Goal: Task Accomplishment & Management: Complete application form

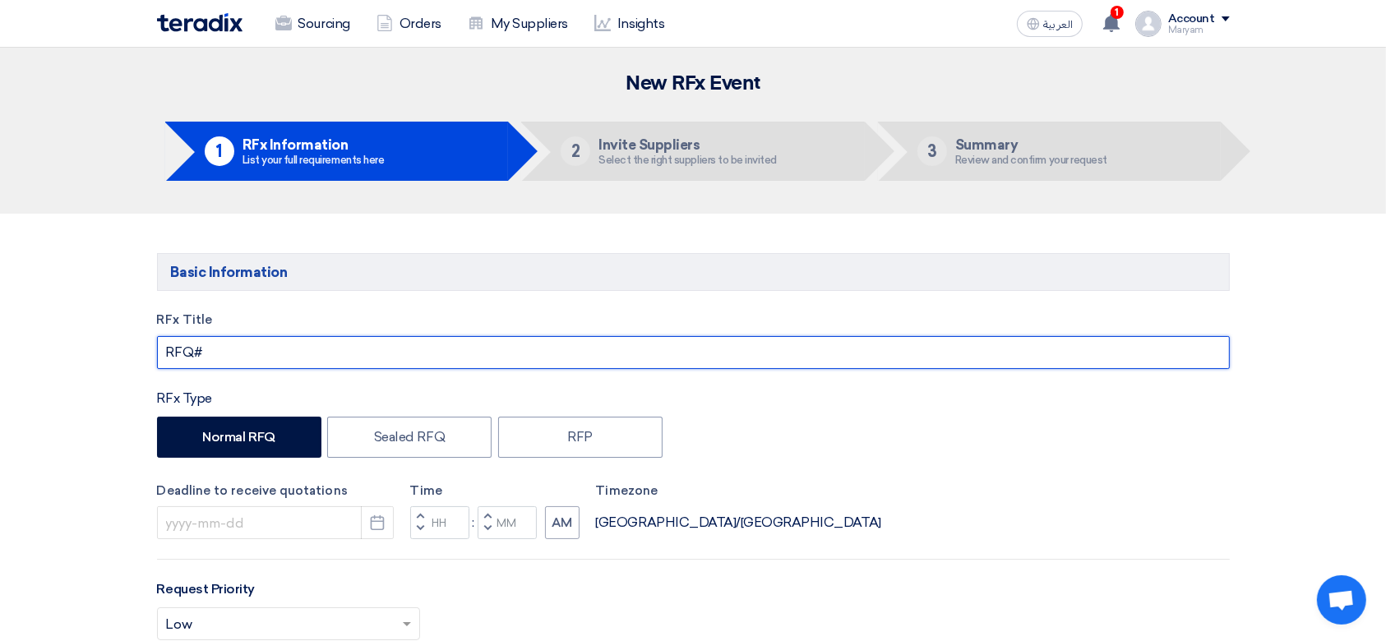
paste input "Cleaning"
type input "RFQ# Cleaning"
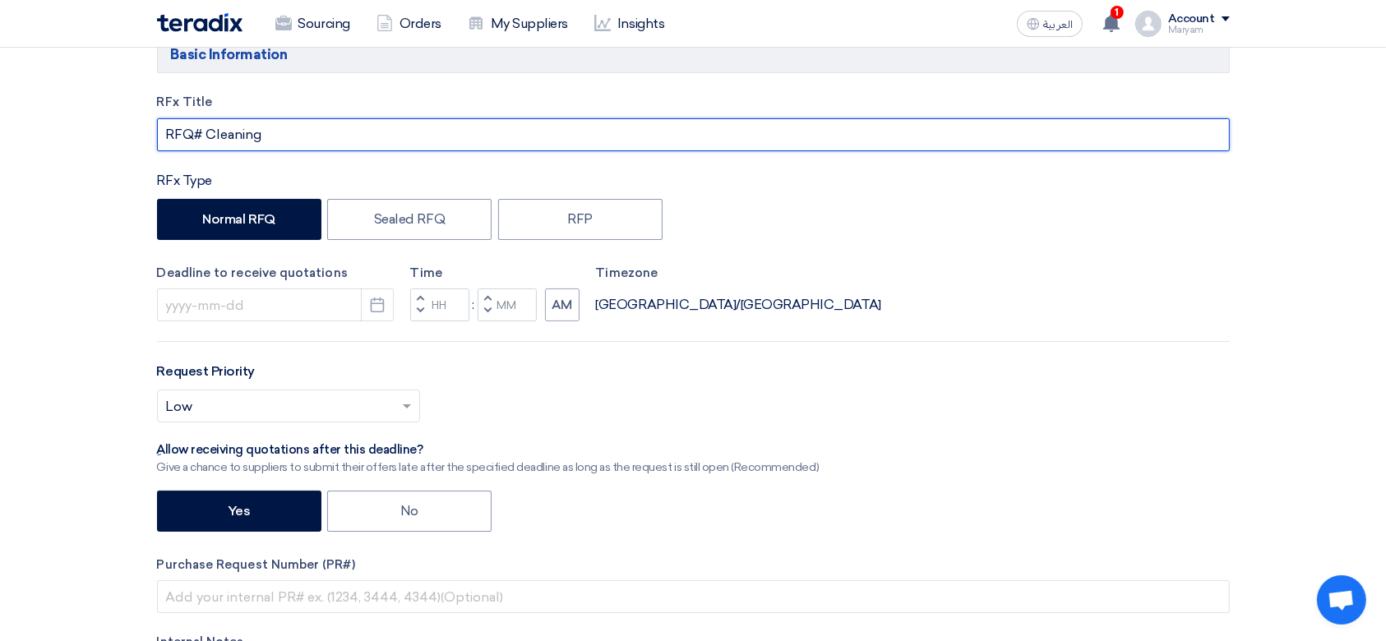
scroll to position [219, 0]
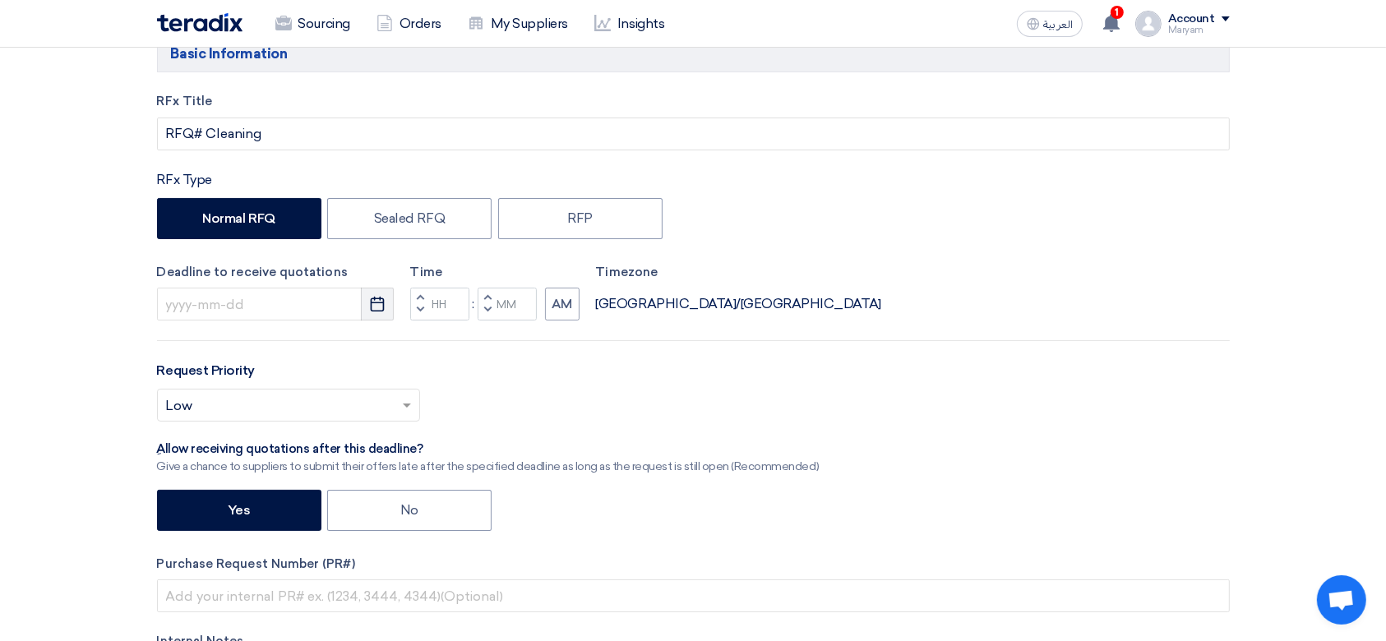
click at [367, 312] on button "Pick a date" at bounding box center [377, 304] width 33 height 33
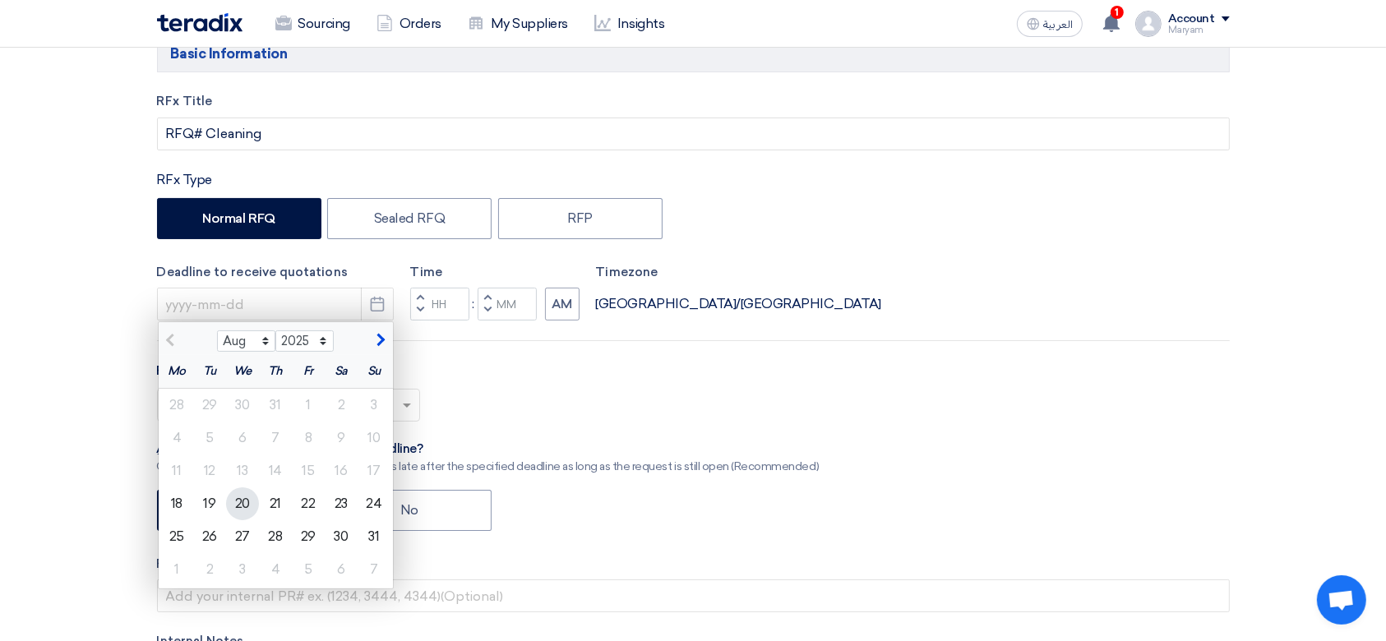
click at [237, 503] on div "20" at bounding box center [242, 503] width 33 height 33
type input "[DATE]"
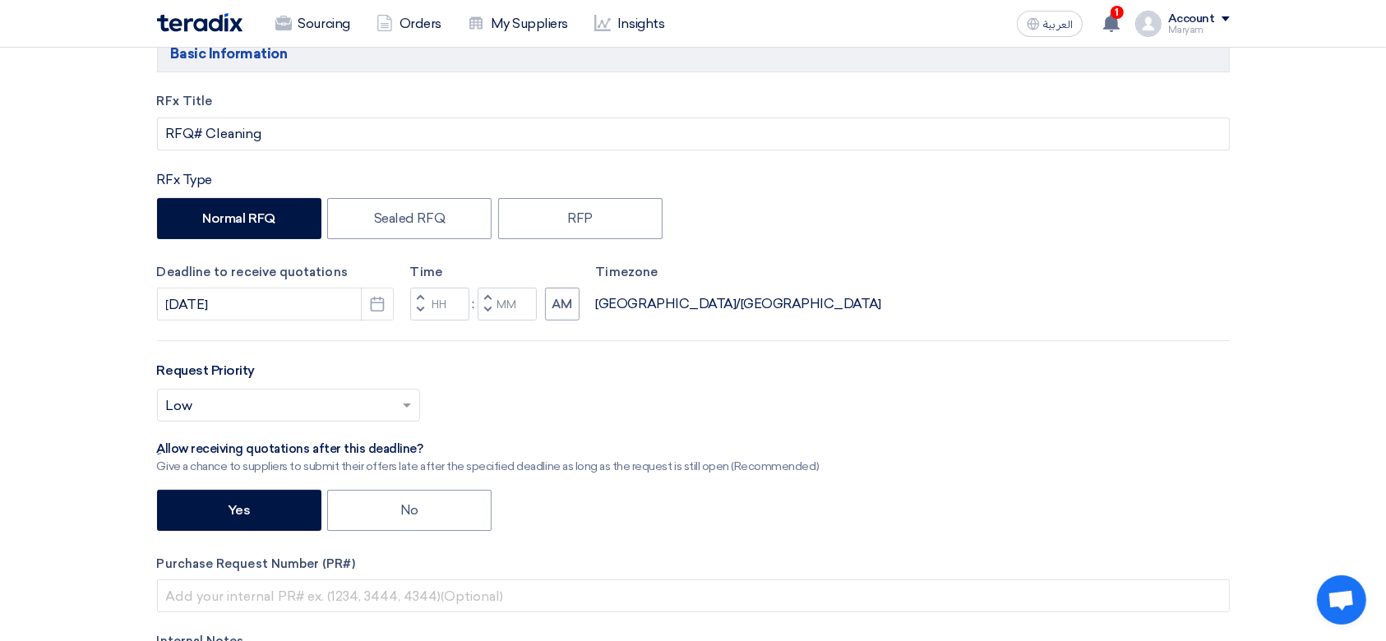
click at [421, 315] on button "Decrement hours" at bounding box center [420, 311] width 20 height 21
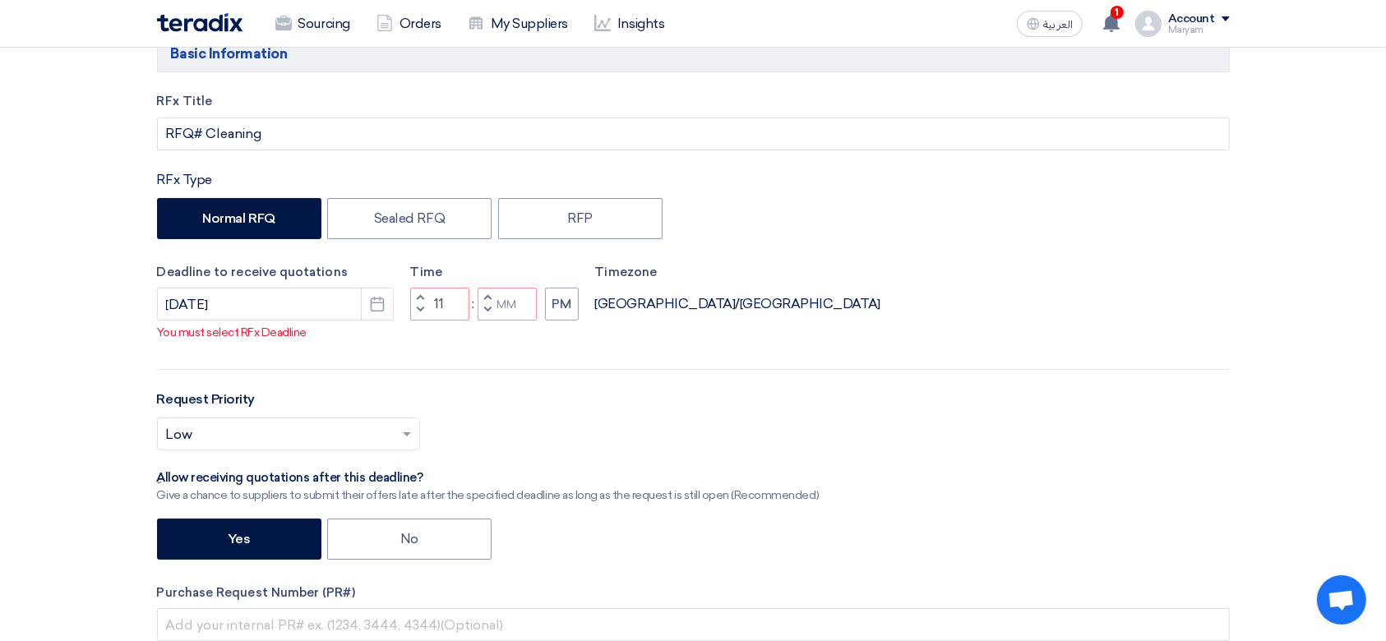
click at [489, 312] on span "button" at bounding box center [487, 310] width 6 height 10
type input "10"
type input "59"
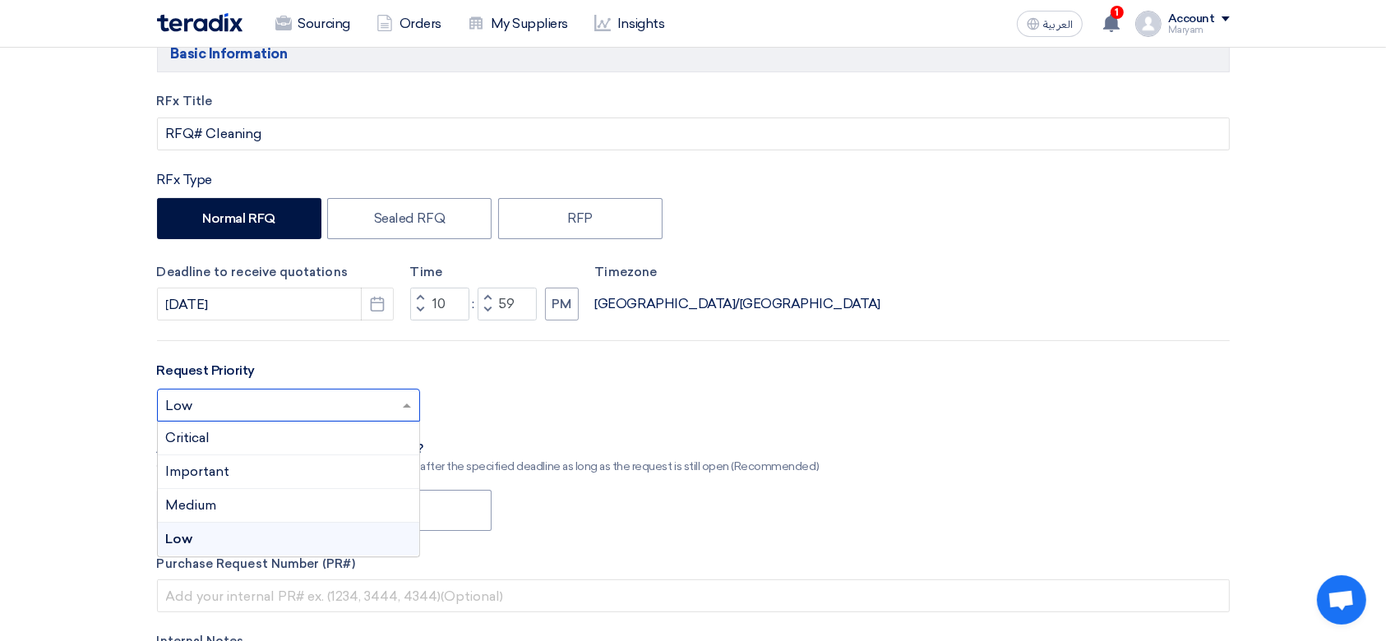
click at [253, 402] on input "text" at bounding box center [280, 407] width 229 height 27
click at [256, 460] on div "Important" at bounding box center [288, 472] width 261 height 34
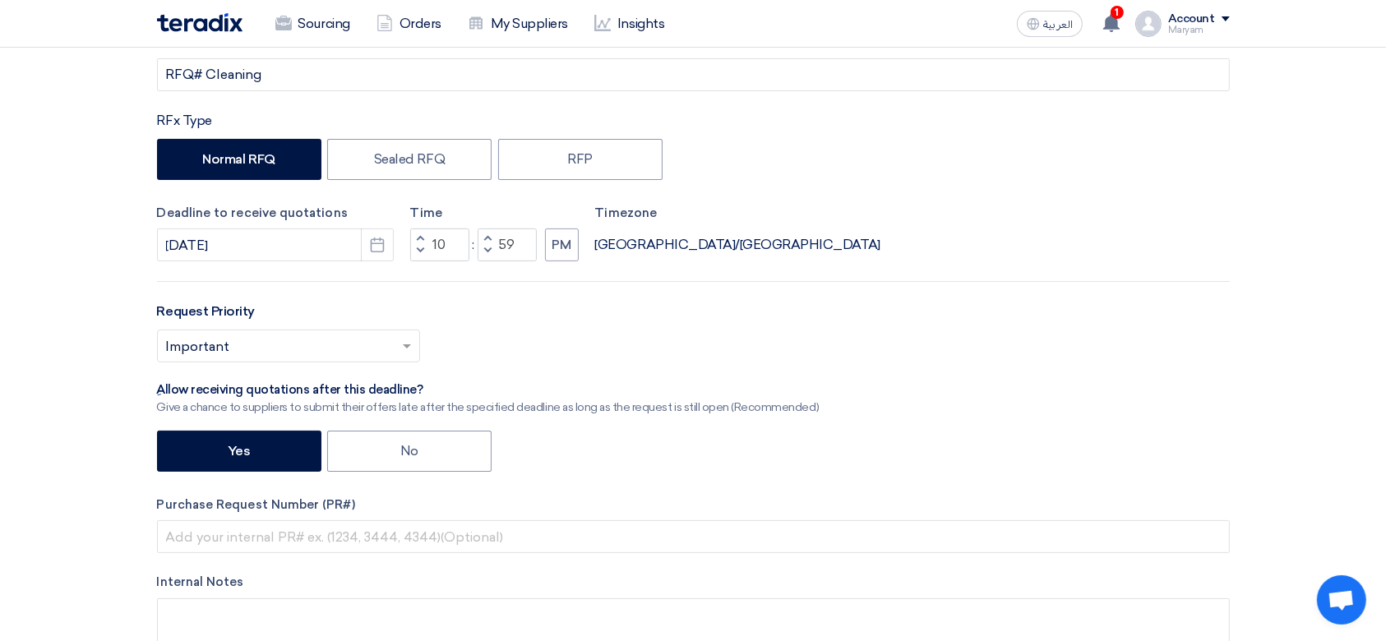
scroll to position [329, 0]
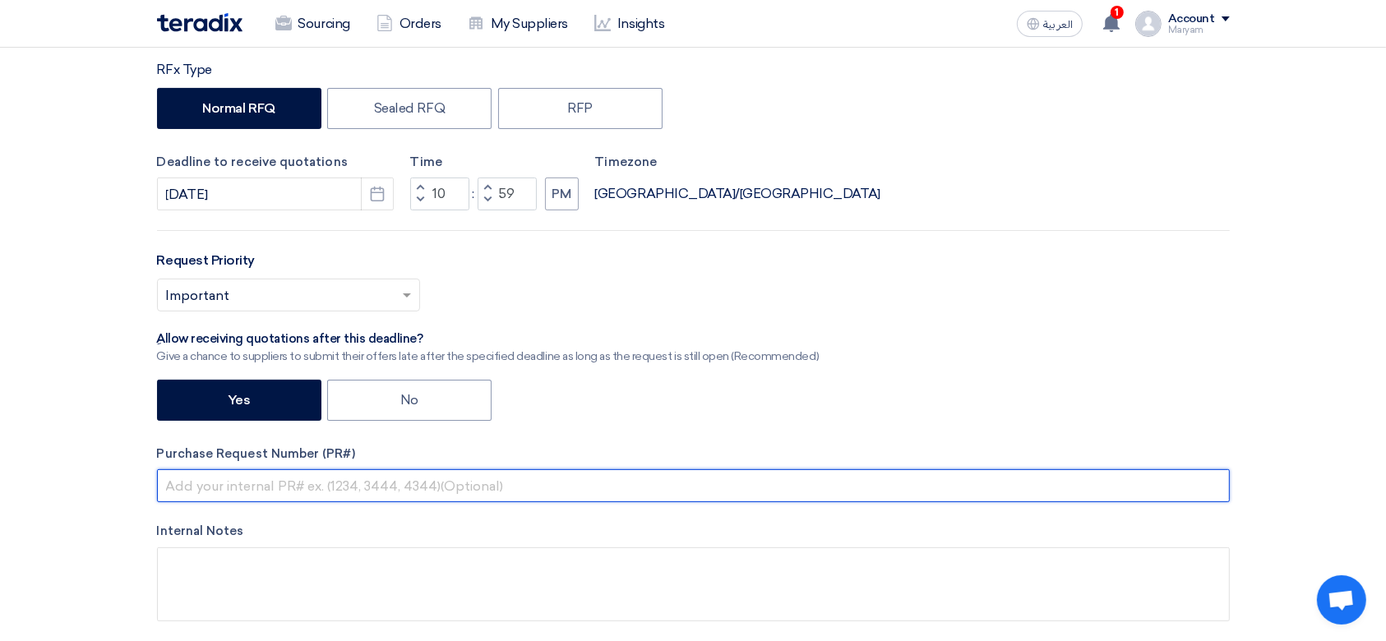
click at [238, 487] on input "text" at bounding box center [693, 485] width 1073 height 33
paste input "Cleaning"
type input "Cleaning"
drag, startPoint x: 238, startPoint y: 487, endPoint x: 0, endPoint y: 483, distance: 238.4
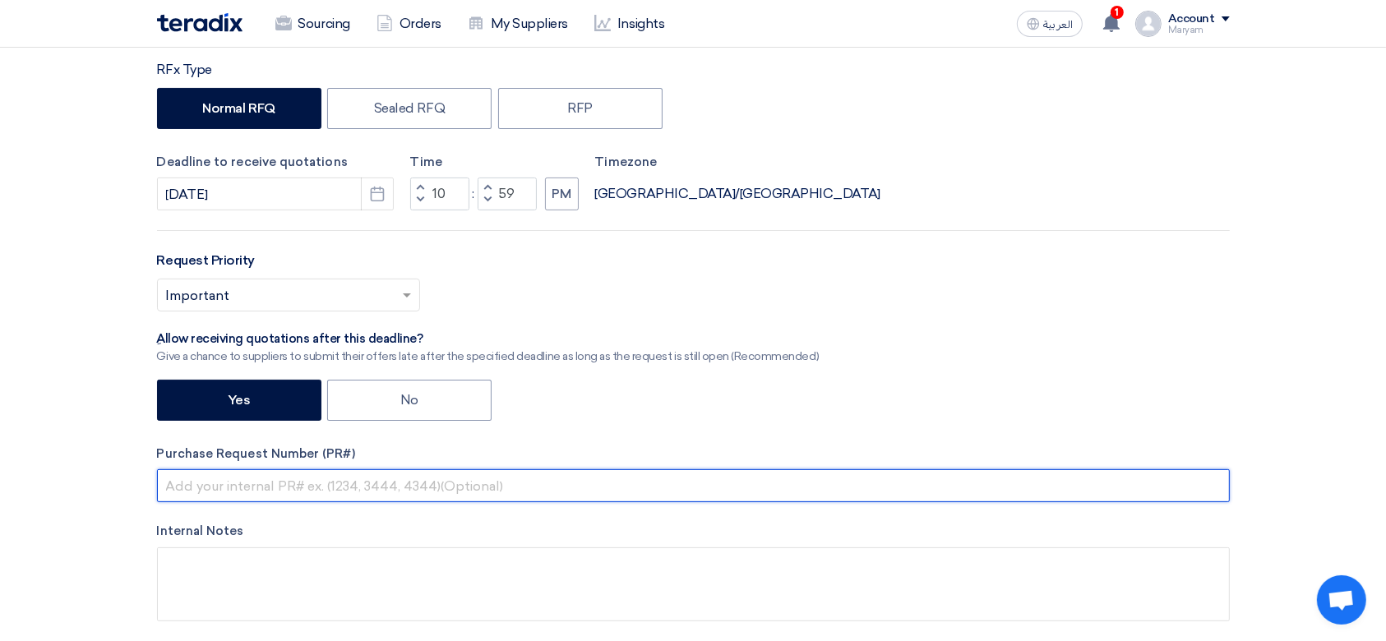
paste input "2100007816"
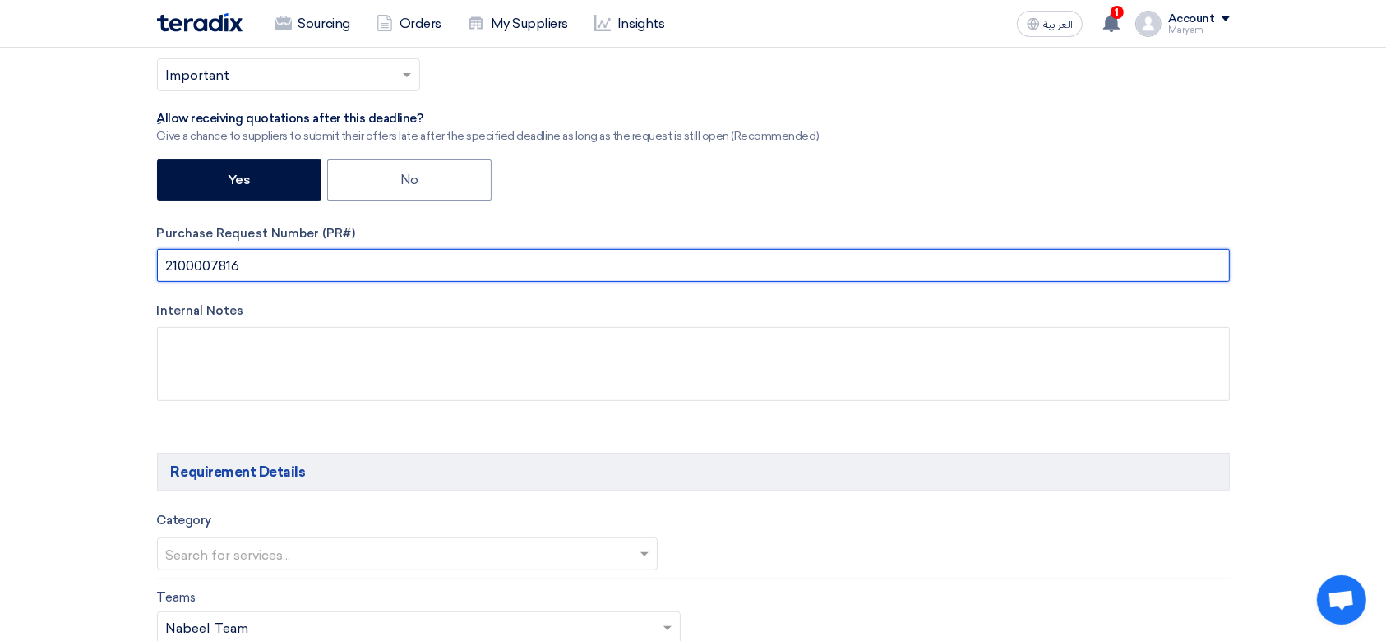
scroll to position [658, 0]
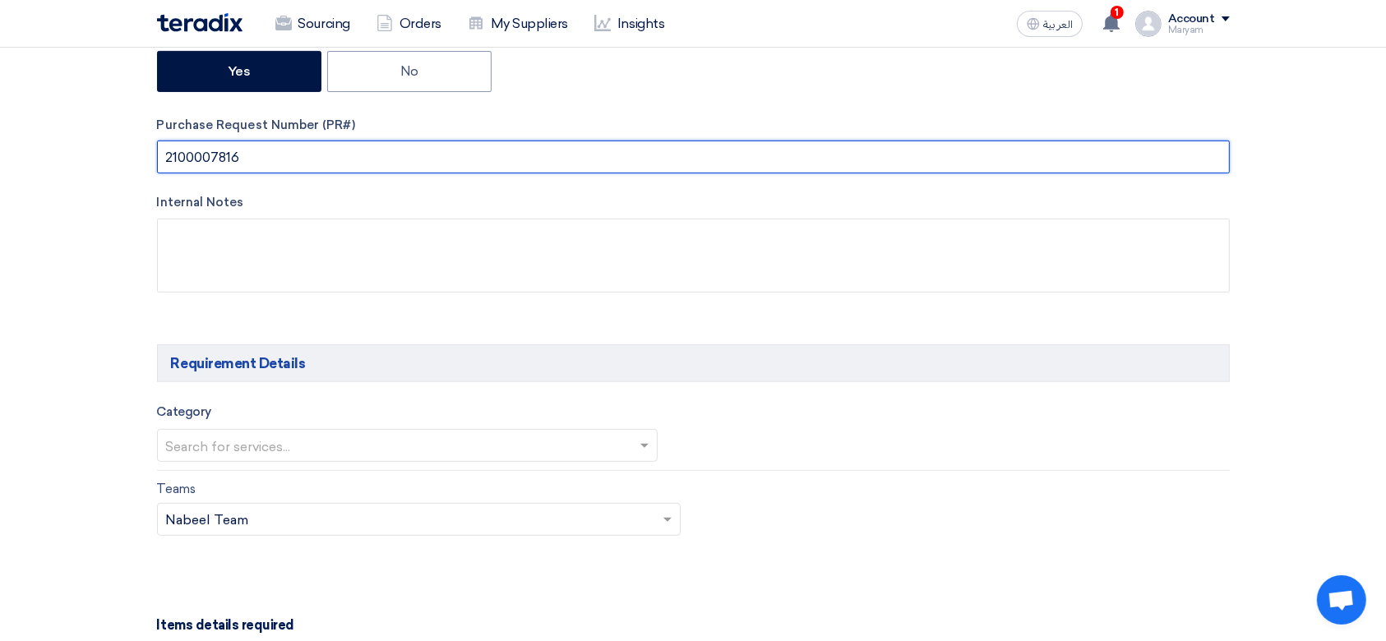
type input "2100007816"
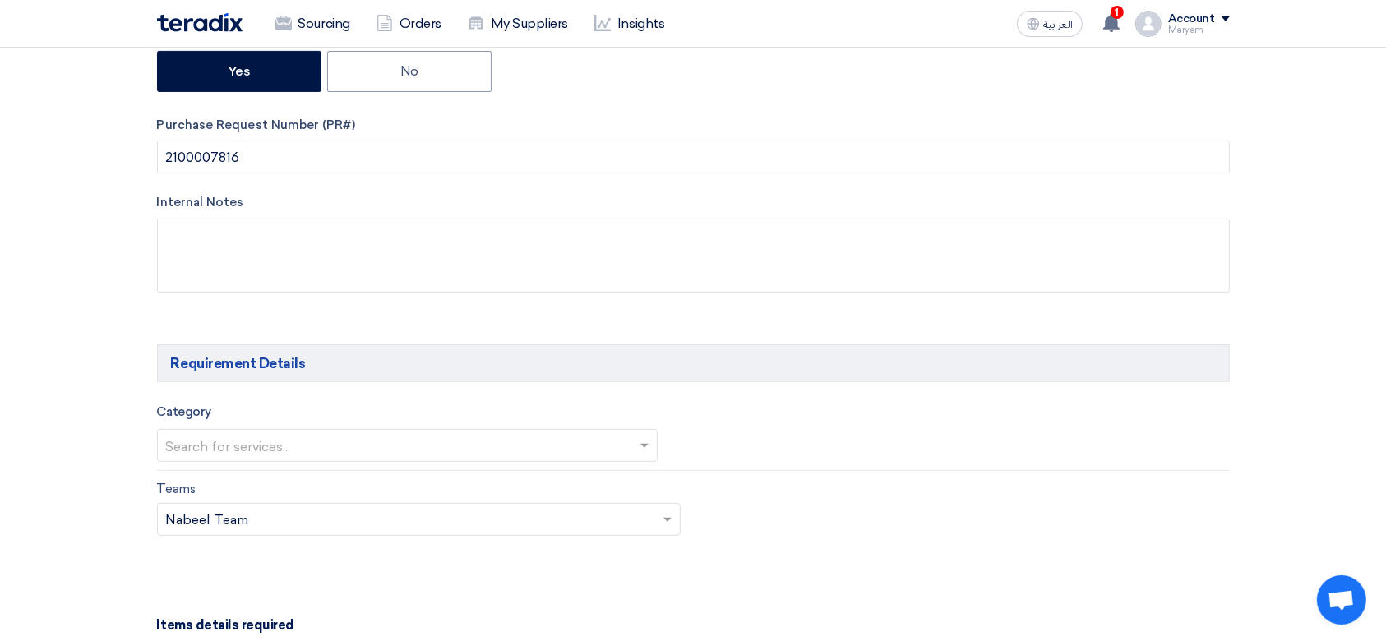
click at [256, 423] on div "Category Search for services..." at bounding box center [407, 432] width 501 height 61
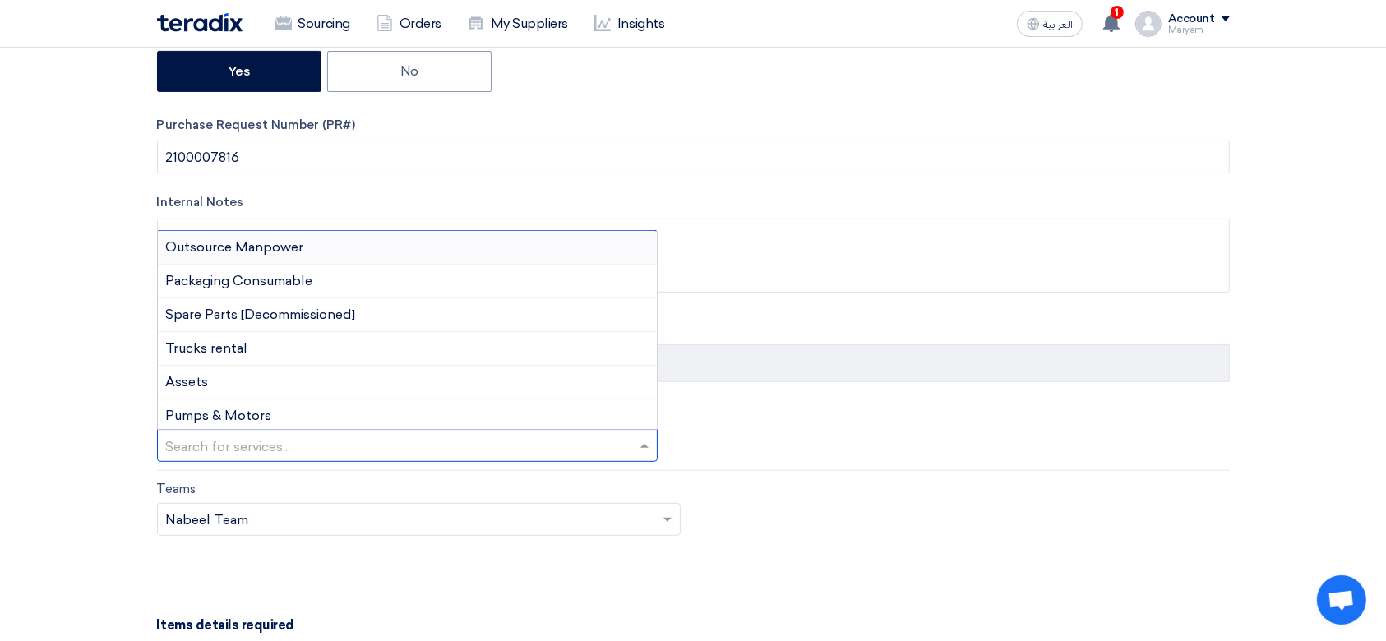
click at [255, 446] on input "text" at bounding box center [399, 447] width 467 height 27
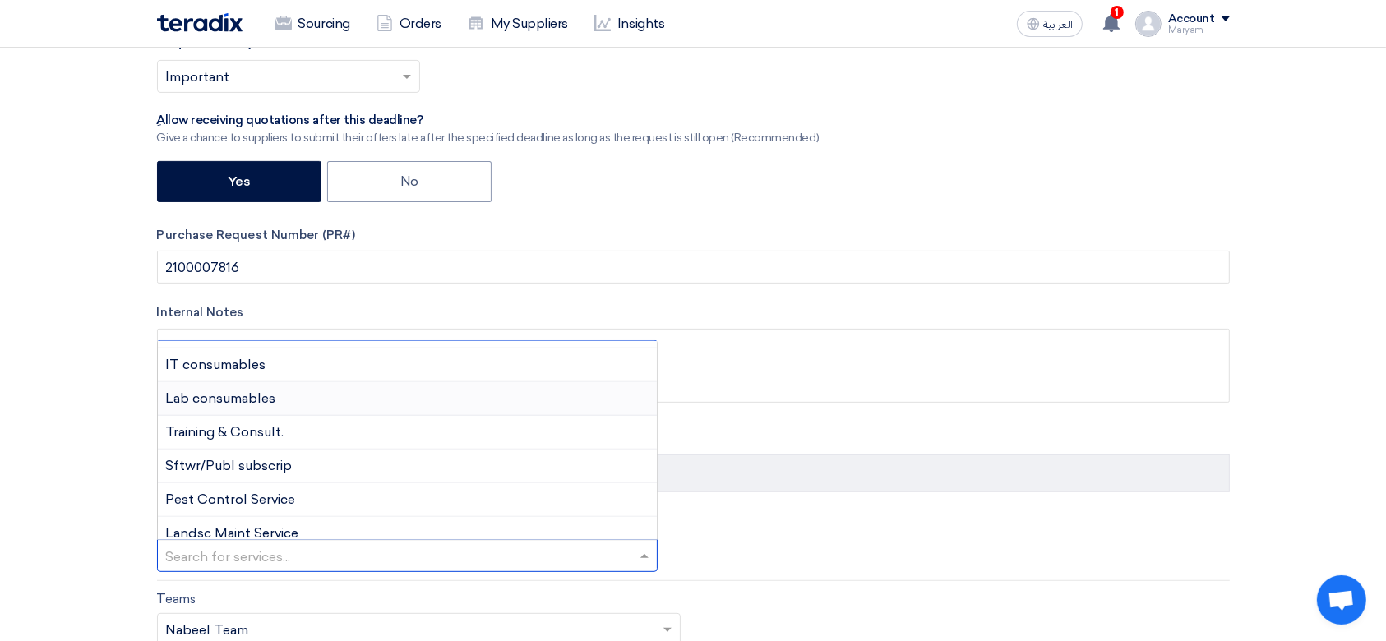
scroll to position [1973, 0]
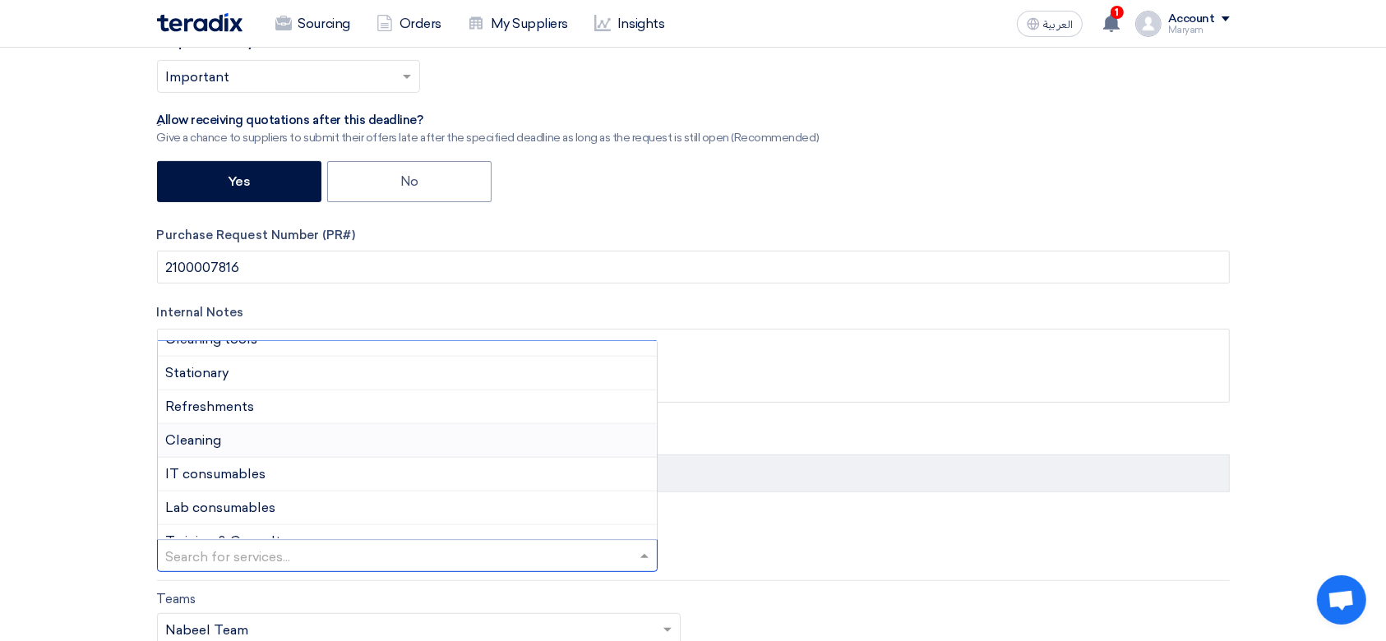
click at [187, 432] on span "Cleaning" at bounding box center [194, 440] width 56 height 16
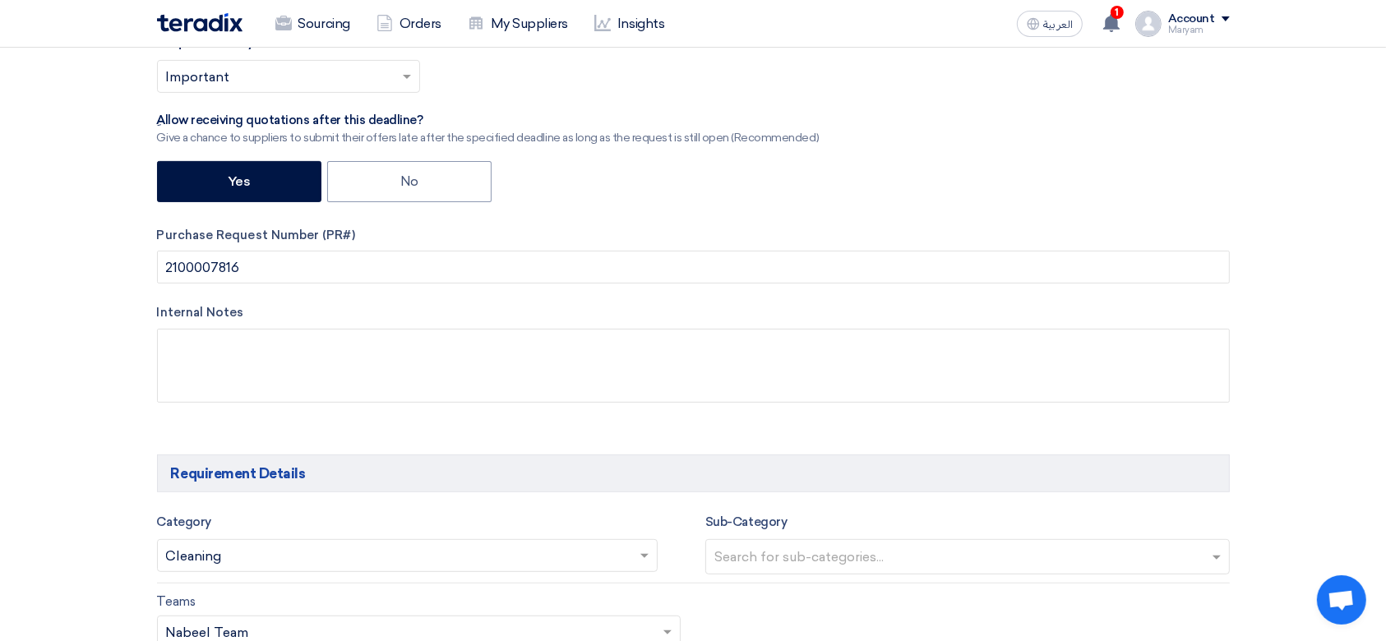
scroll to position [767, 0]
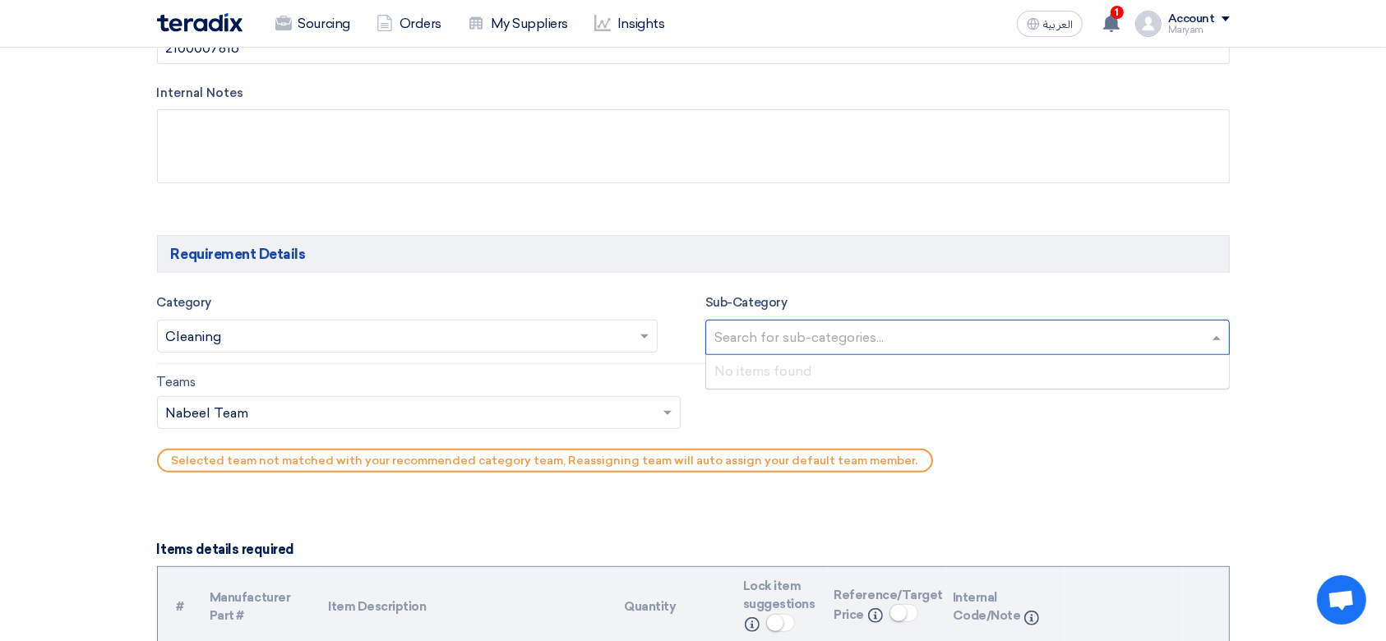
click at [749, 330] on input "text" at bounding box center [969, 339] width 511 height 27
click at [458, 411] on input "text" at bounding box center [411, 413] width 490 height 27
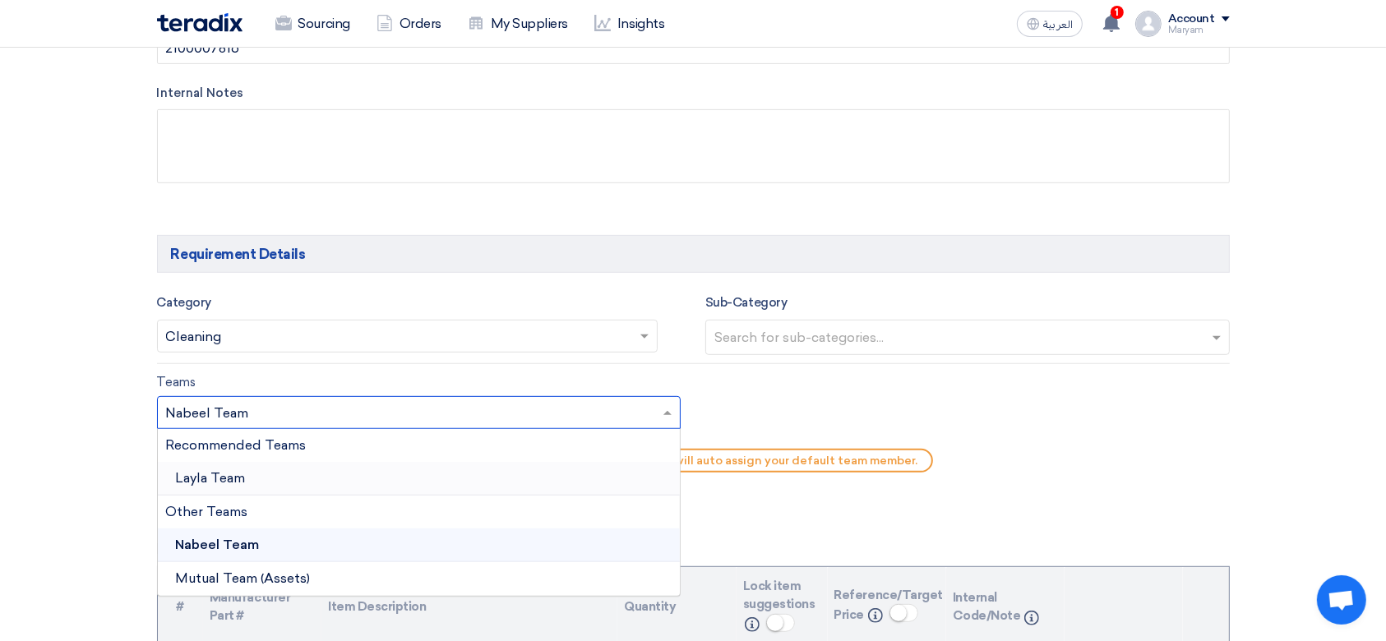
click at [228, 460] on div "Recommended Teams" at bounding box center [419, 445] width 523 height 33
click at [225, 465] on div "Layla Team" at bounding box center [419, 479] width 523 height 34
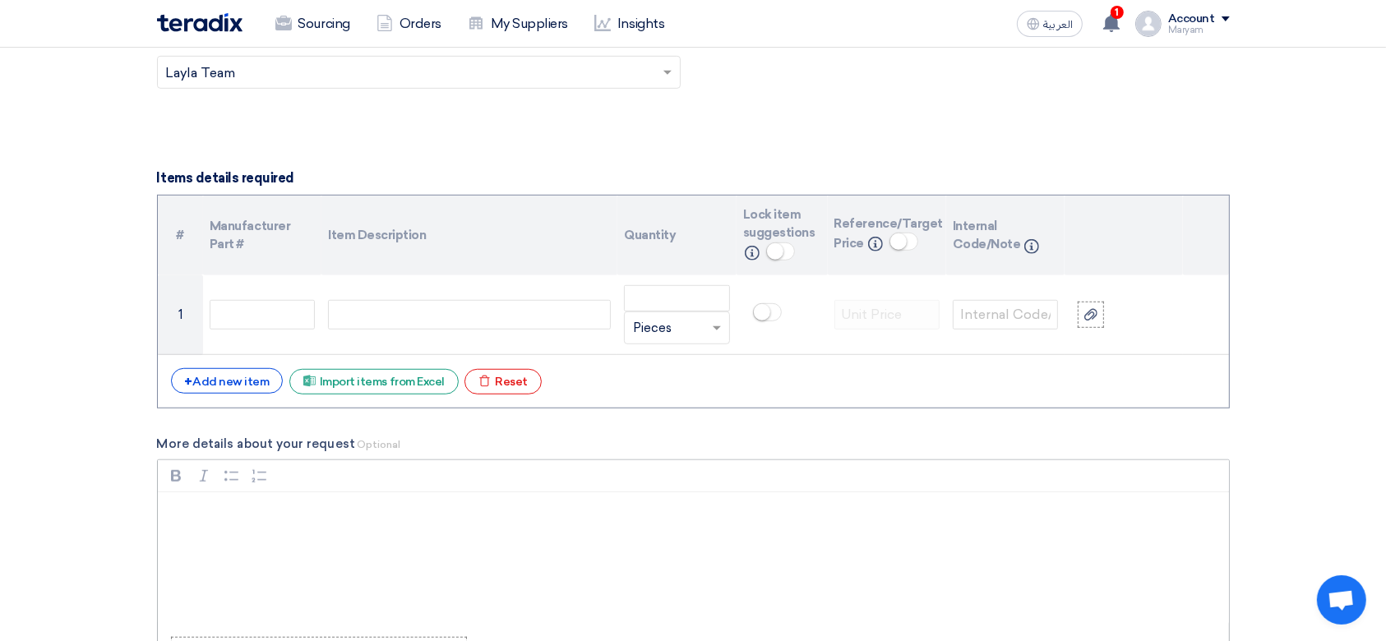
scroll to position [1205, 0]
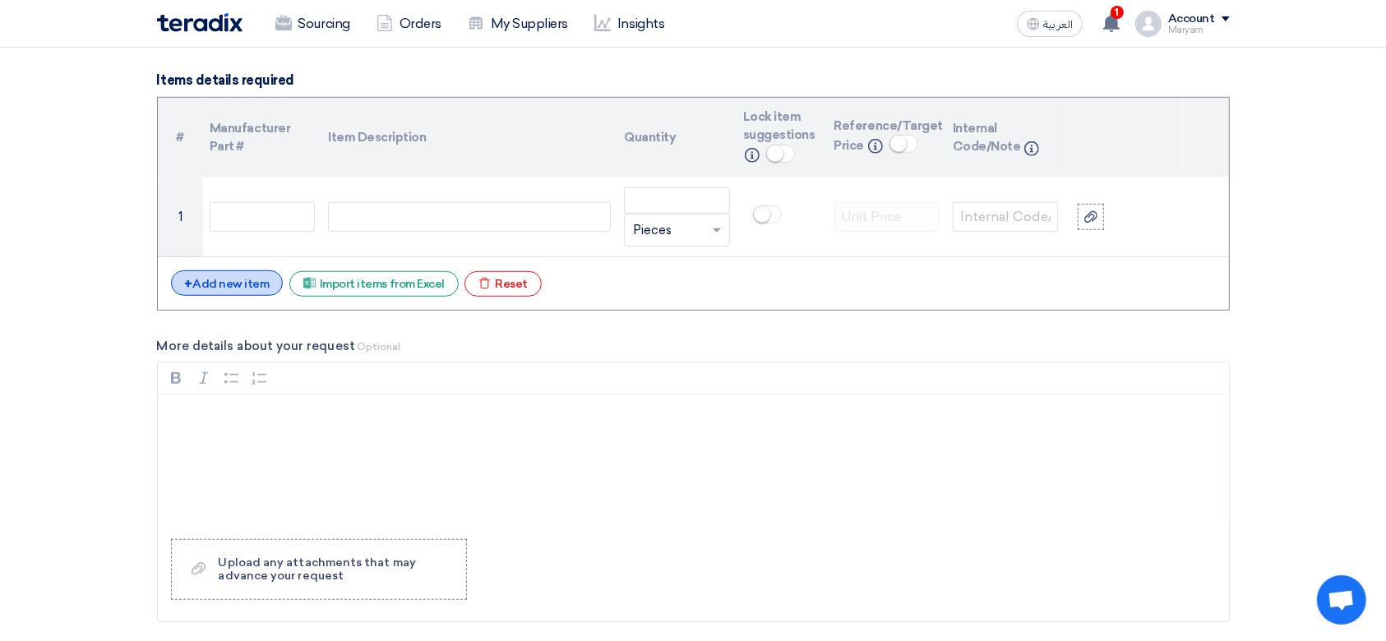
click at [238, 279] on div "+ Add new item" at bounding box center [227, 282] width 113 height 25
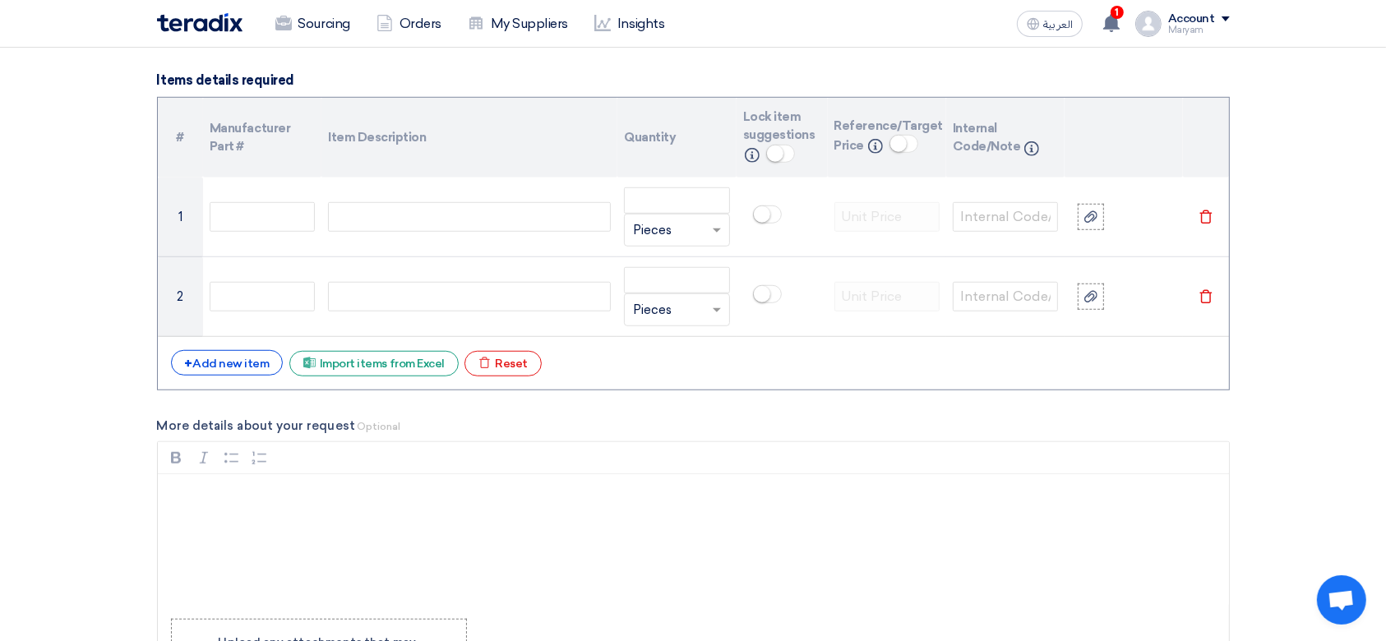
click at [206, 376] on div "# Manufacturer Part # Item Description Quantity Lock item suggestions Info Refe…" at bounding box center [693, 243] width 1073 height 293
click at [210, 371] on div "+ Add new item" at bounding box center [227, 362] width 113 height 25
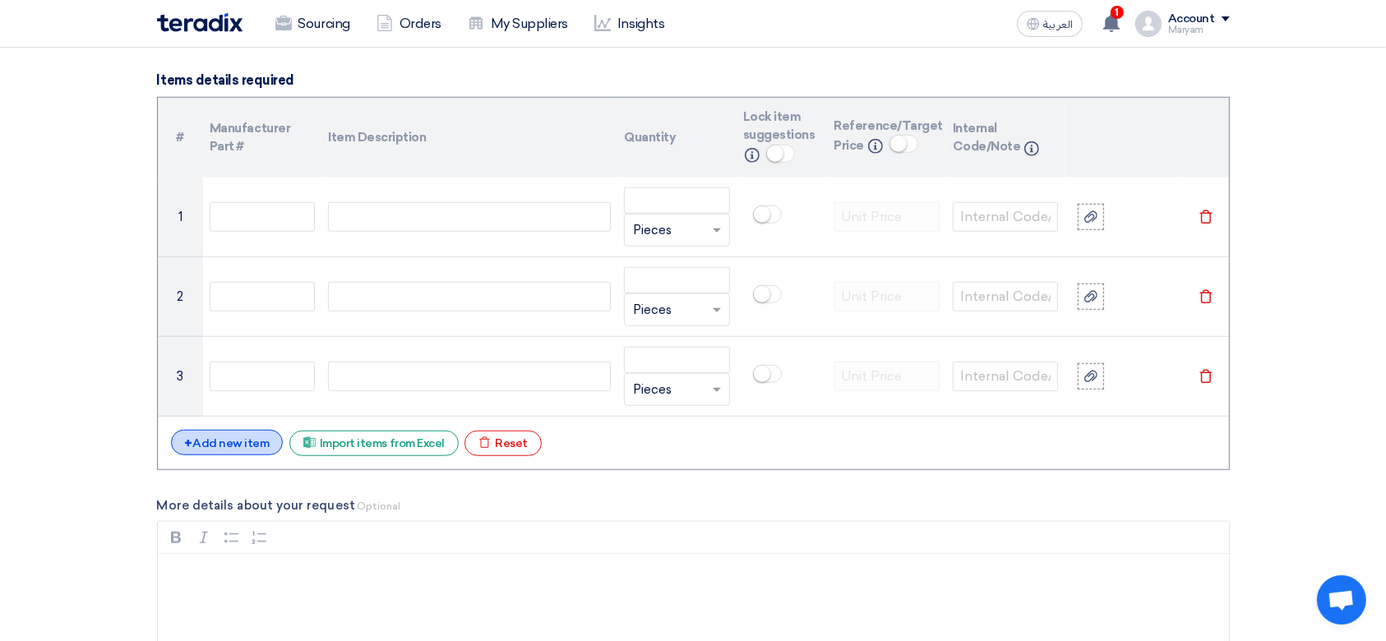
click at [197, 444] on div "+ Add new item" at bounding box center [227, 442] width 113 height 25
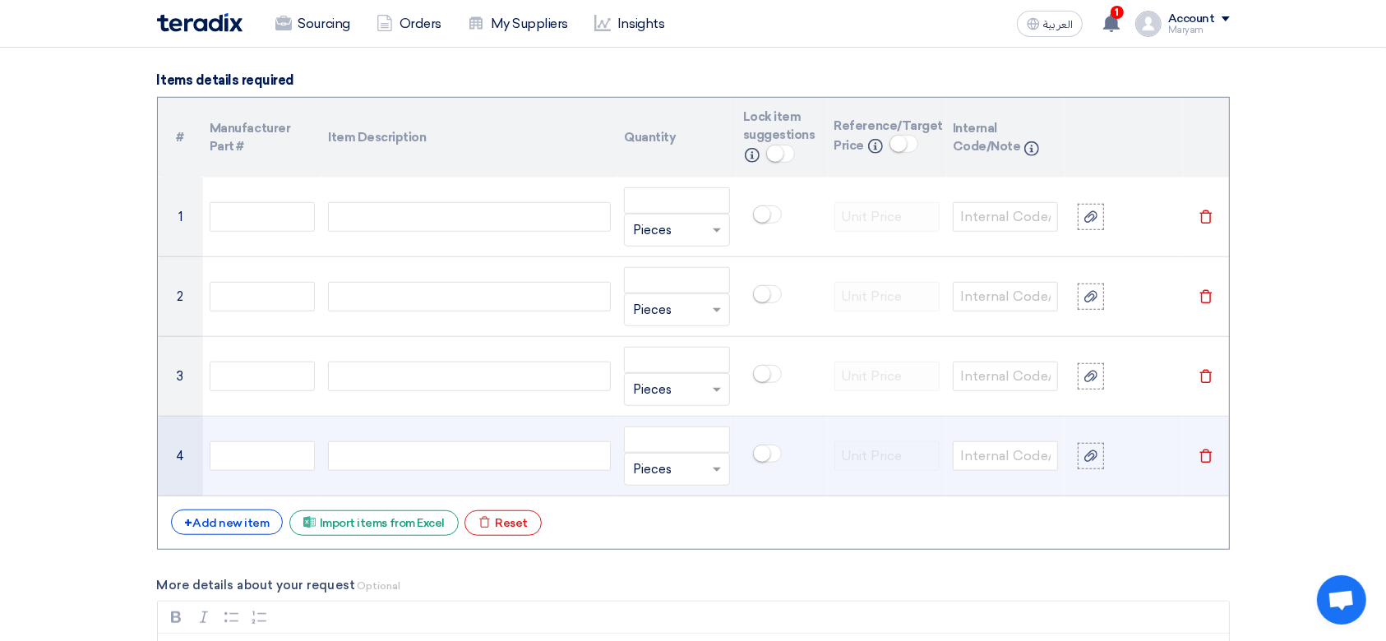
scroll to position [1315, 0]
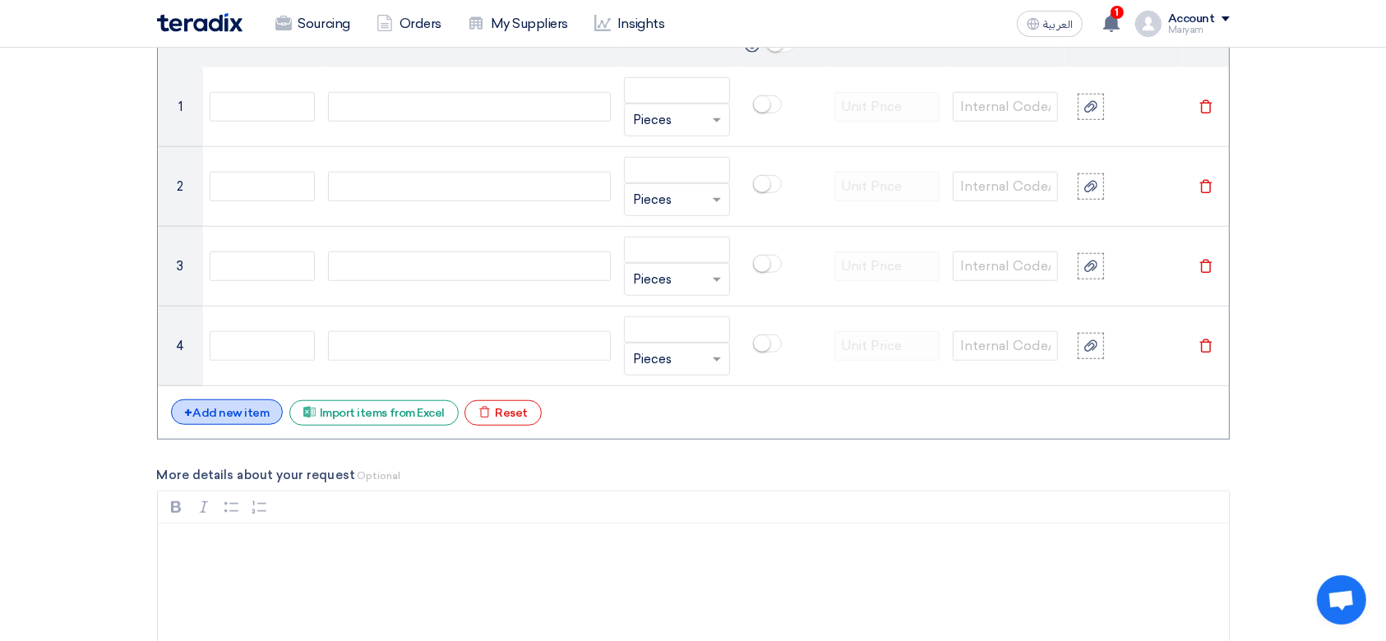
click at [208, 400] on div "+ Add new item" at bounding box center [227, 412] width 113 height 25
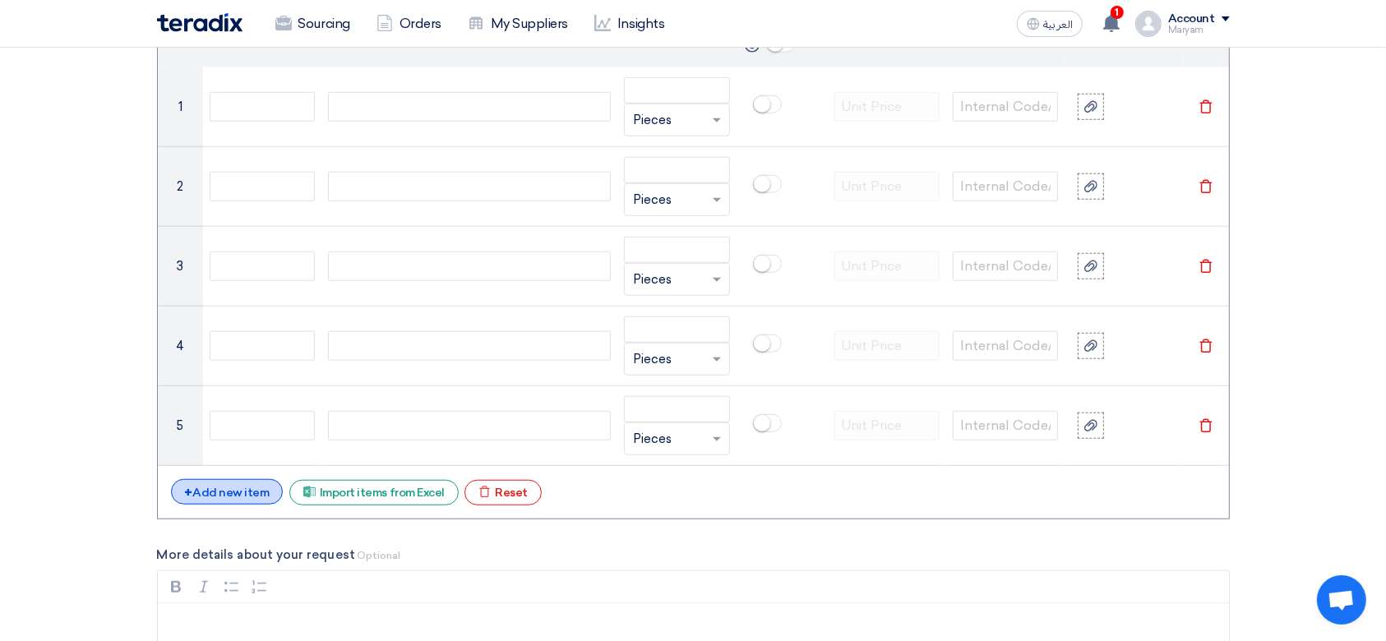
click at [207, 491] on div "+ Add new item" at bounding box center [227, 491] width 113 height 25
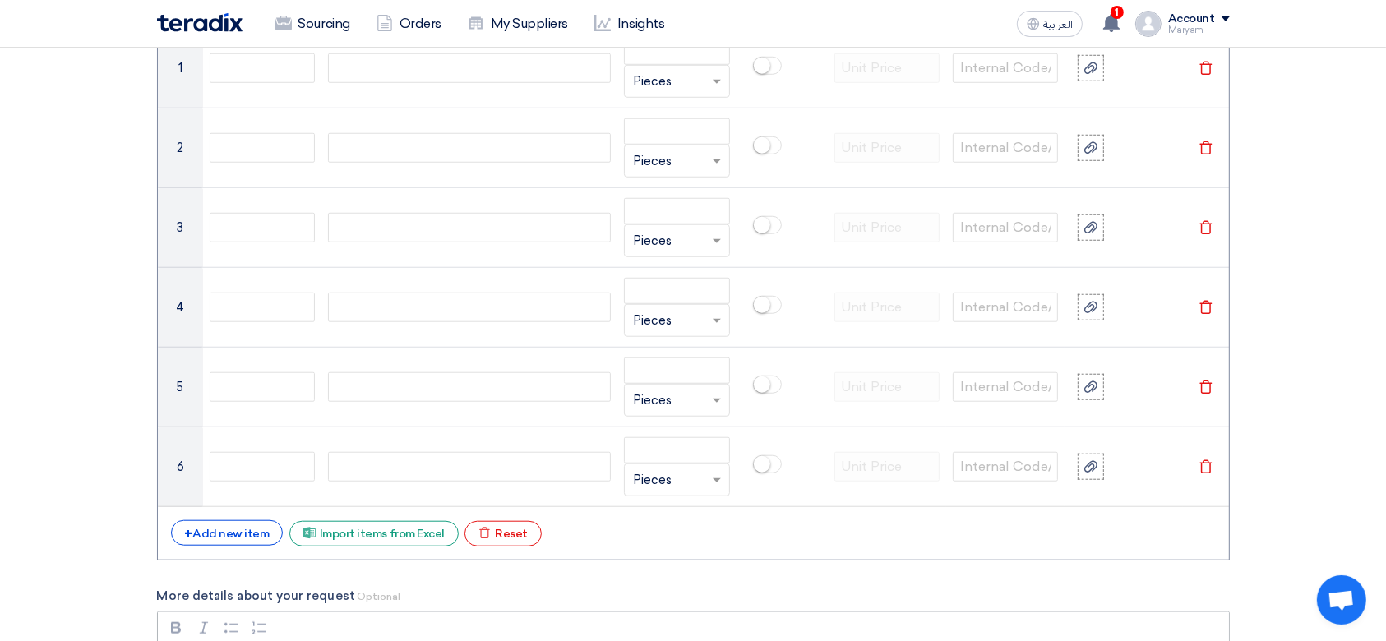
scroll to position [1753, 0]
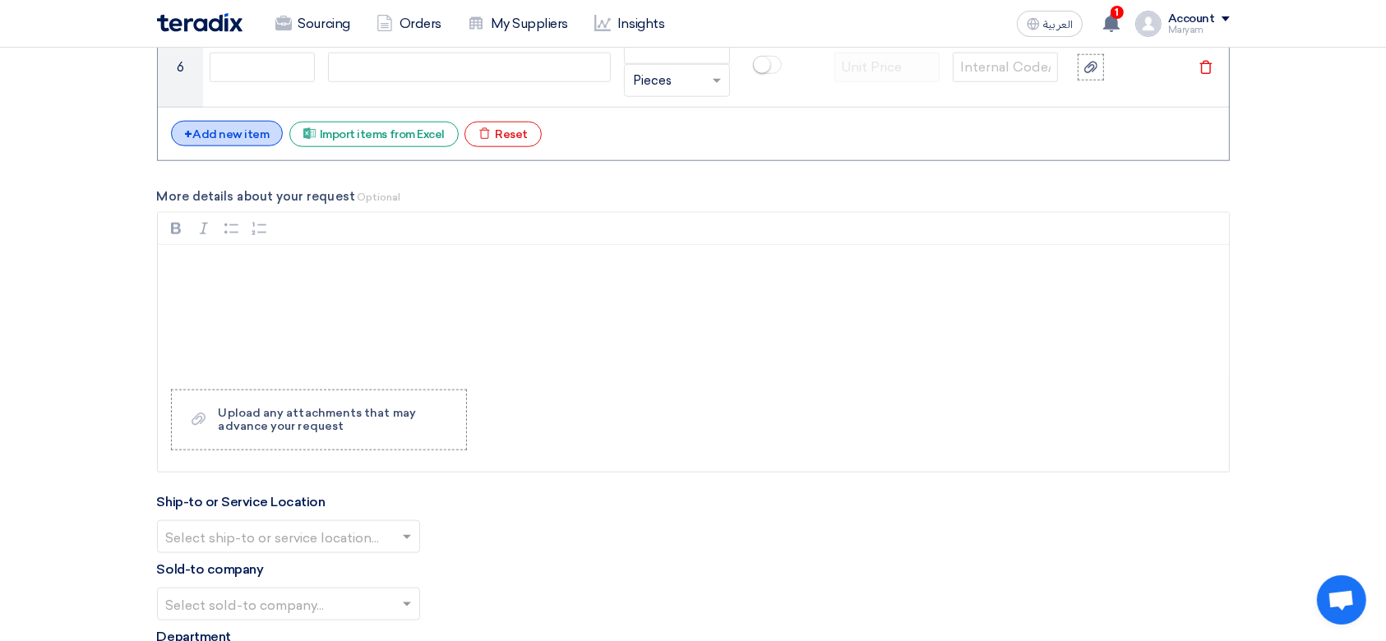
click at [219, 138] on div "+ Add new item" at bounding box center [227, 133] width 113 height 25
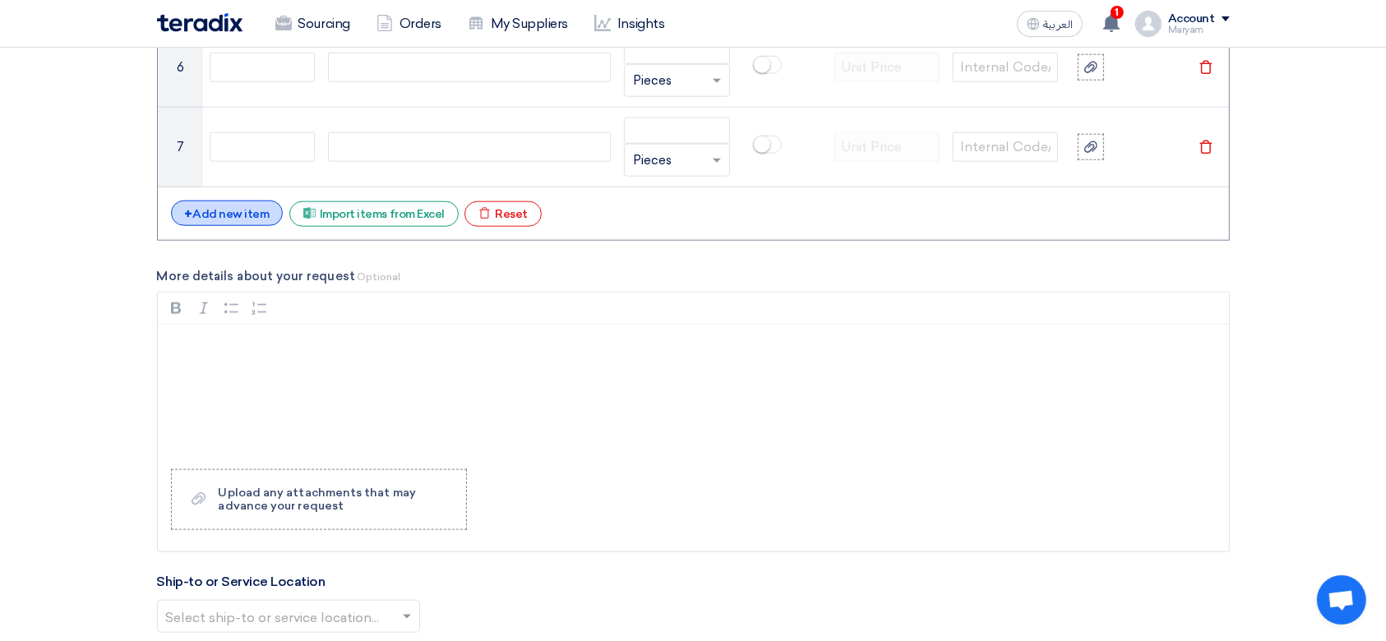
click at [209, 222] on div "+ Add new item" at bounding box center [227, 213] width 113 height 25
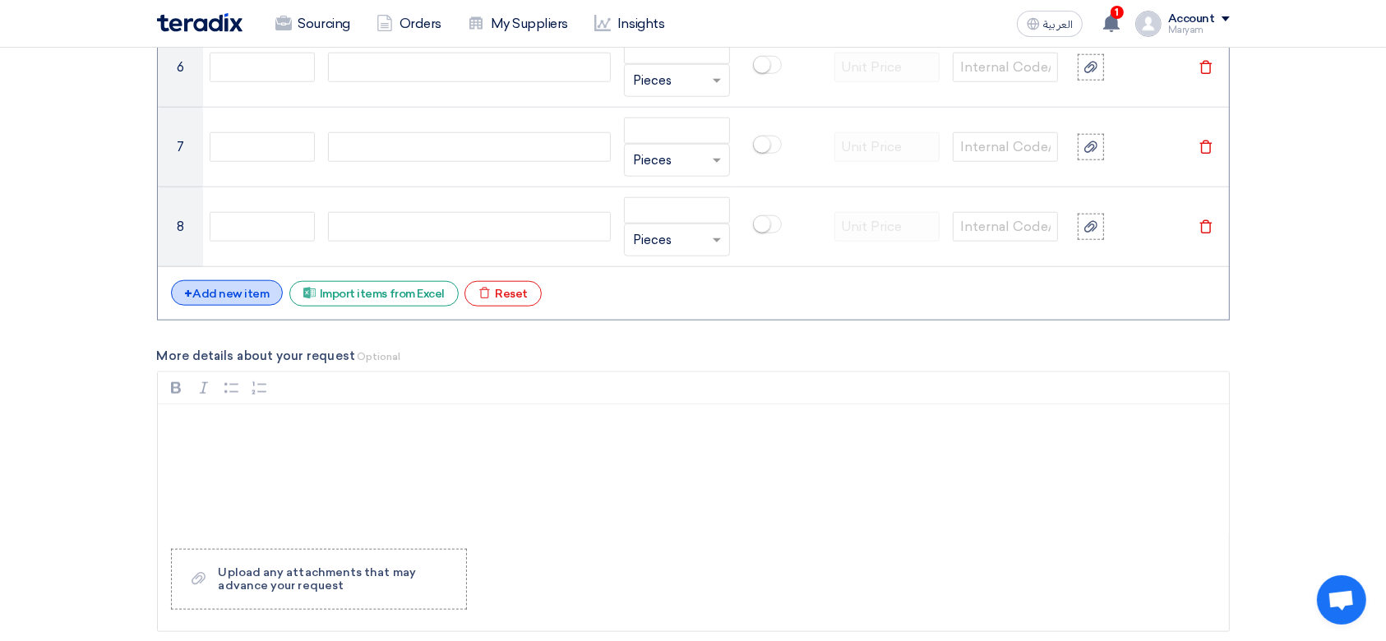
click at [203, 289] on div "+ Add new item" at bounding box center [227, 292] width 113 height 25
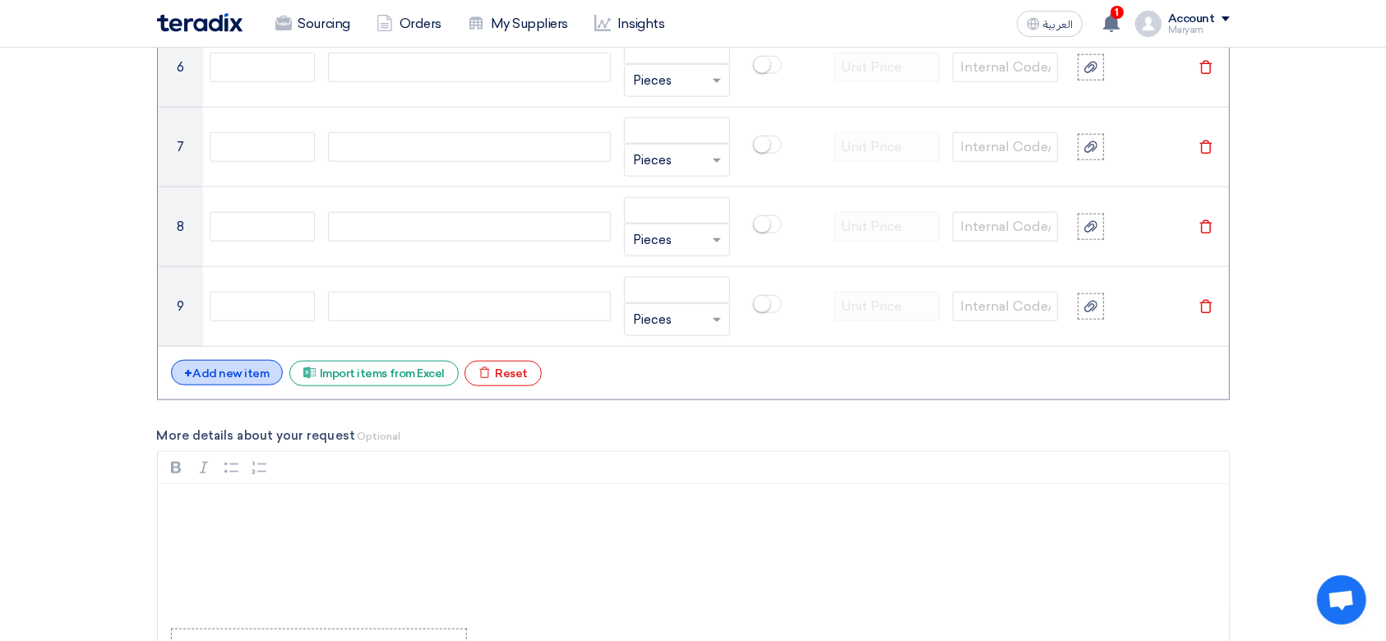
click at [193, 376] on div "+ Add new item" at bounding box center [227, 372] width 113 height 25
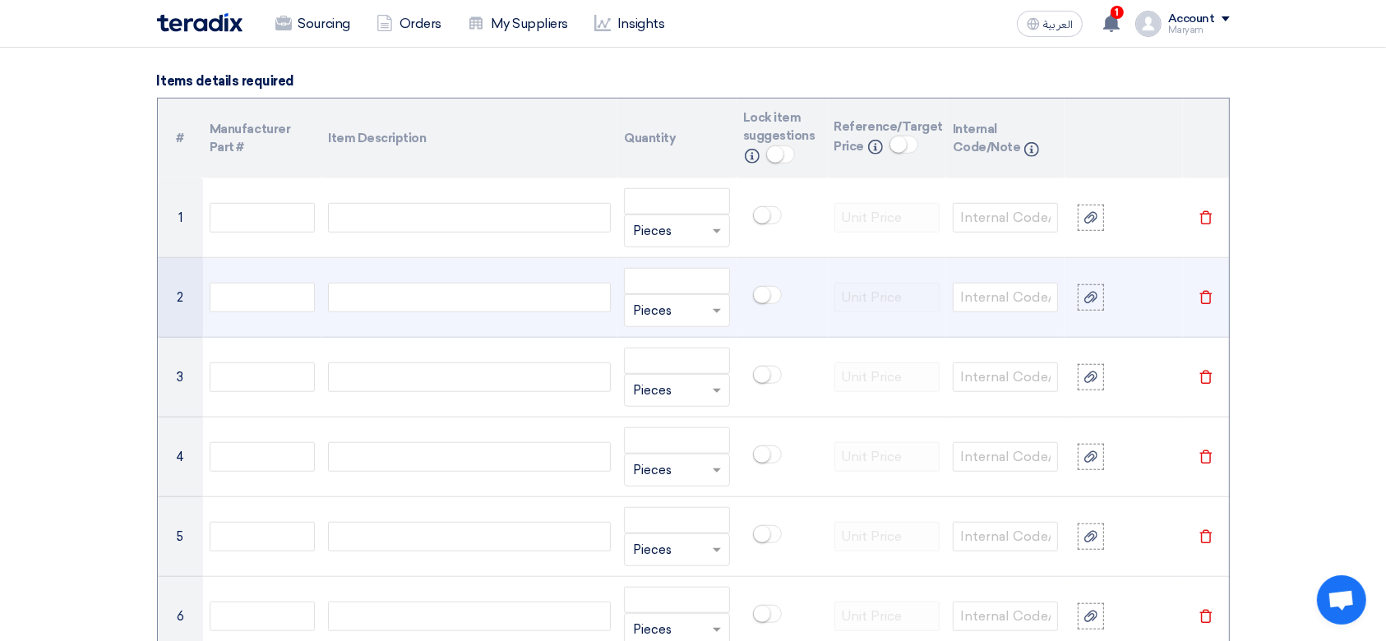
scroll to position [1205, 0]
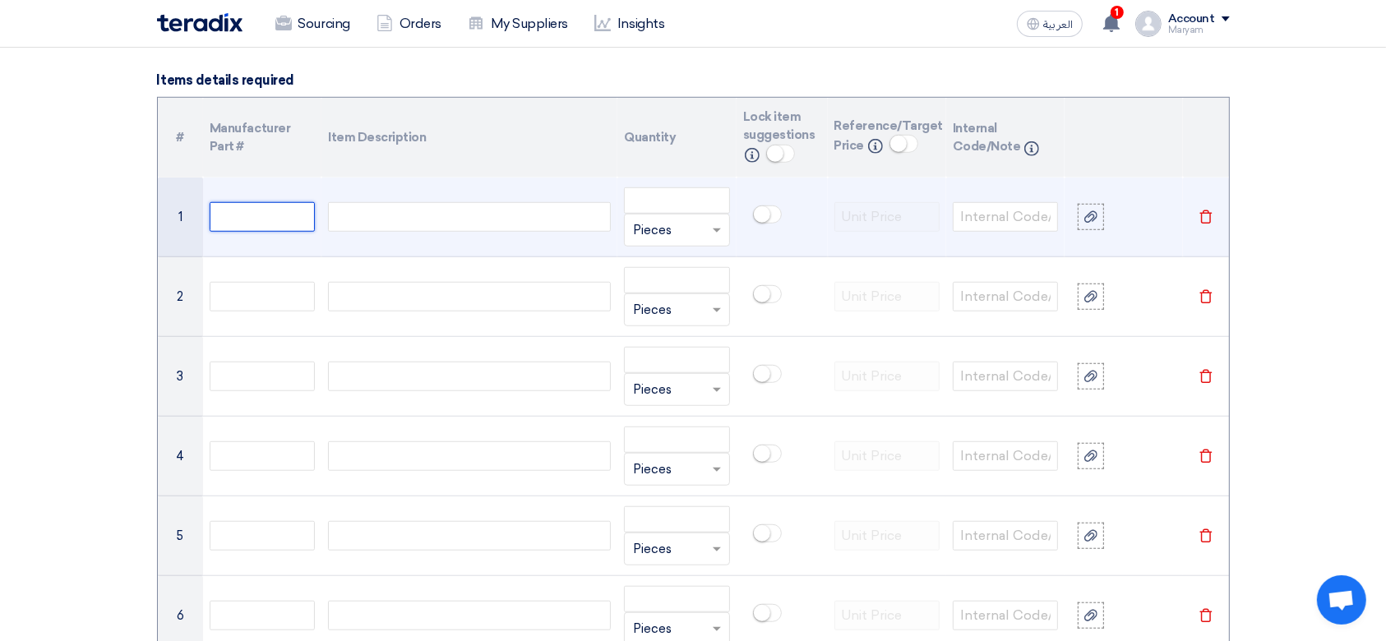
click at [285, 222] on input "text" at bounding box center [262, 217] width 105 height 30
paste input "10000032"
type input "10000032"
click at [404, 207] on div at bounding box center [469, 217] width 283 height 30
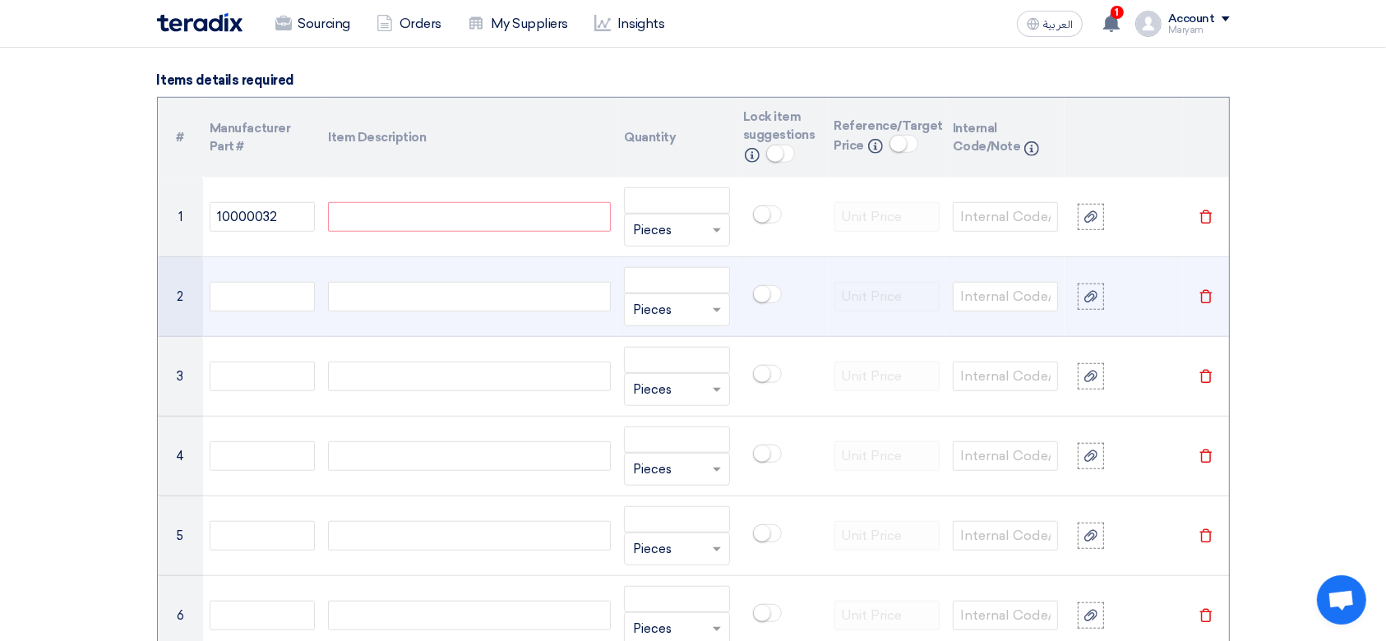
paste div
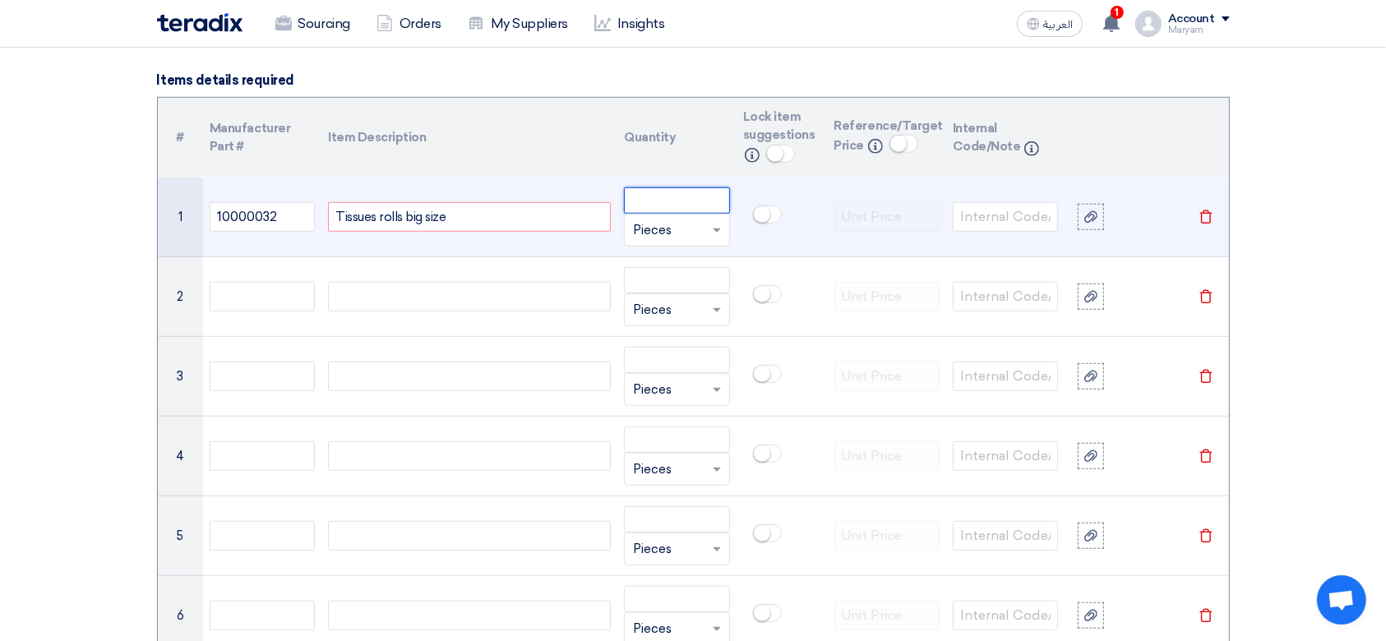
click at [648, 189] on input "number" at bounding box center [676, 200] width 105 height 26
type input "5"
click at [694, 229] on input "text" at bounding box center [666, 230] width 67 height 26
click at [656, 295] on div "Box" at bounding box center [677, 296] width 104 height 33
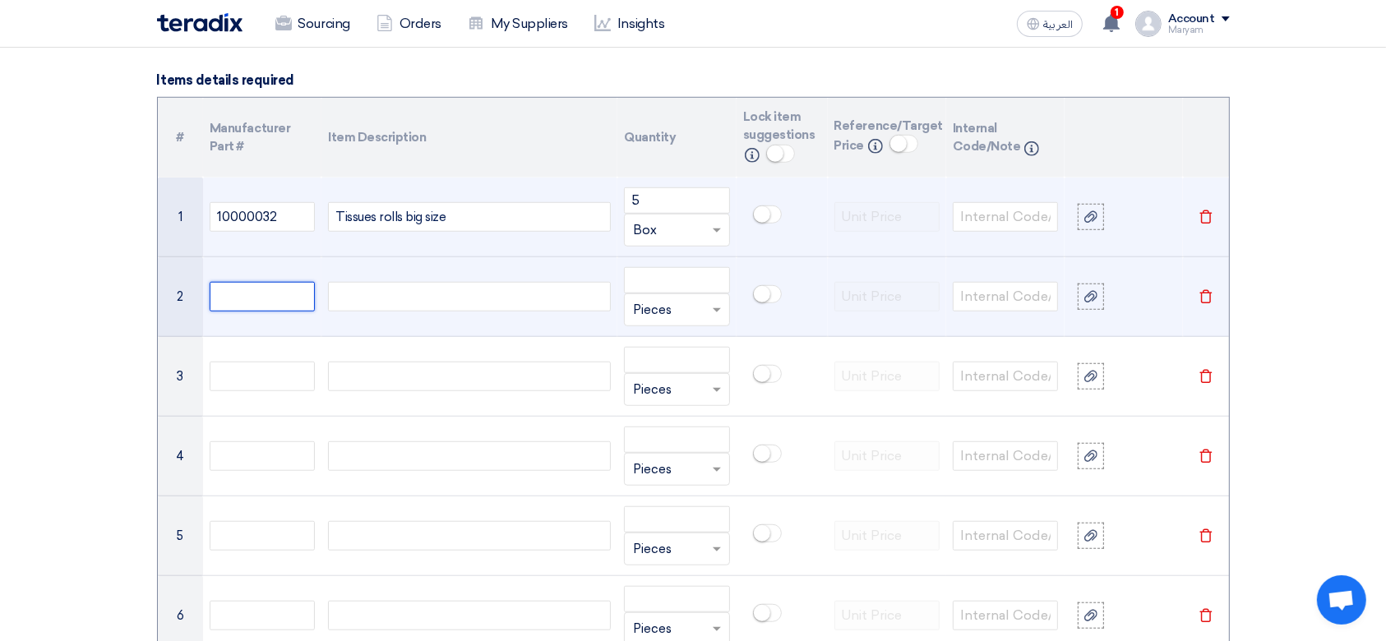
click at [253, 289] on input "text" at bounding box center [262, 297] width 105 height 30
paste input "10000277"
type input "10000277"
click at [421, 300] on div at bounding box center [469, 297] width 283 height 30
paste div
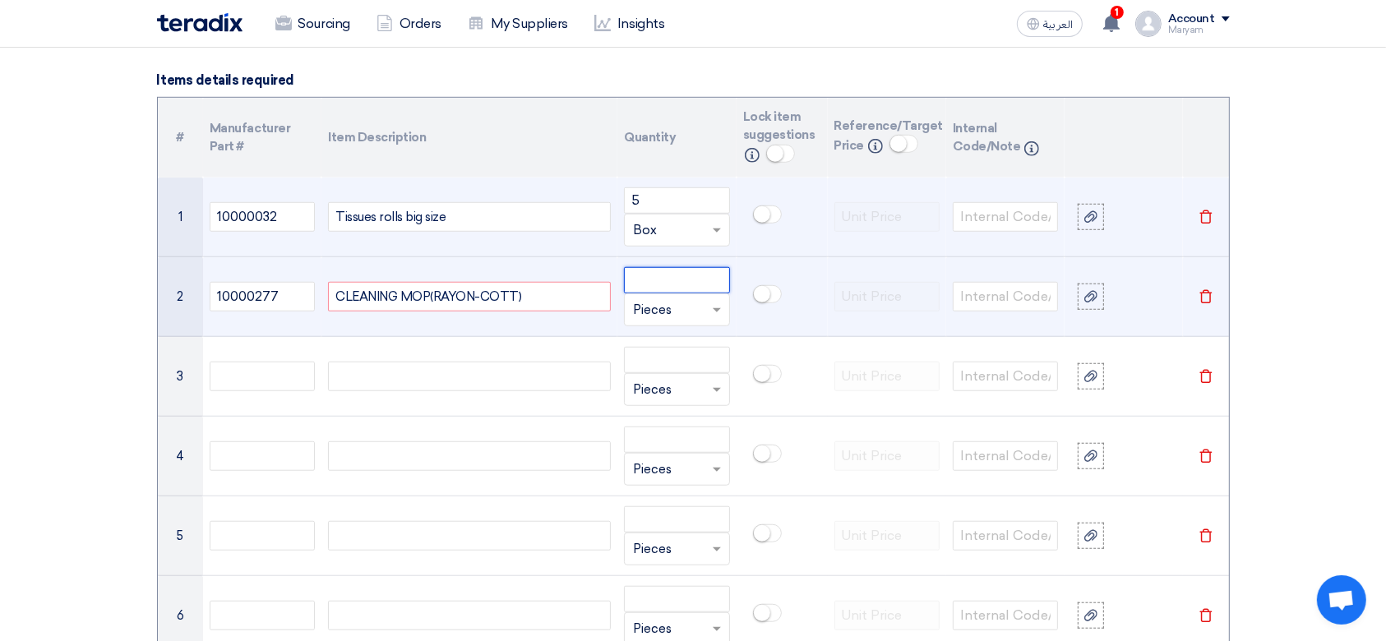
click at [697, 270] on input "number" at bounding box center [676, 280] width 105 height 26
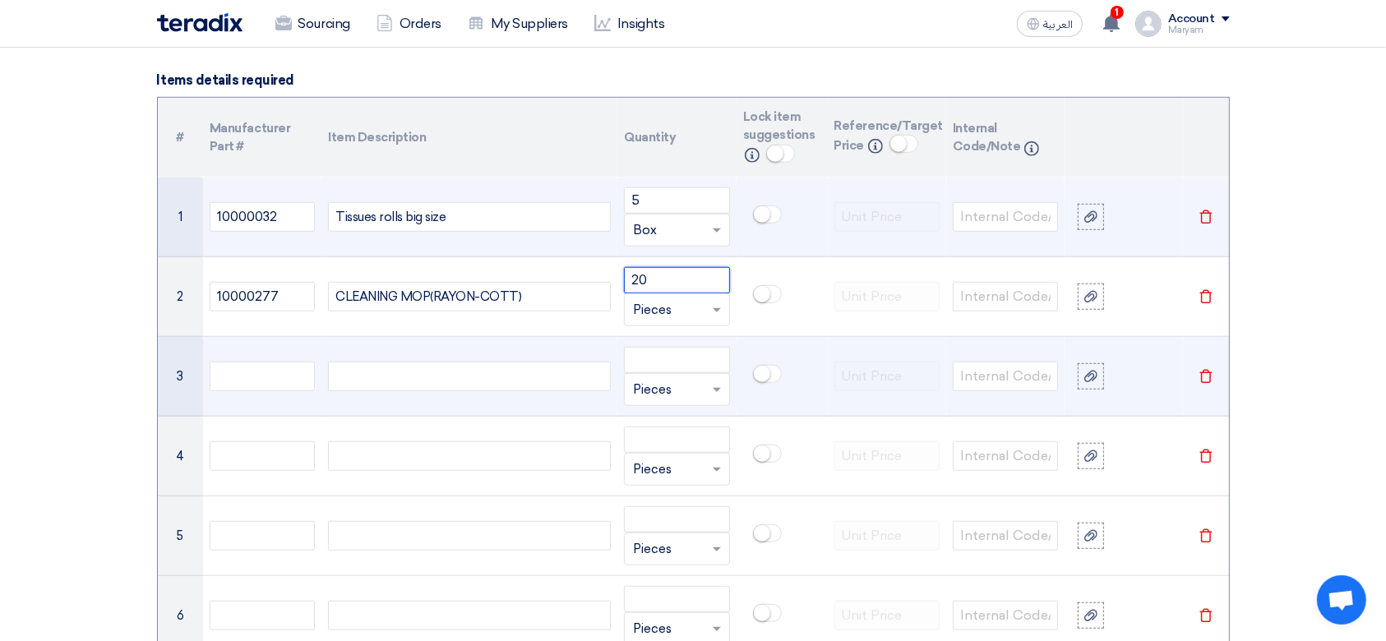
type input "20"
click at [248, 359] on td at bounding box center [262, 377] width 118 height 80
click at [247, 368] on input "text" at bounding box center [262, 377] width 105 height 30
paste input "10000433"
type input "10000433"
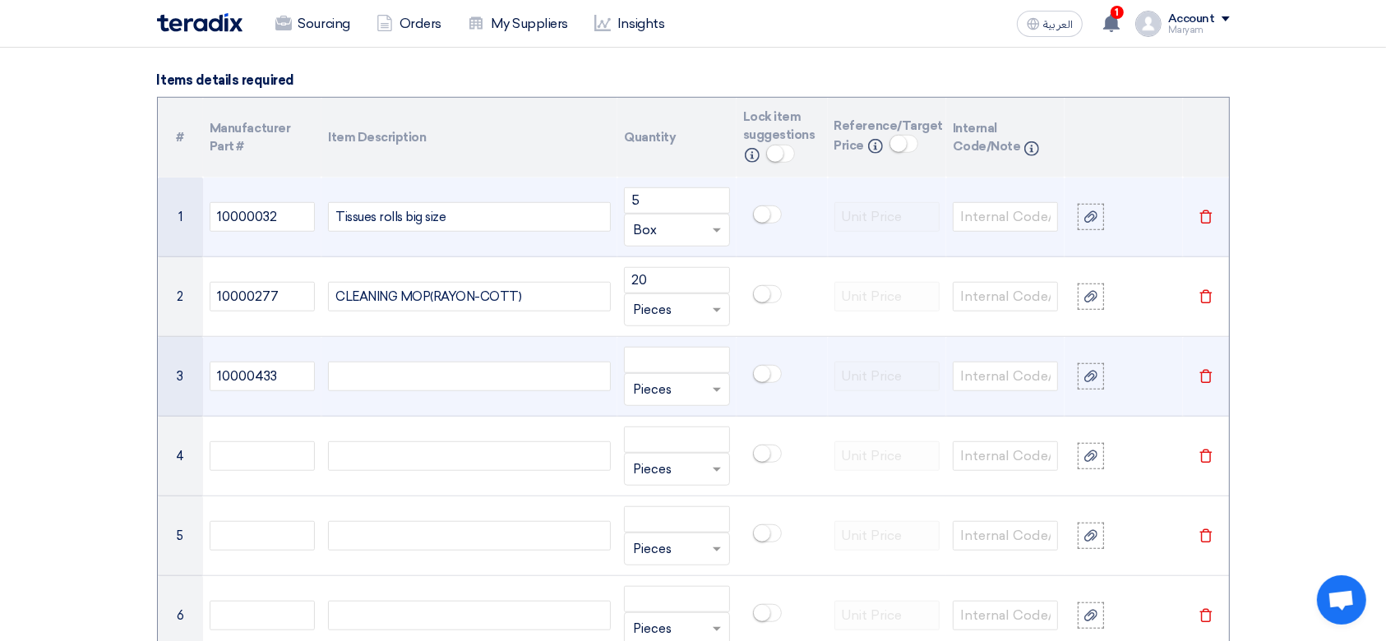
click at [474, 365] on div at bounding box center [469, 377] width 283 height 30
paste div
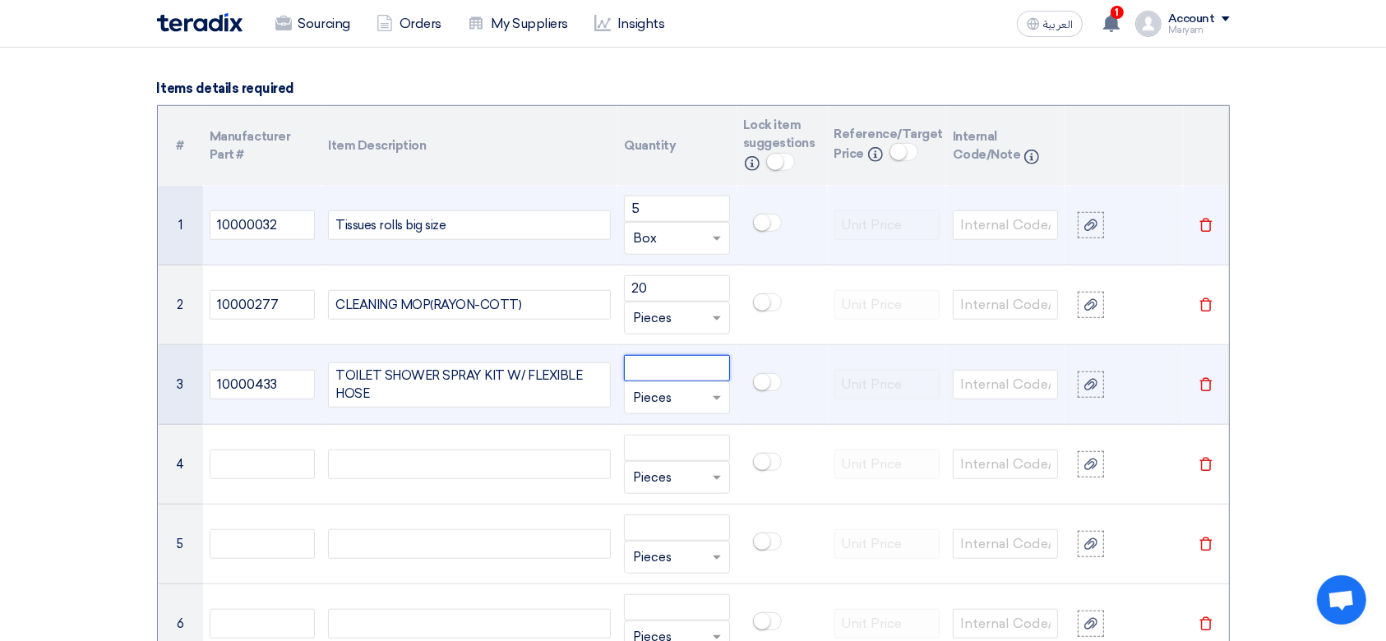
click at [714, 368] on input "number" at bounding box center [676, 368] width 105 height 26
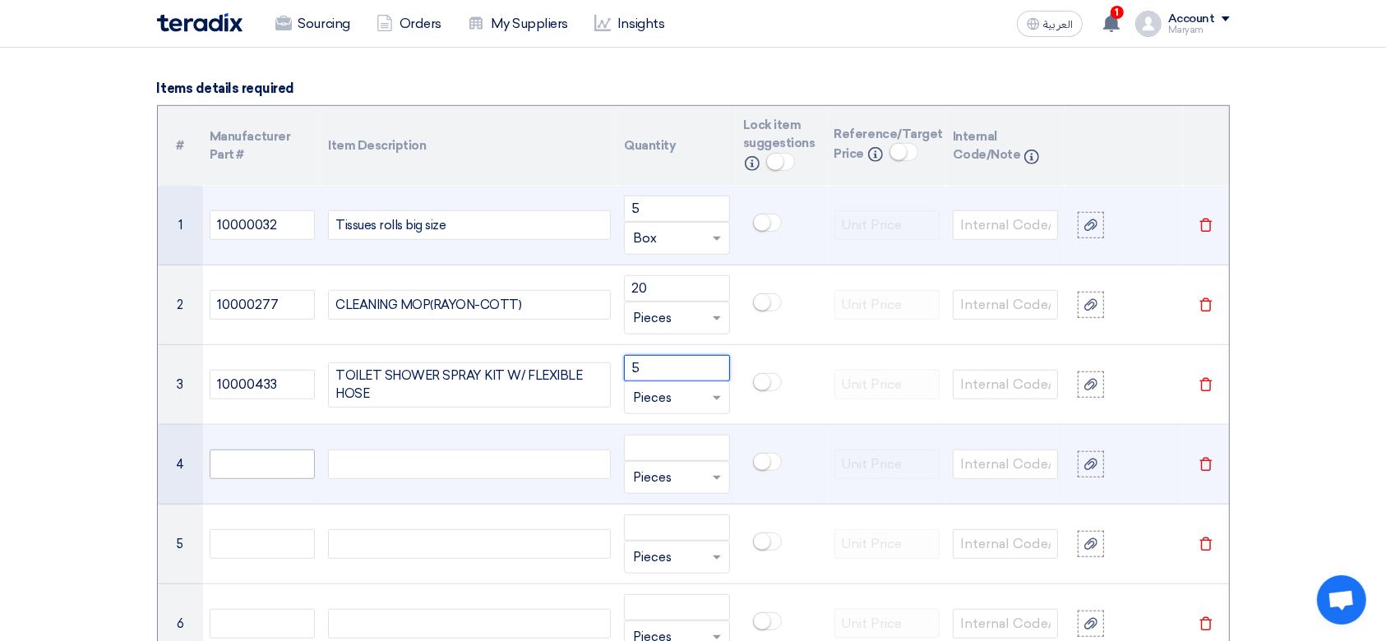
type input "5"
click at [247, 463] on input "text" at bounding box center [262, 465] width 105 height 30
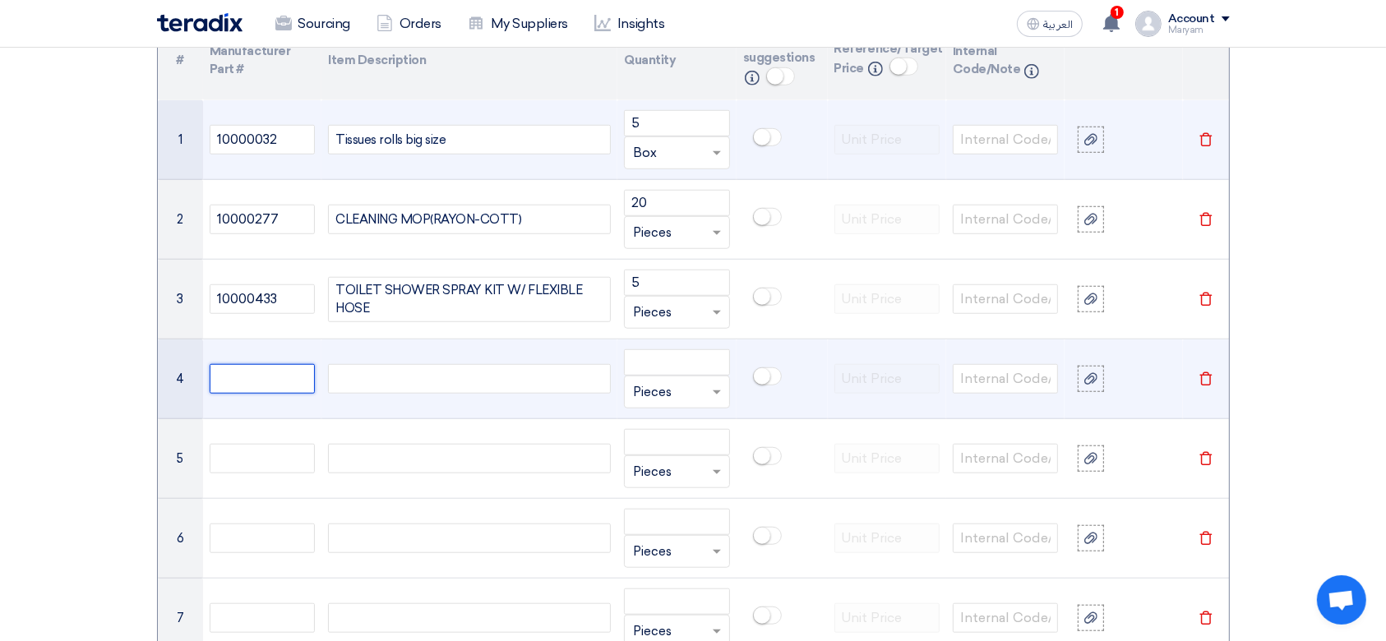
scroll to position [1416, 0]
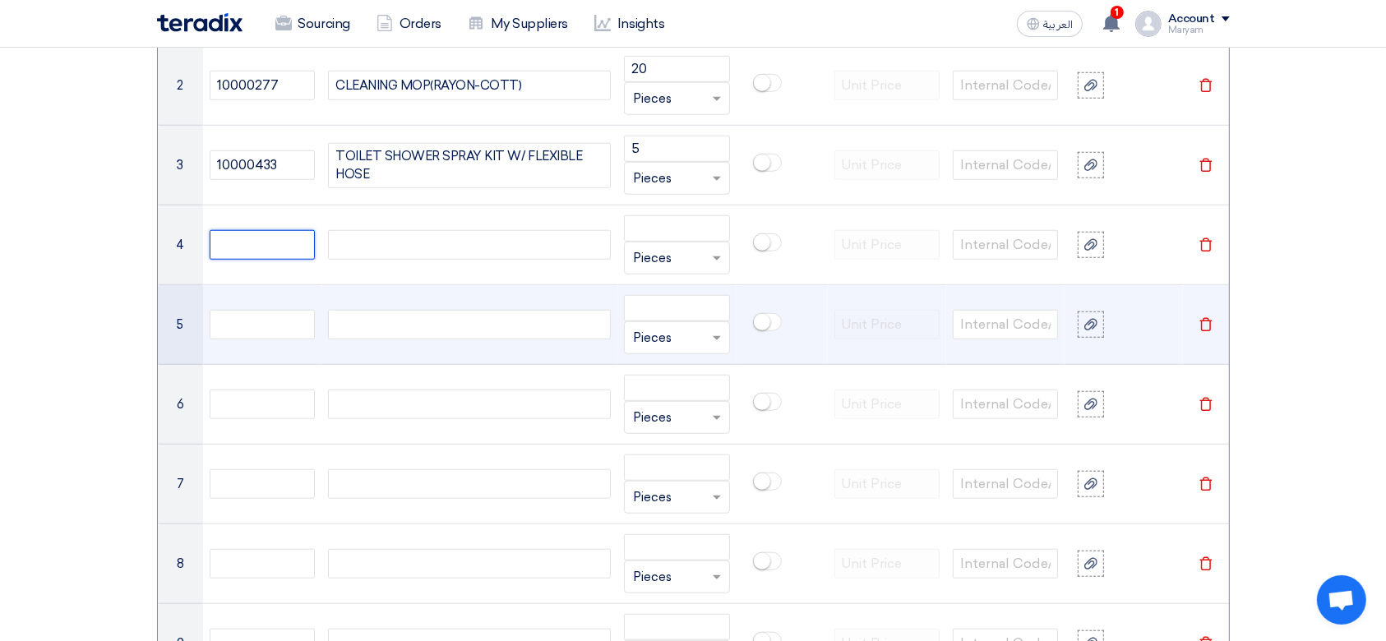
paste input "10000993"
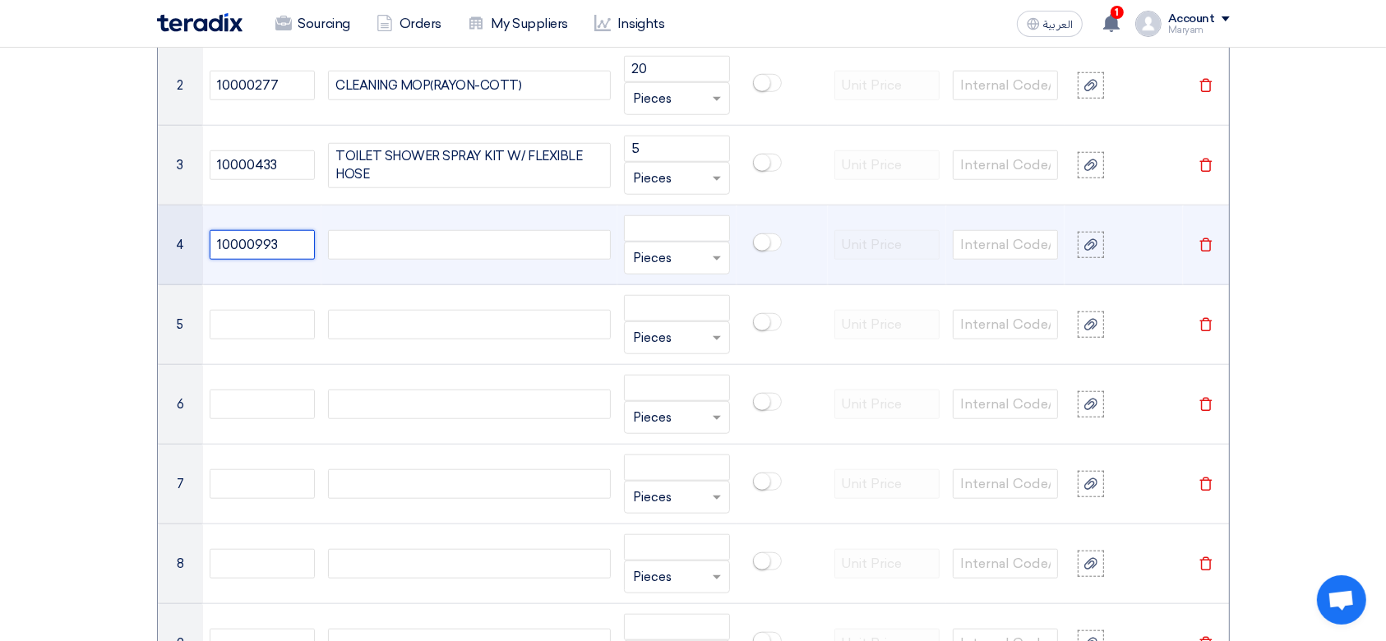
type input "10000993"
click at [387, 247] on div at bounding box center [469, 245] width 283 height 30
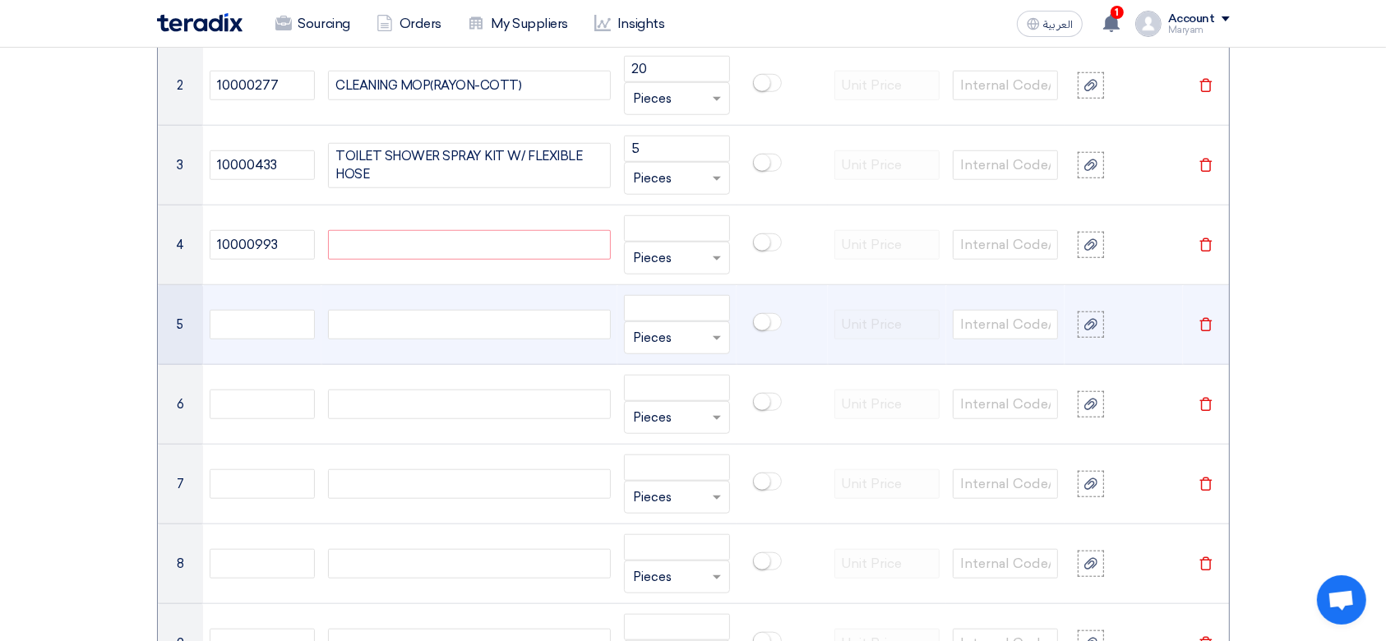
paste div
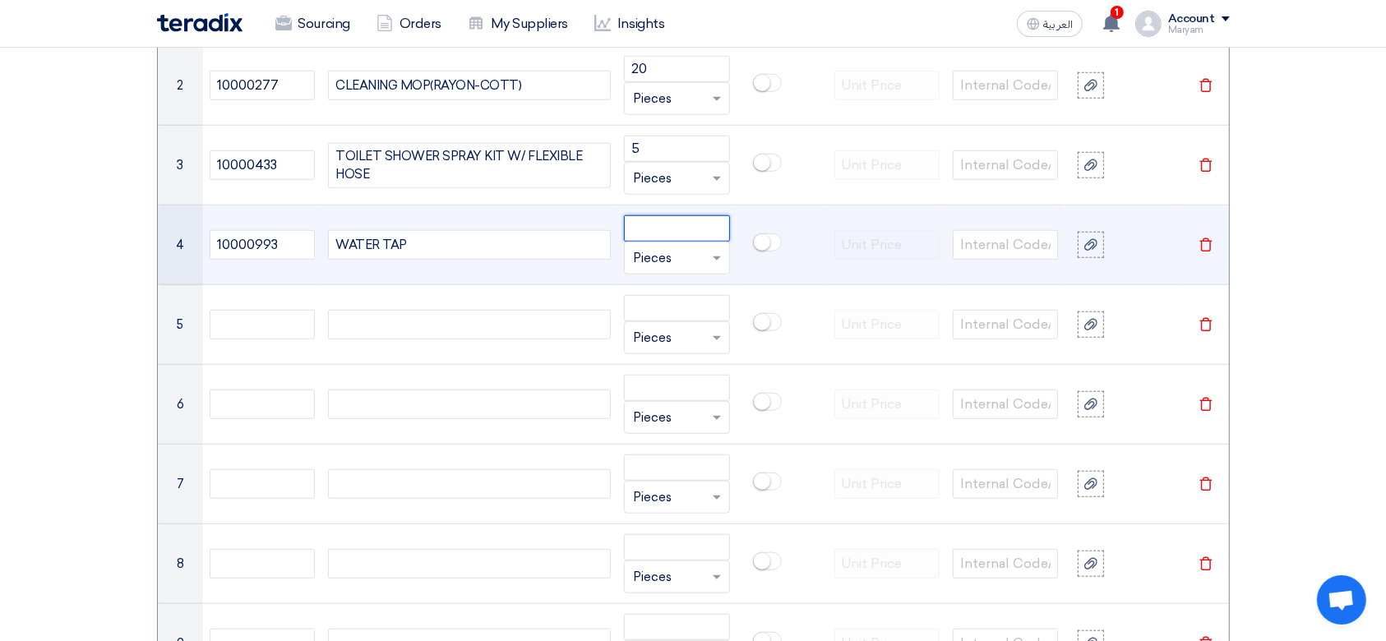
click at [684, 229] on input "number" at bounding box center [676, 228] width 105 height 26
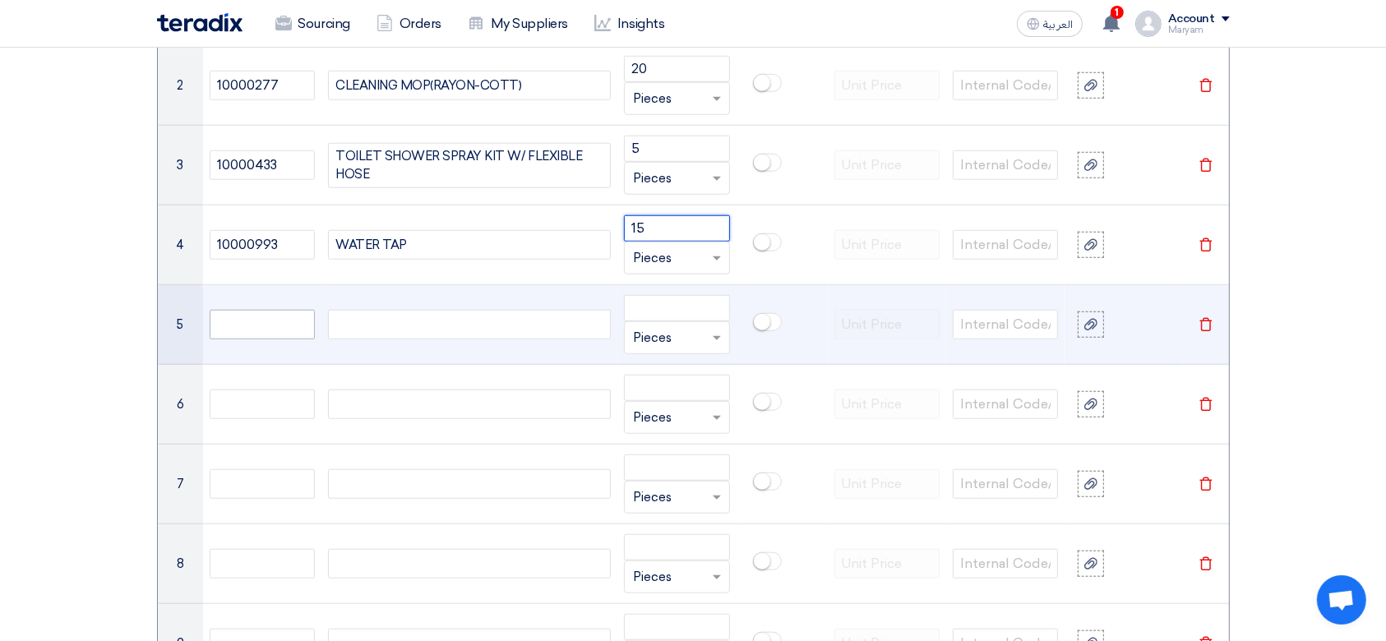
type input "15"
click at [259, 332] on input "text" at bounding box center [262, 325] width 105 height 30
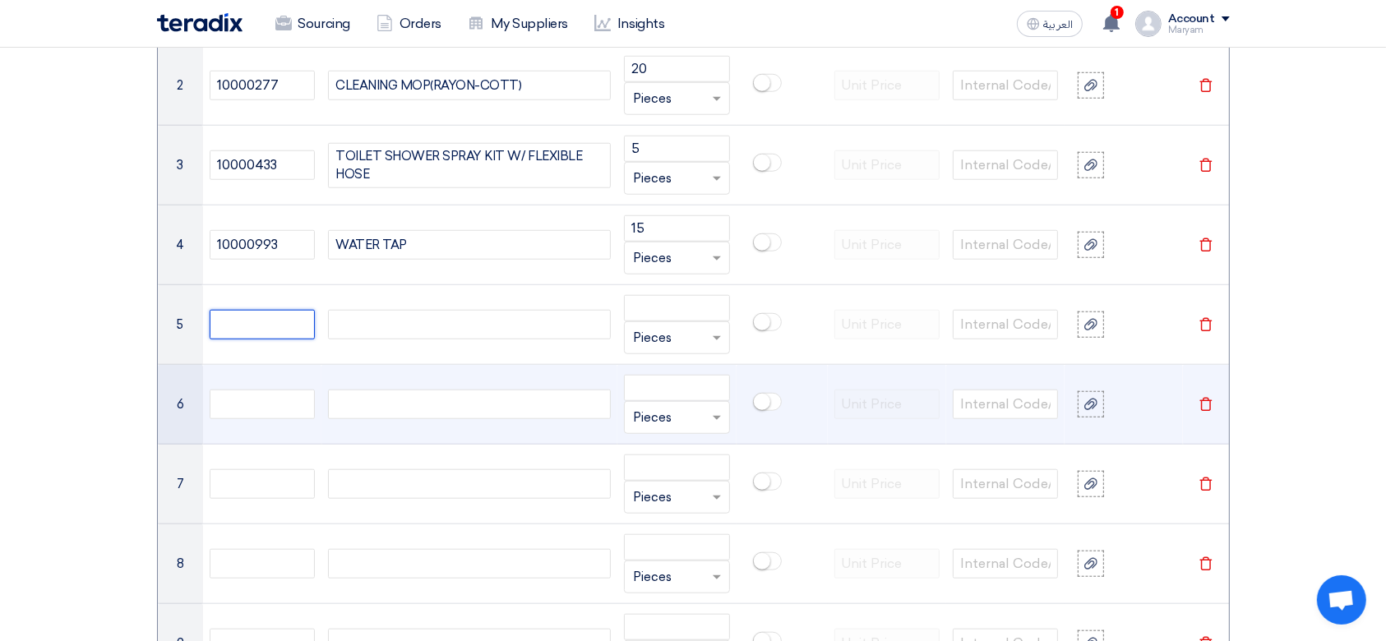
paste input "10001016"
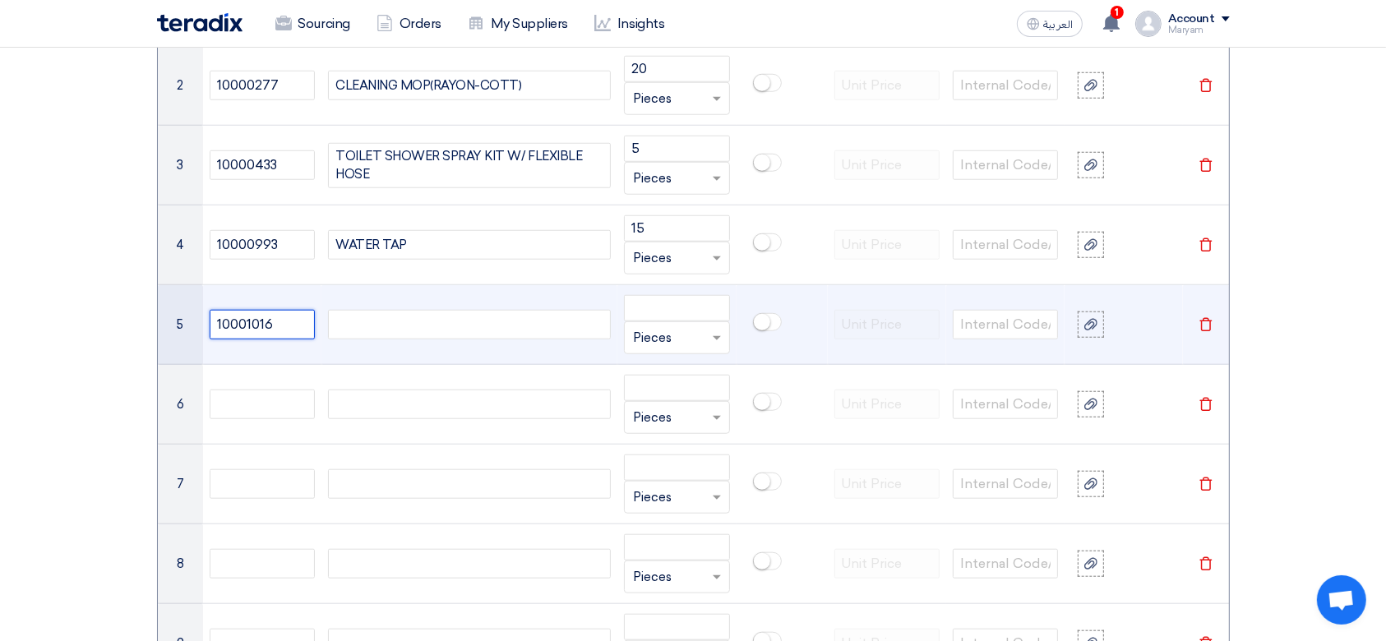
type input "10001016"
click at [430, 314] on div at bounding box center [469, 325] width 283 height 30
paste div
click at [695, 308] on input "number" at bounding box center [676, 308] width 105 height 26
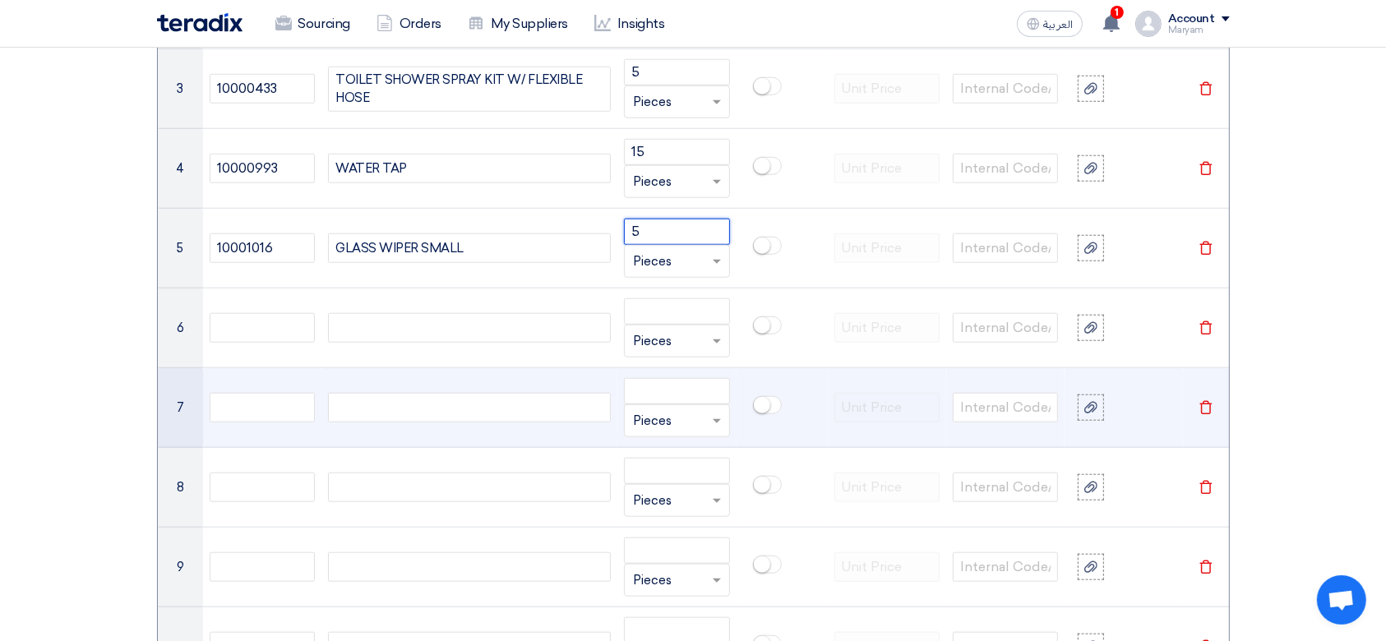
scroll to position [1526, 0]
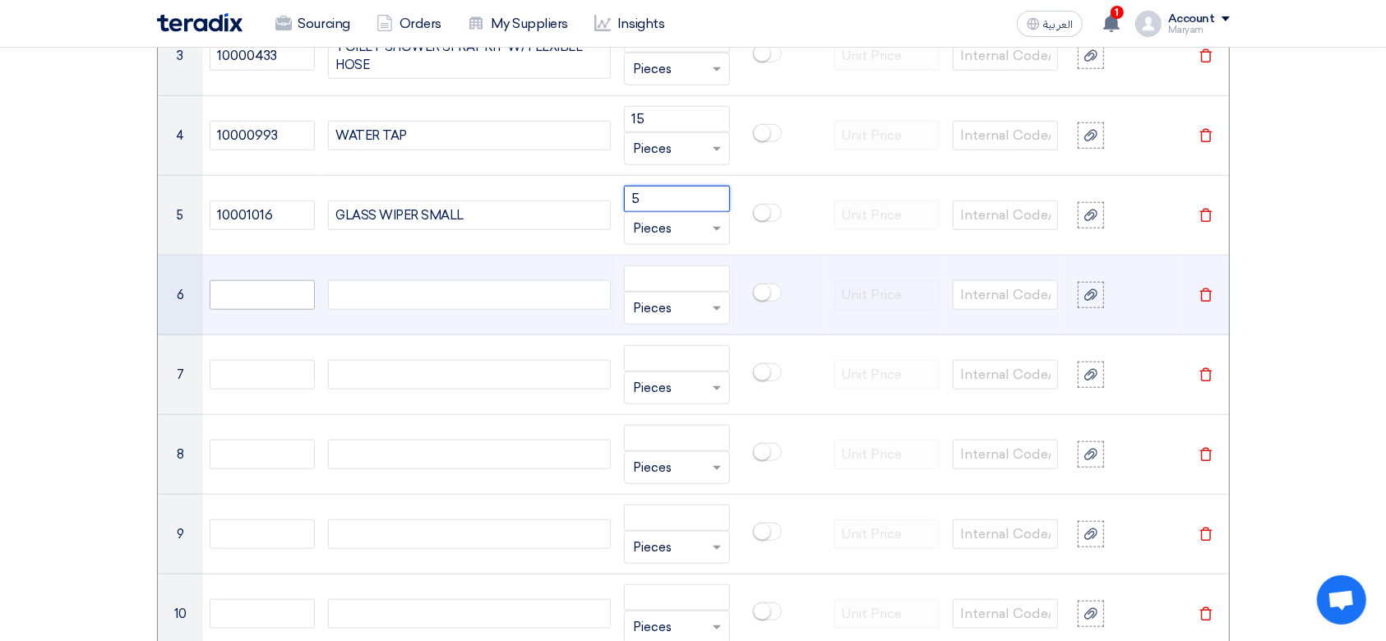
type input "5"
click at [278, 289] on input "text" at bounding box center [262, 295] width 105 height 30
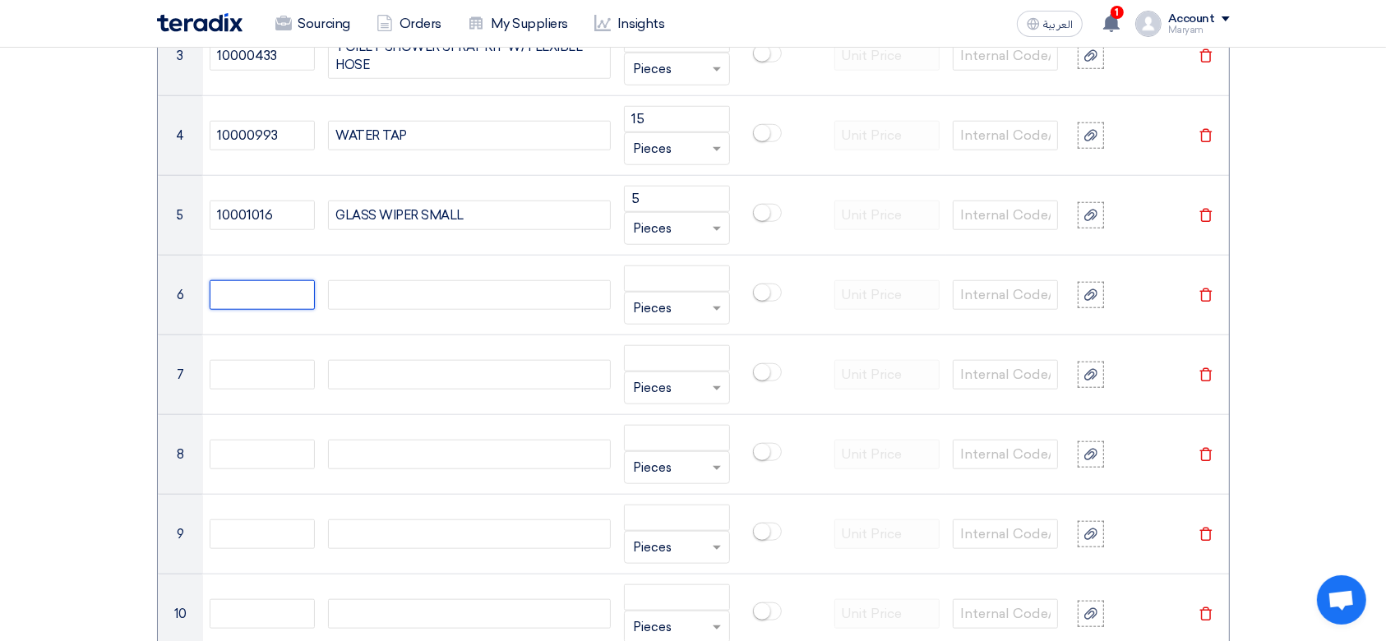
paste input "10000014"
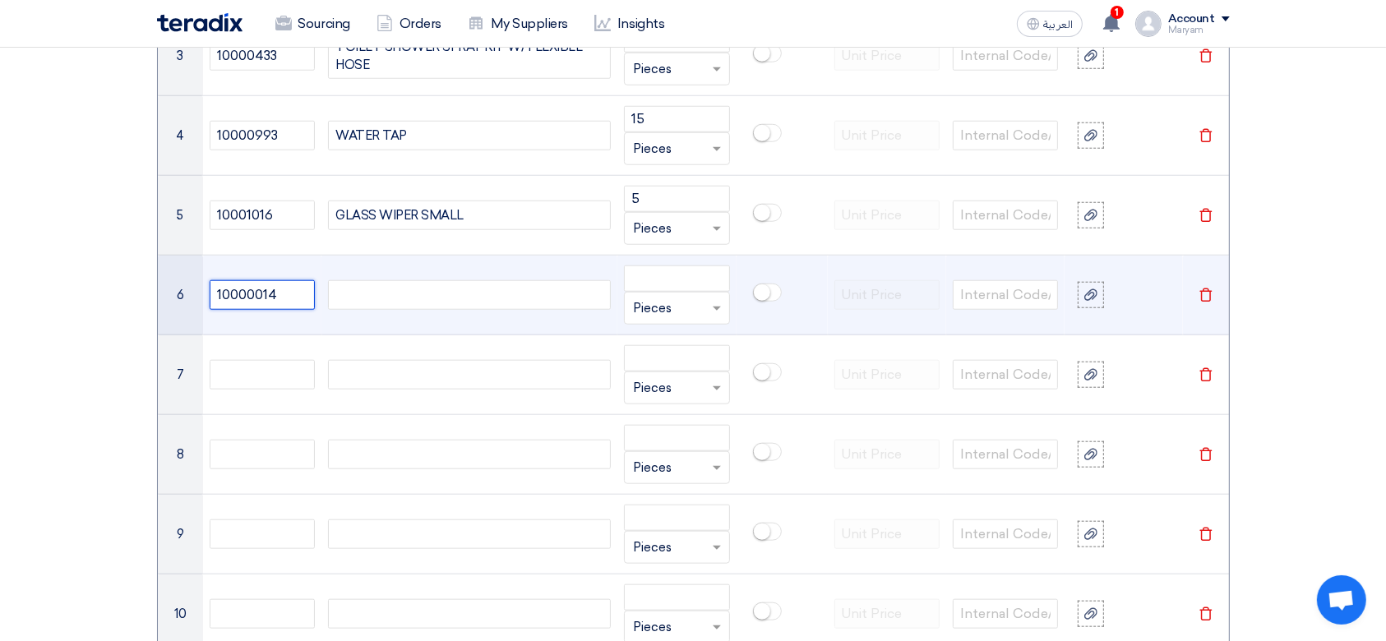
type input "10000014"
click at [372, 293] on div at bounding box center [469, 295] width 283 height 30
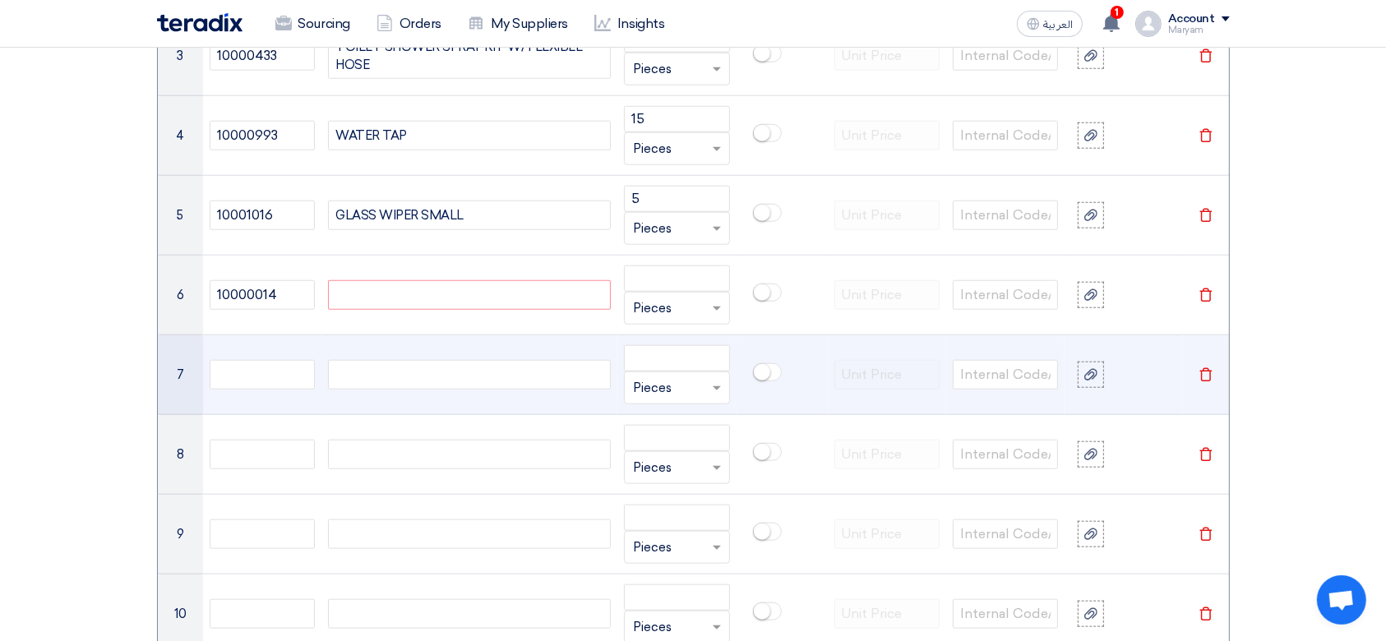
paste div
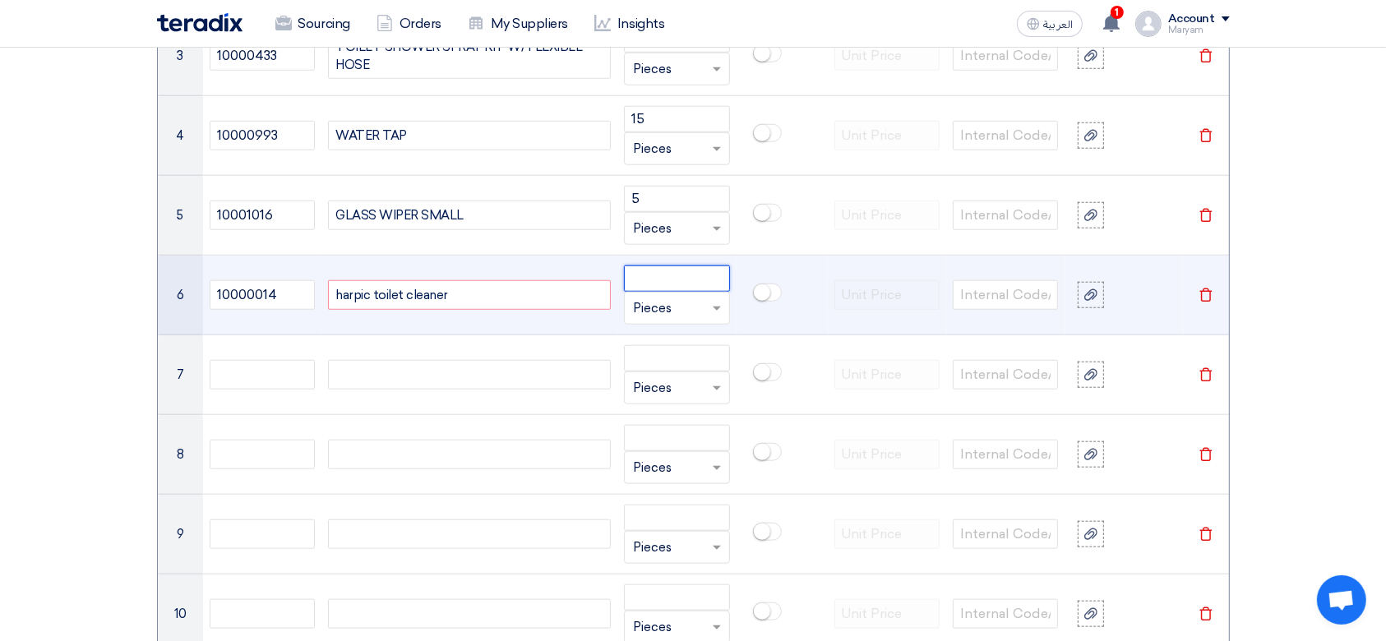
click at [676, 280] on input "number" at bounding box center [676, 279] width 105 height 26
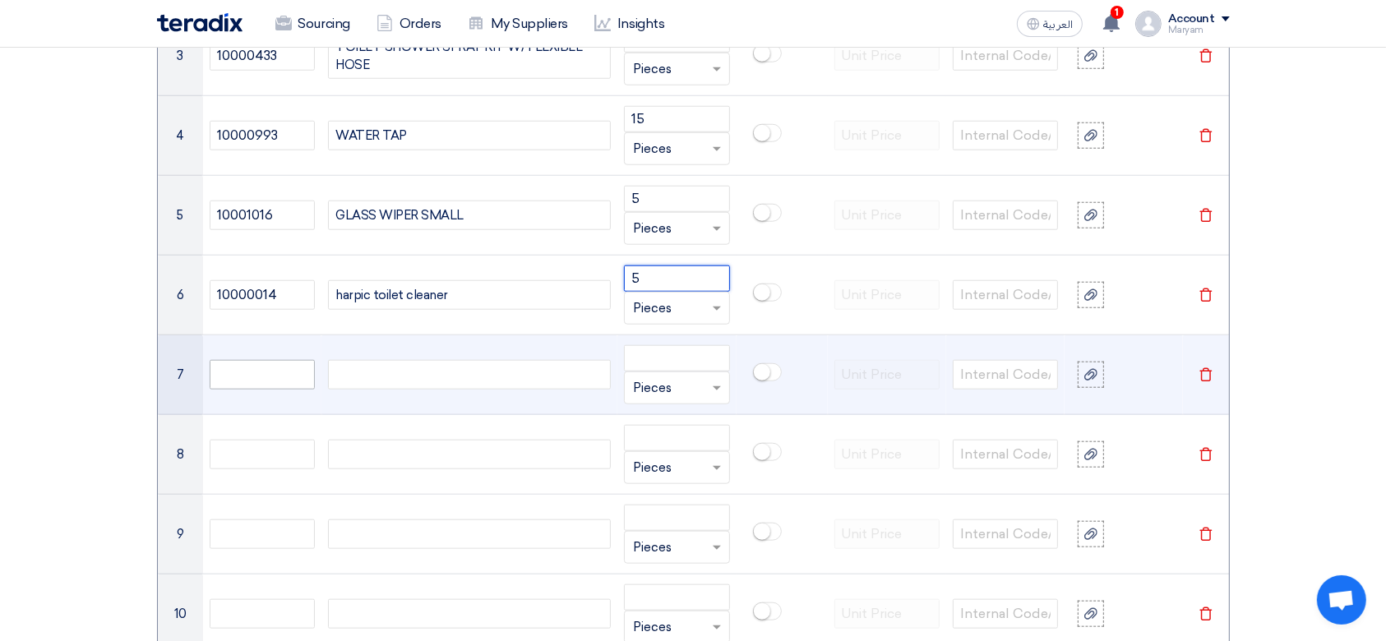
type input "5"
click at [235, 381] on input "text" at bounding box center [262, 375] width 105 height 30
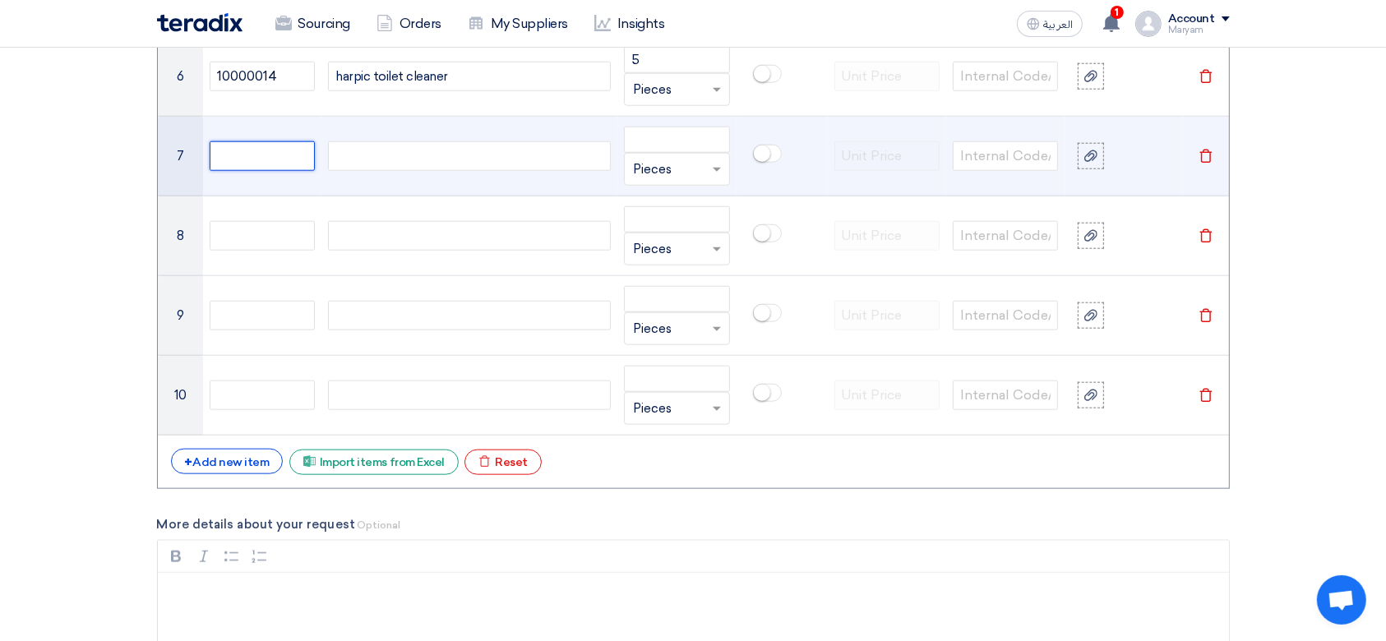
scroll to position [1745, 0]
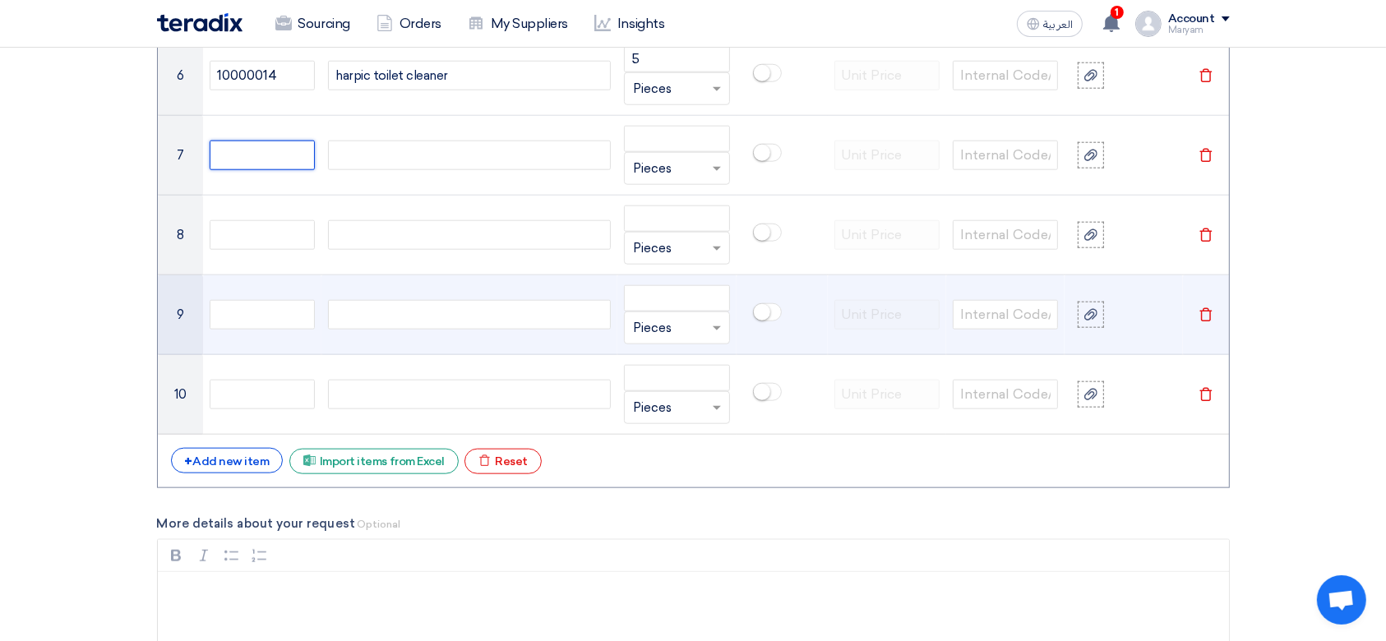
paste input "10000618"
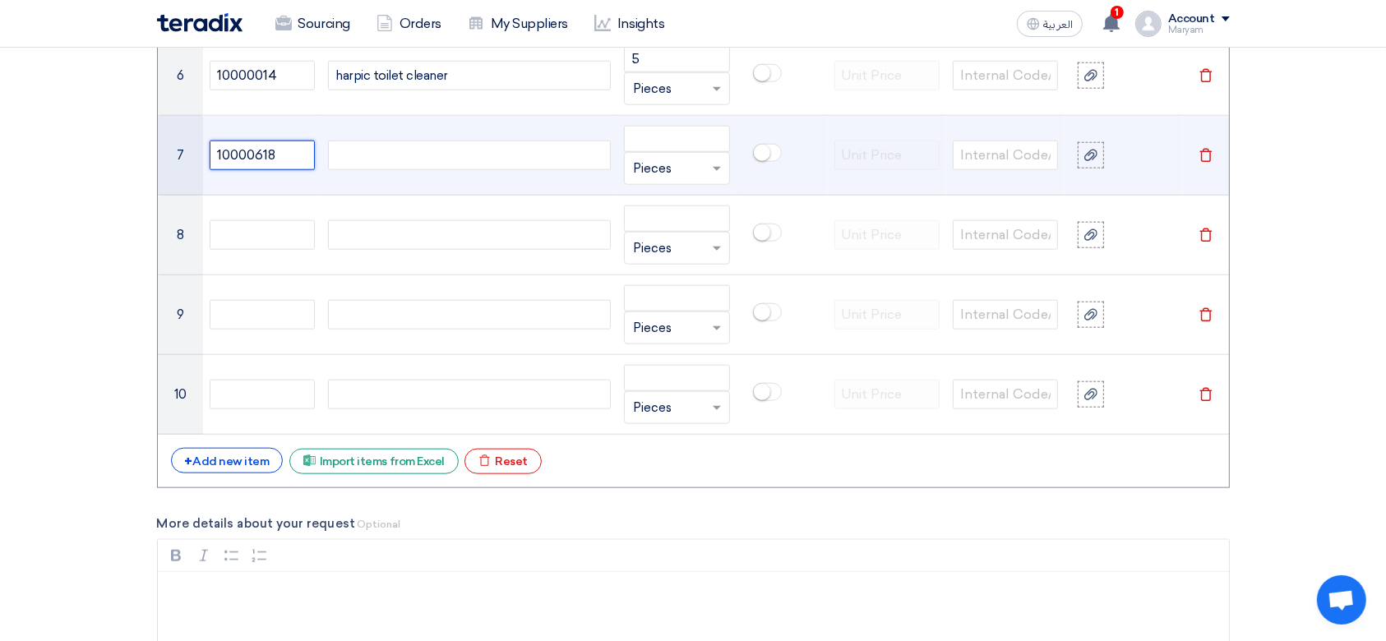
type input "10000618"
click at [387, 149] on div at bounding box center [469, 156] width 283 height 30
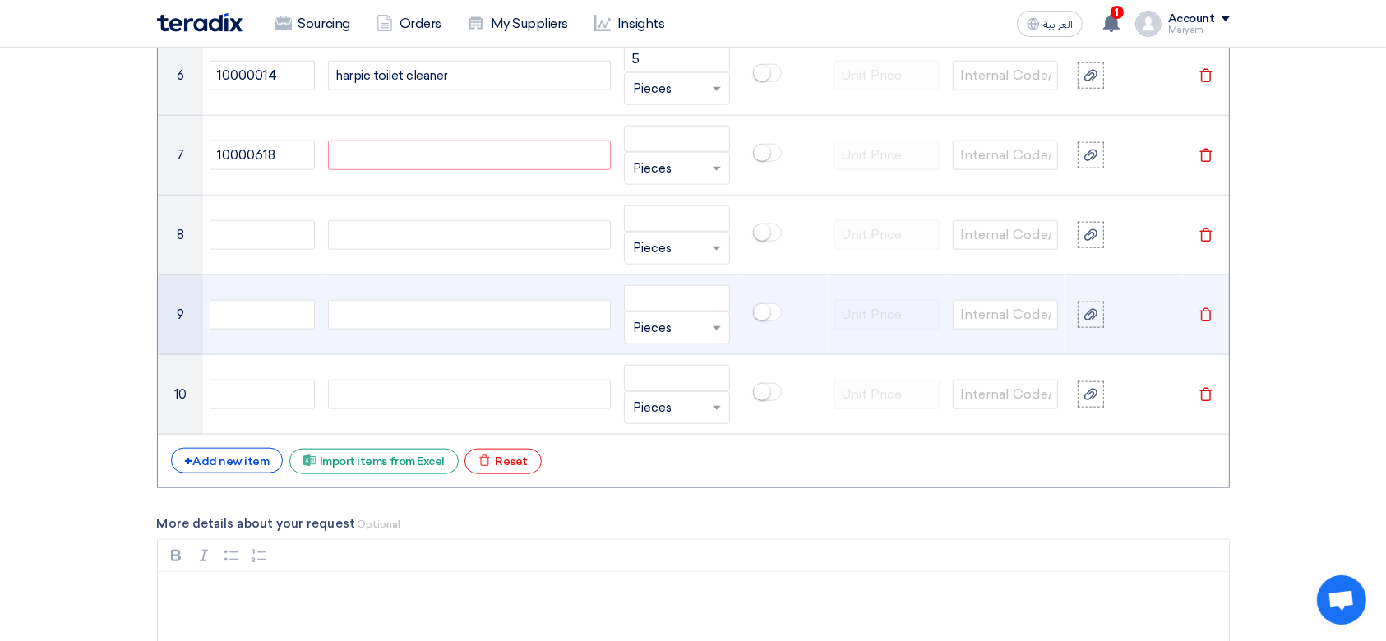
paste div
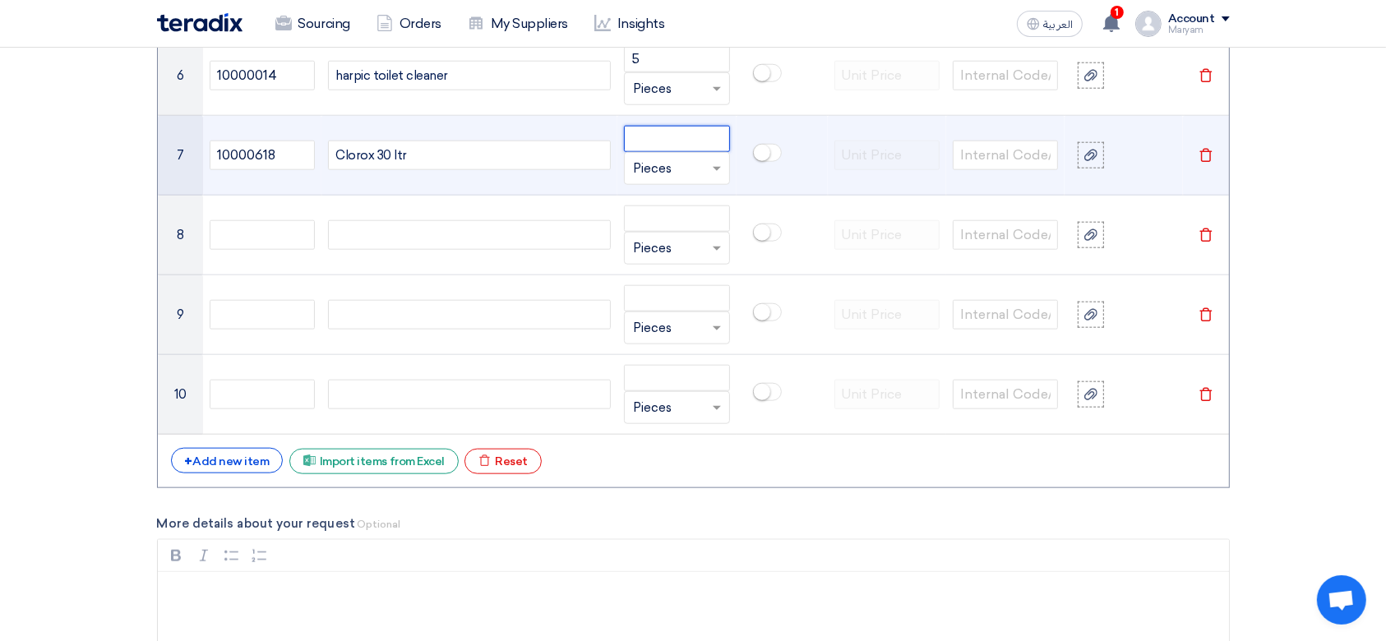
click at [654, 141] on input "number" at bounding box center [676, 139] width 105 height 26
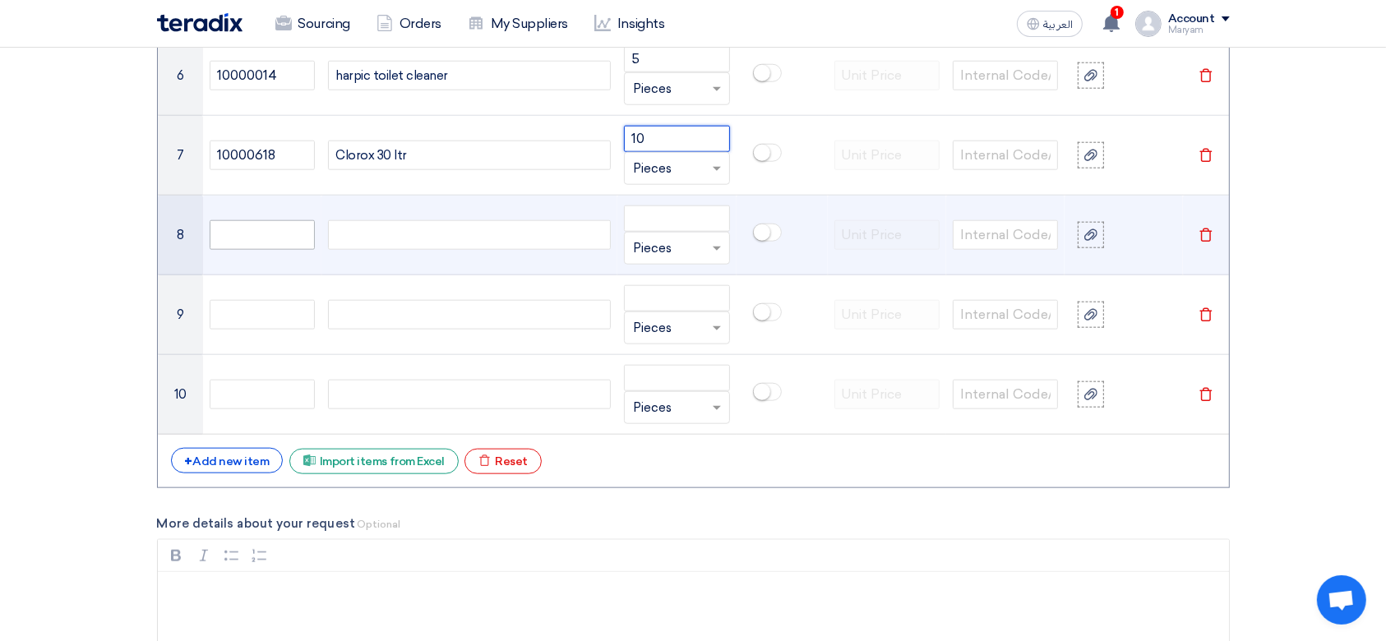
type input "10"
click at [284, 232] on input "text" at bounding box center [262, 235] width 105 height 30
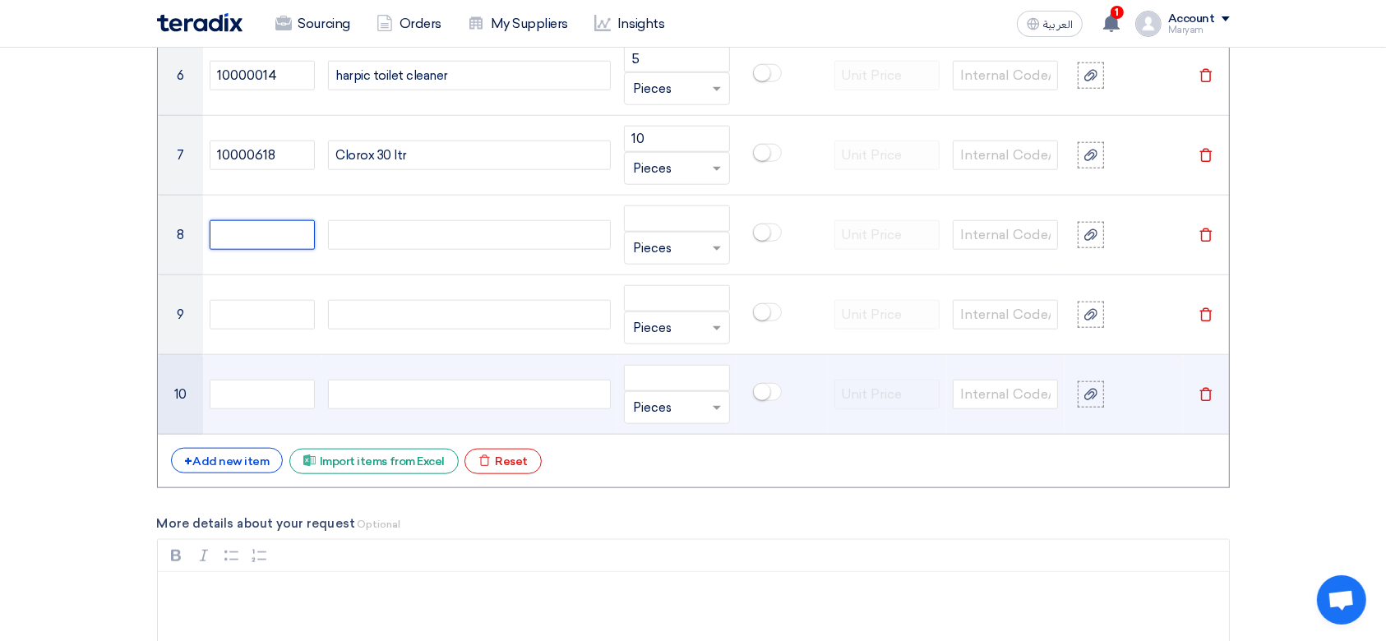
paste input "10000254"
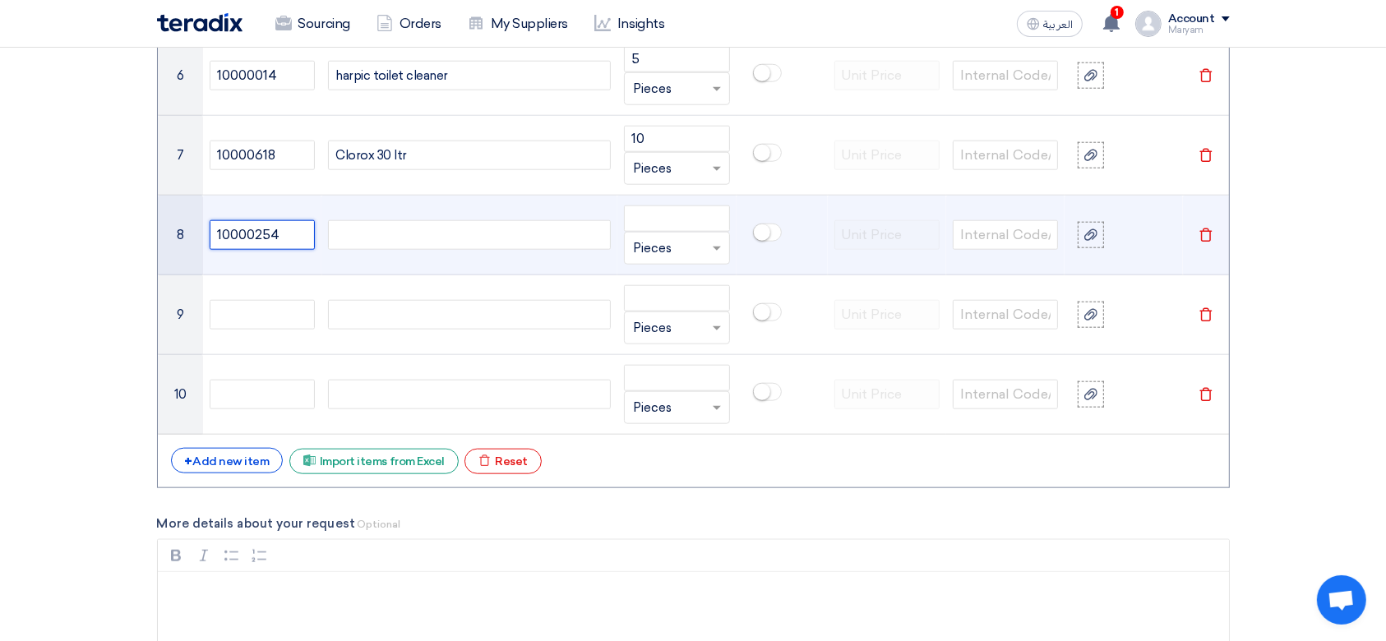
type input "10000254"
click at [404, 226] on div at bounding box center [469, 235] width 283 height 30
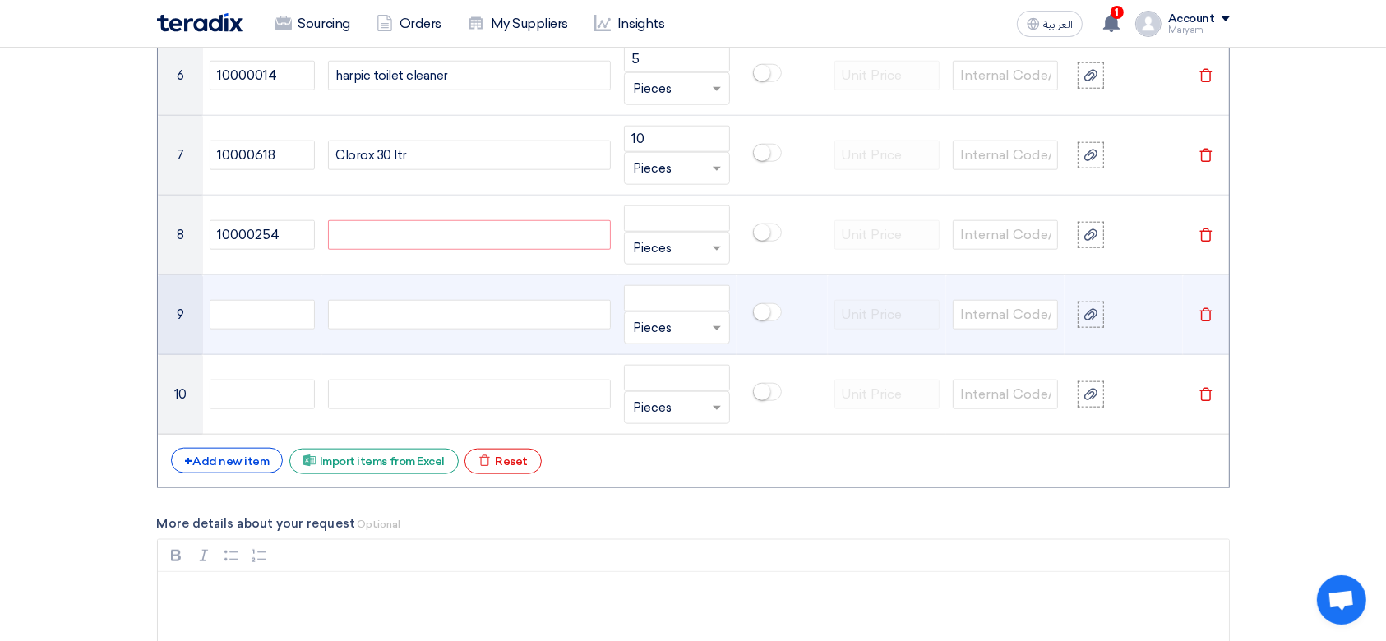
paste div
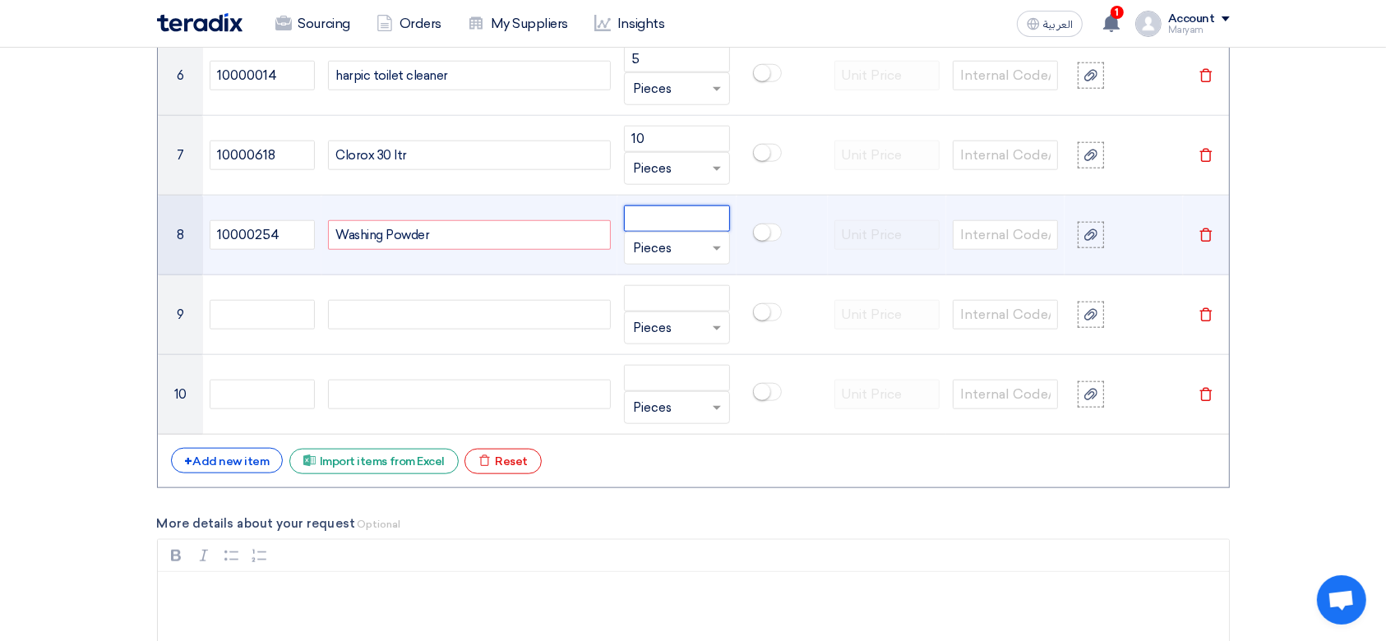
click at [646, 214] on input "number" at bounding box center [676, 219] width 105 height 26
type input "10"
click at [658, 247] on input "text" at bounding box center [666, 248] width 67 height 26
click at [658, 273] on span "Kilogram" at bounding box center [659, 276] width 53 height 15
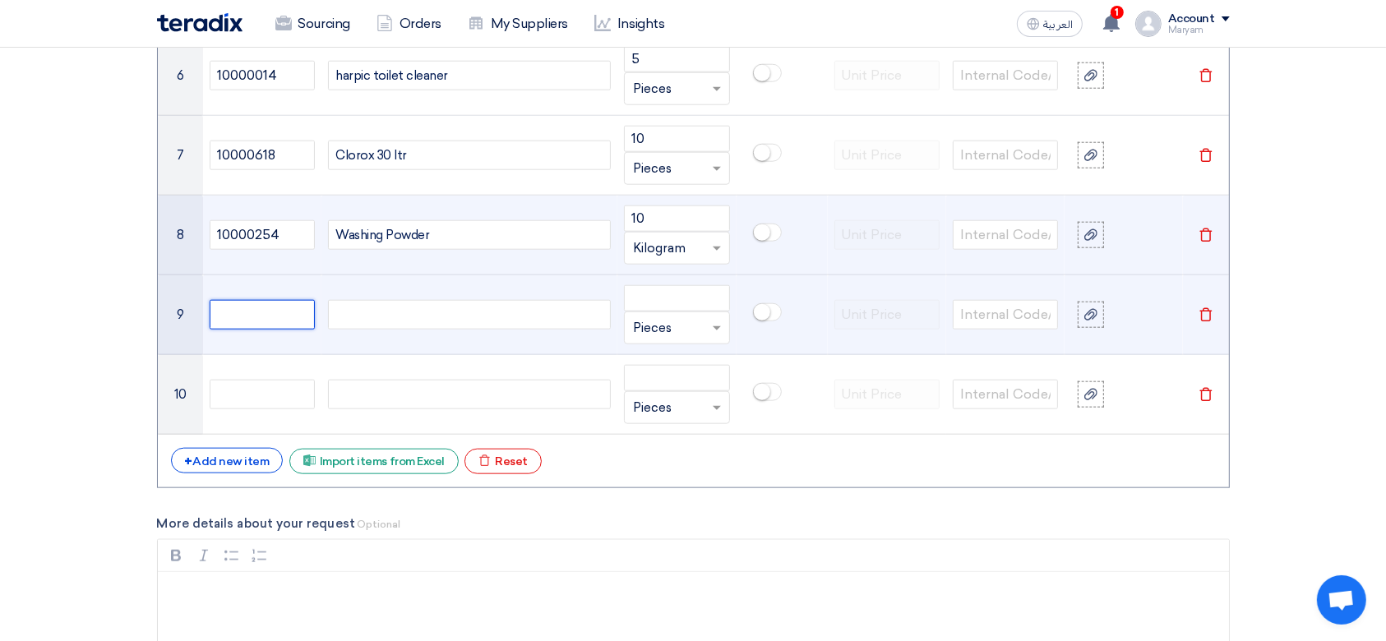
click at [262, 317] on input "text" at bounding box center [262, 315] width 105 height 30
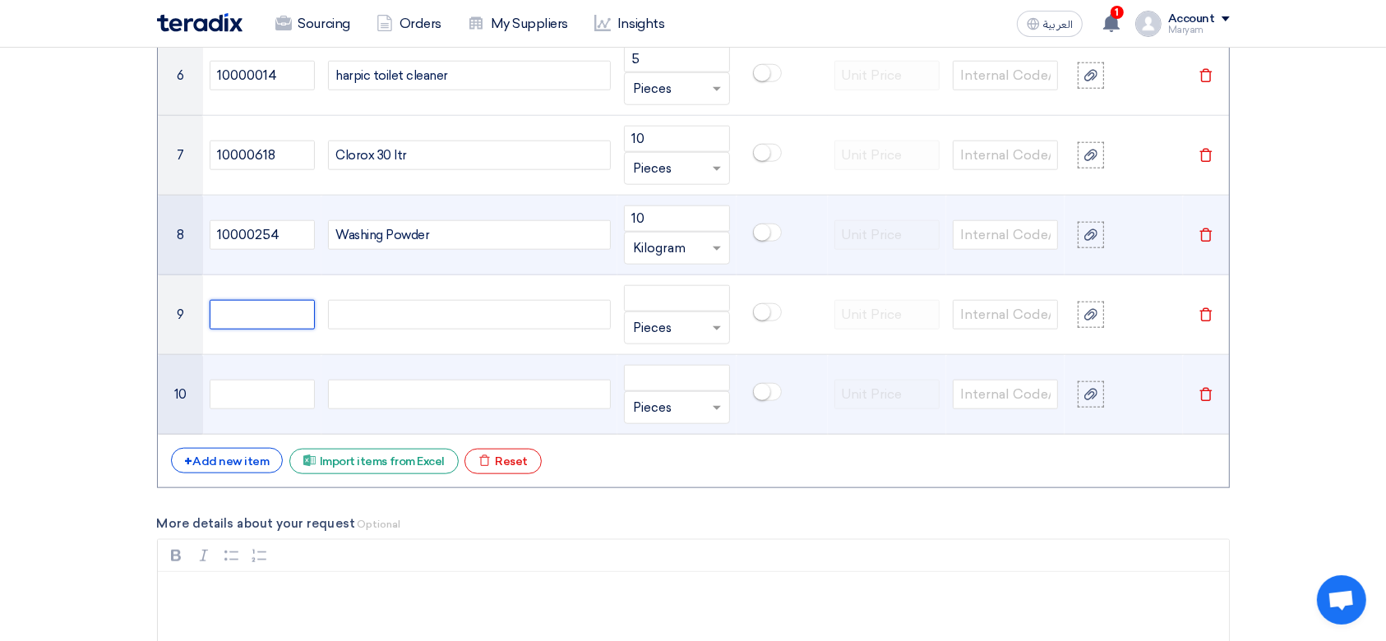
paste input "10000006"
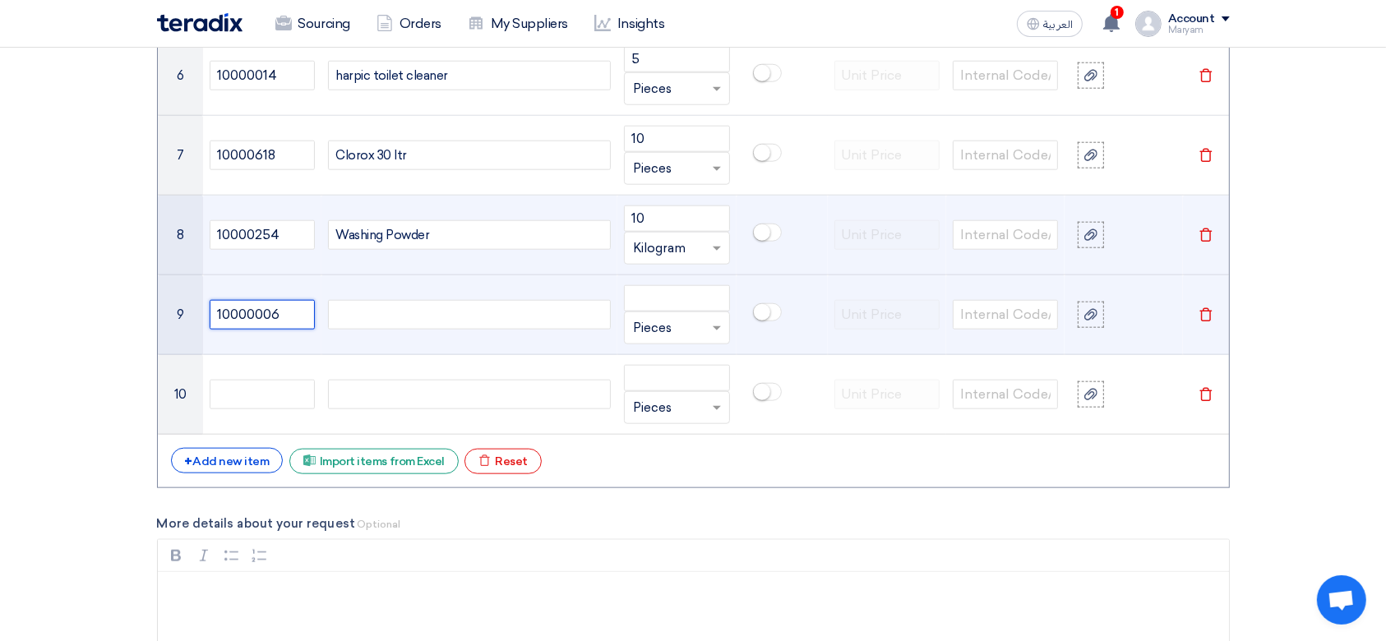
type input "10000006"
click at [377, 314] on div at bounding box center [469, 315] width 283 height 30
paste div
click at [641, 294] on input "number" at bounding box center [676, 298] width 105 height 26
type input "25"
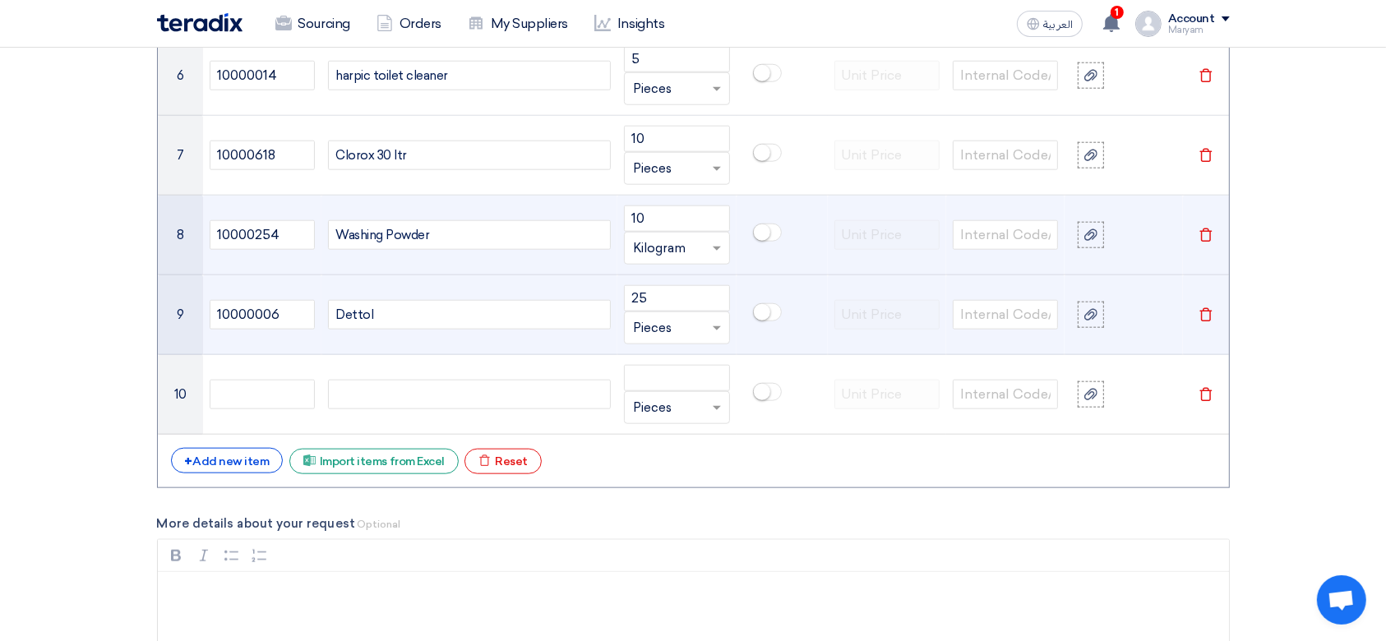
click at [651, 327] on input "text" at bounding box center [666, 328] width 67 height 26
click at [654, 457] on span "Liter" at bounding box center [647, 453] width 28 height 15
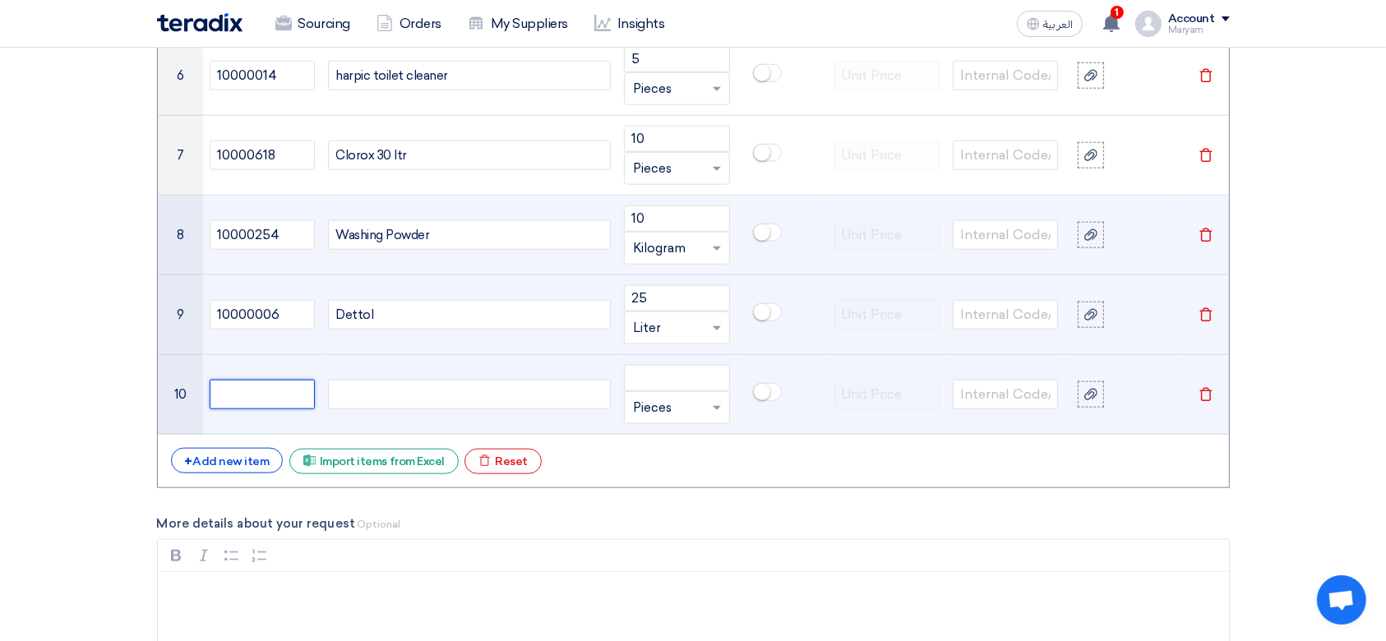
click at [262, 398] on input "text" at bounding box center [262, 395] width 105 height 30
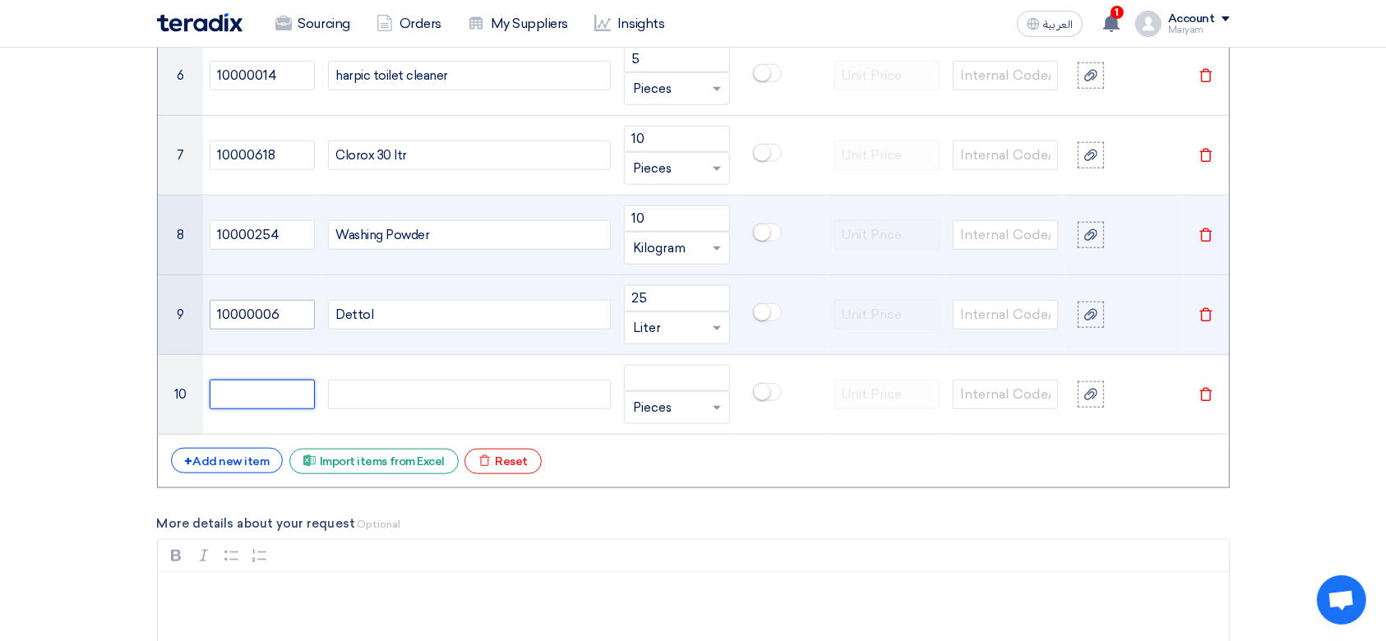
paste input "10000778"
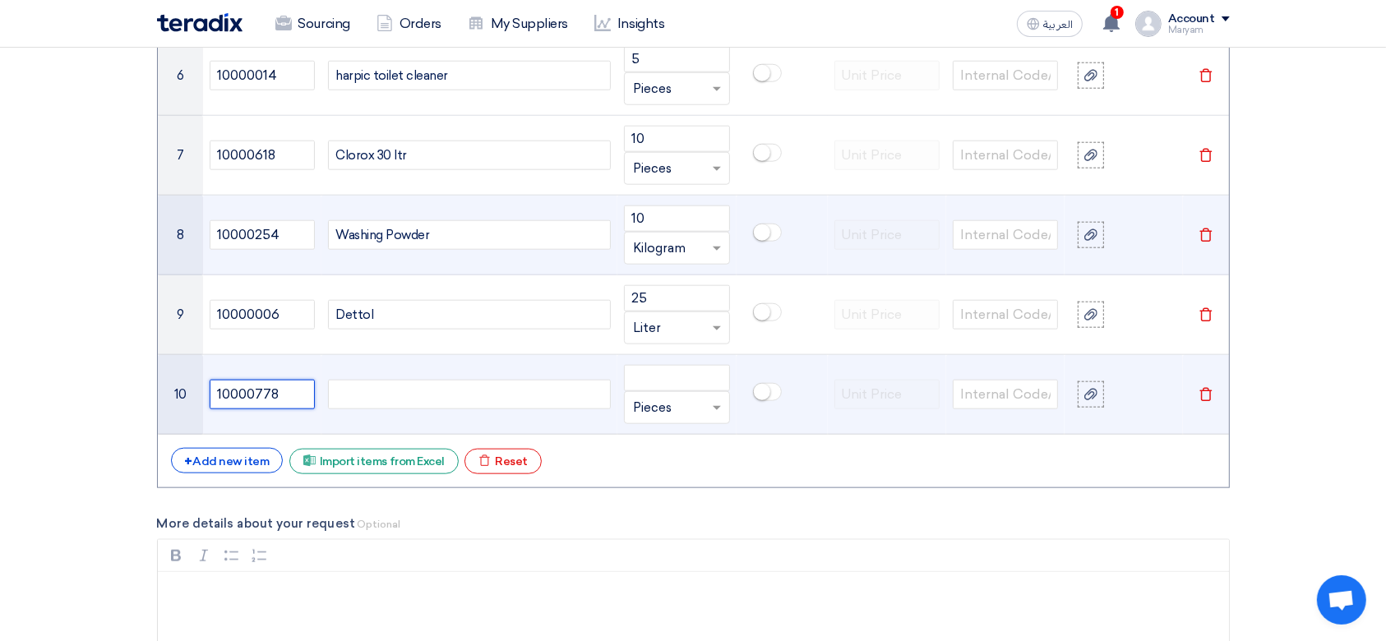
type input "10000778"
click at [375, 390] on div at bounding box center [469, 395] width 283 height 30
paste div
click at [686, 375] on input "number" at bounding box center [676, 378] width 105 height 26
type input "2"
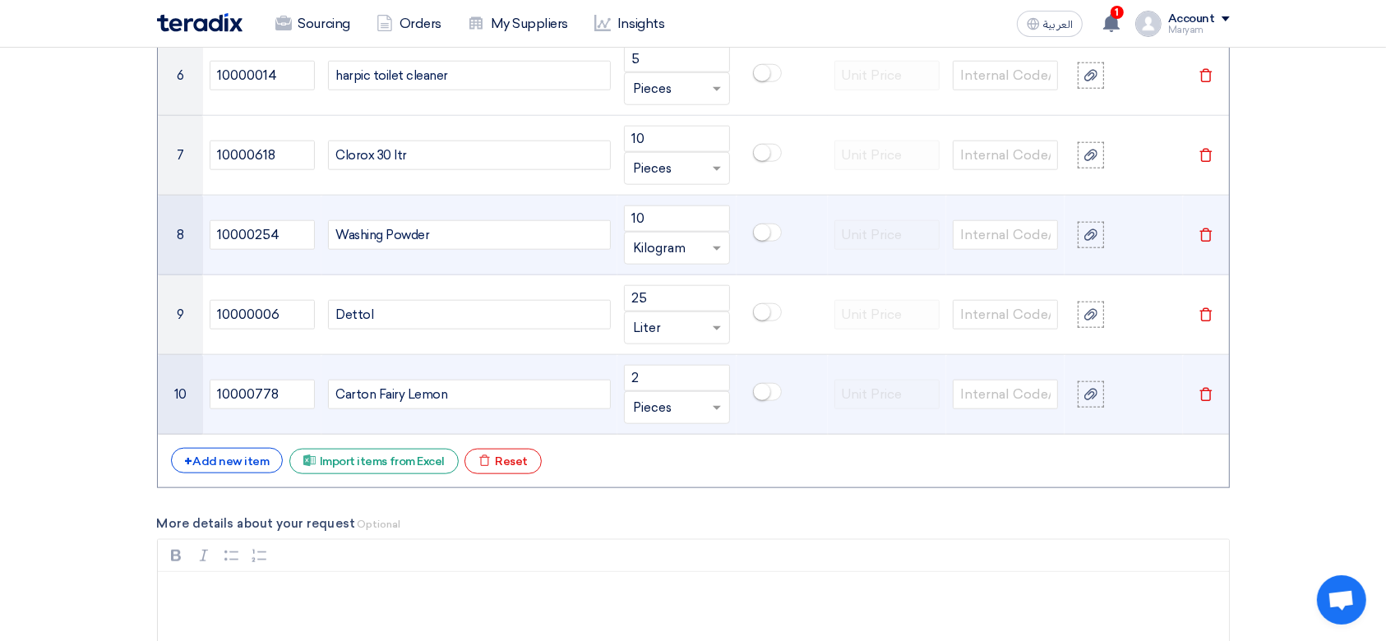
click at [679, 408] on input "text" at bounding box center [666, 408] width 67 height 26
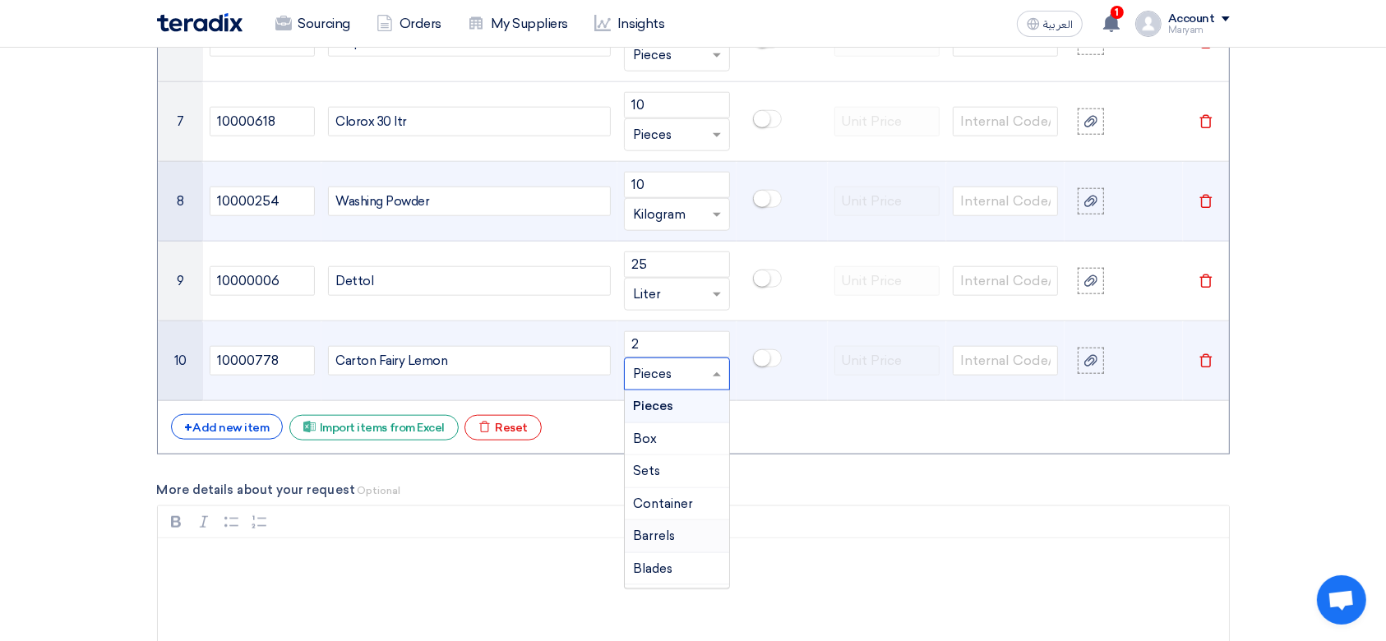
scroll to position [1745, 0]
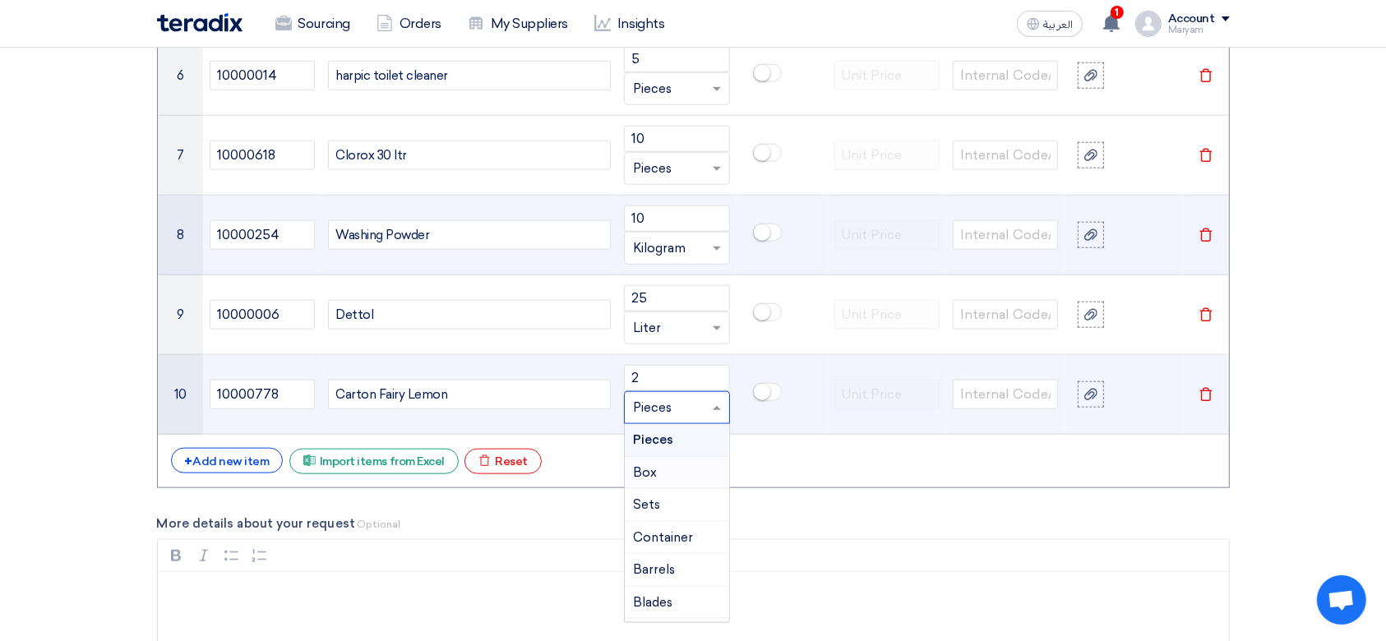
click at [649, 467] on span "Box" at bounding box center [645, 472] width 24 height 15
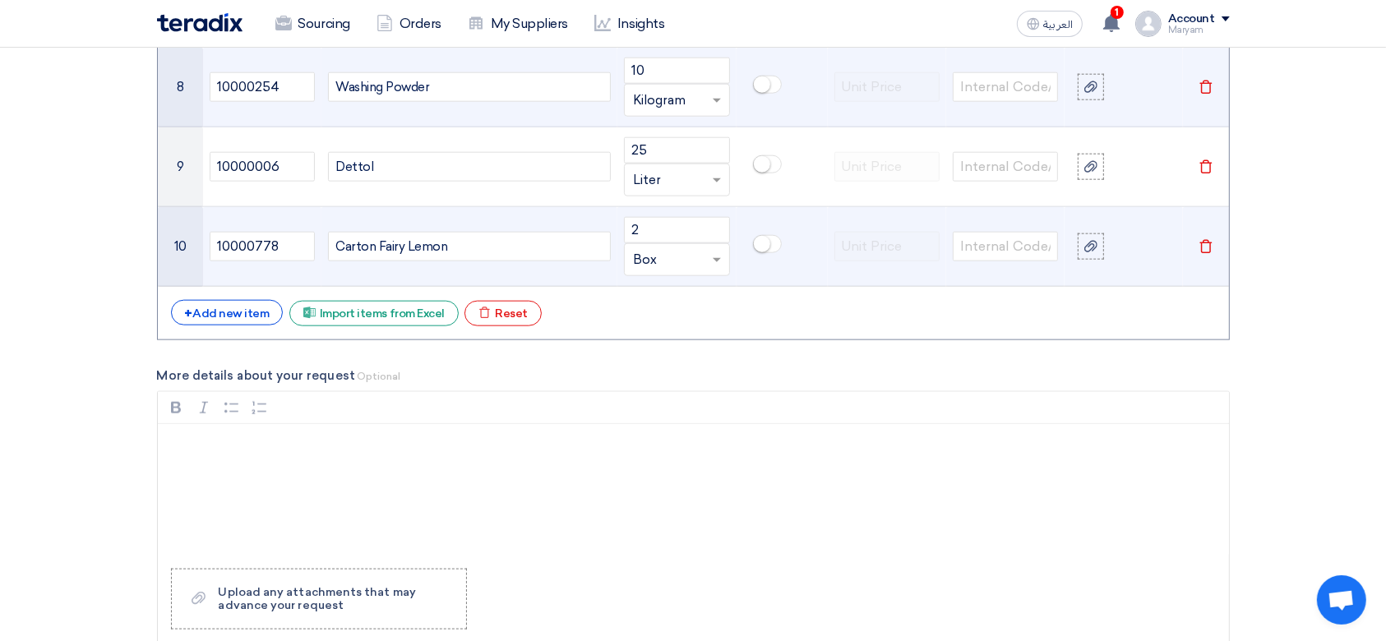
scroll to position [1965, 0]
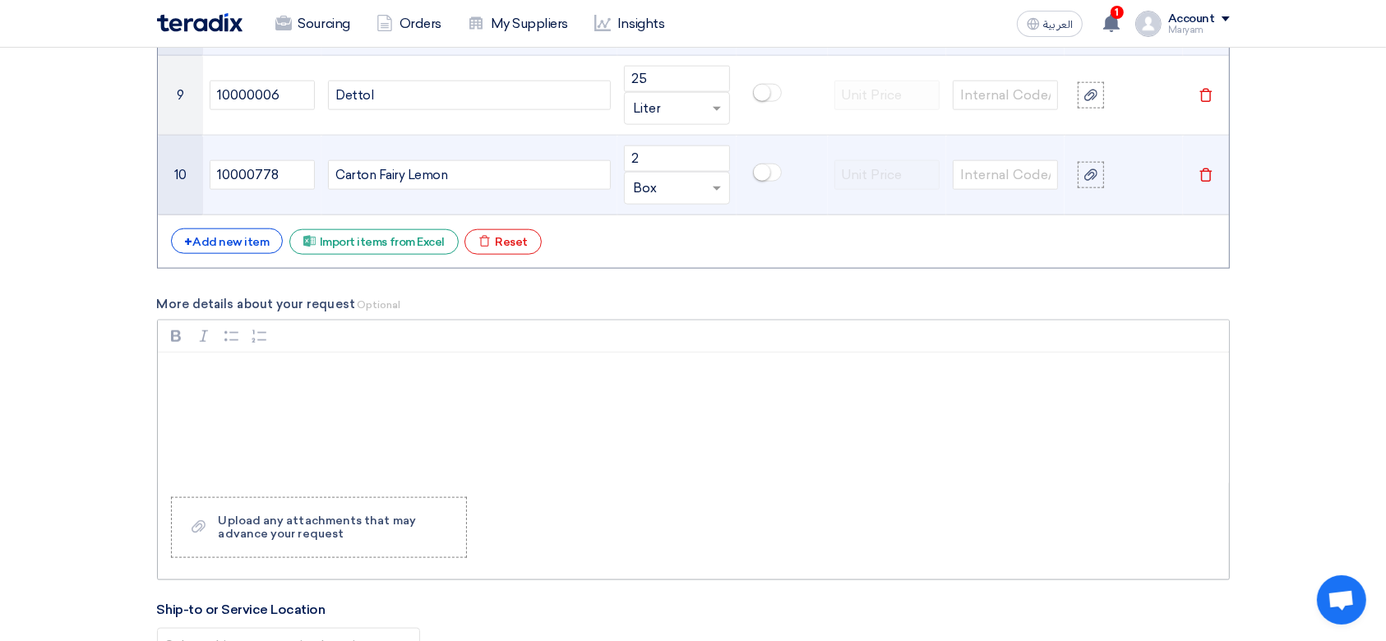
click at [289, 375] on p "Rich Text Editor, main" at bounding box center [699, 374] width 1043 height 20
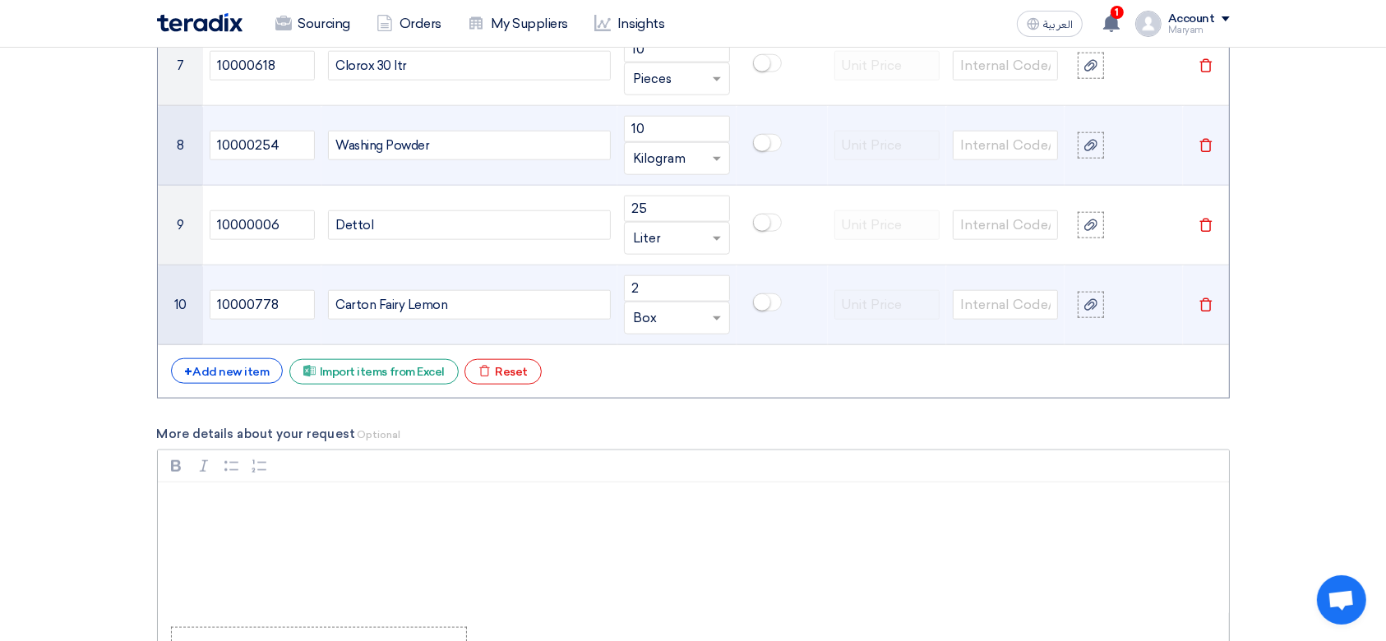
scroll to position [1855, 0]
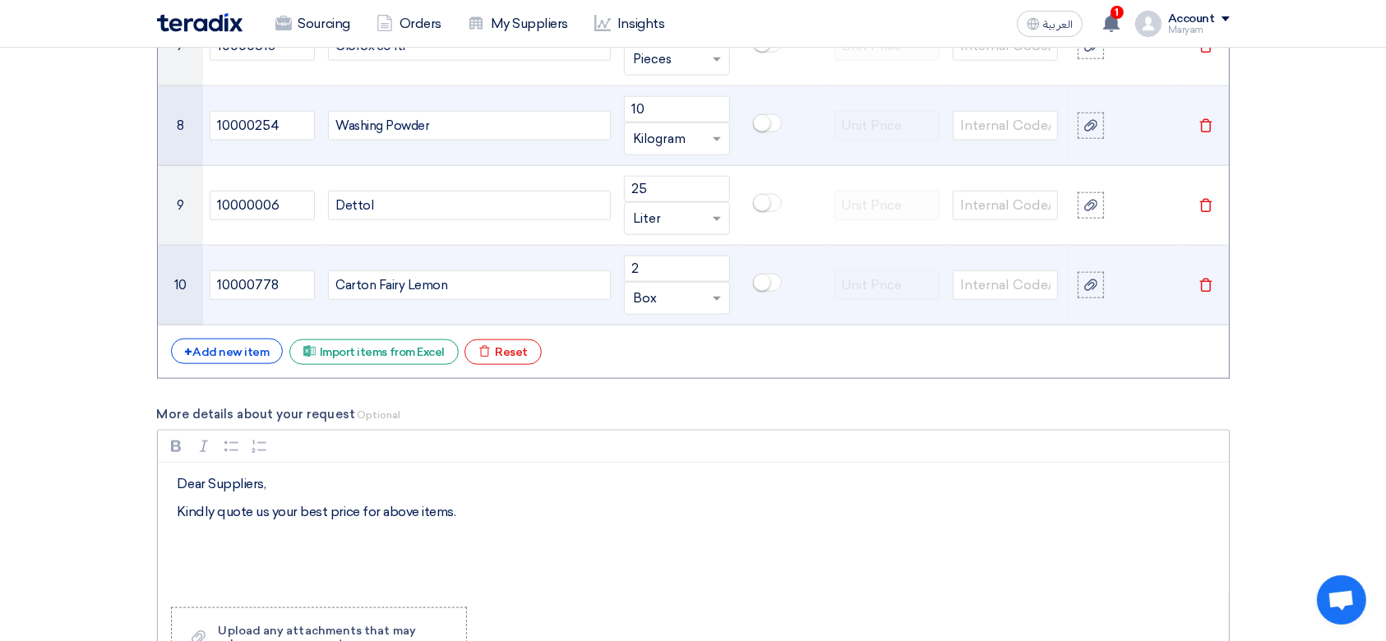
click at [303, 483] on p "Dear Suppliers," at bounding box center [699, 484] width 1043 height 20
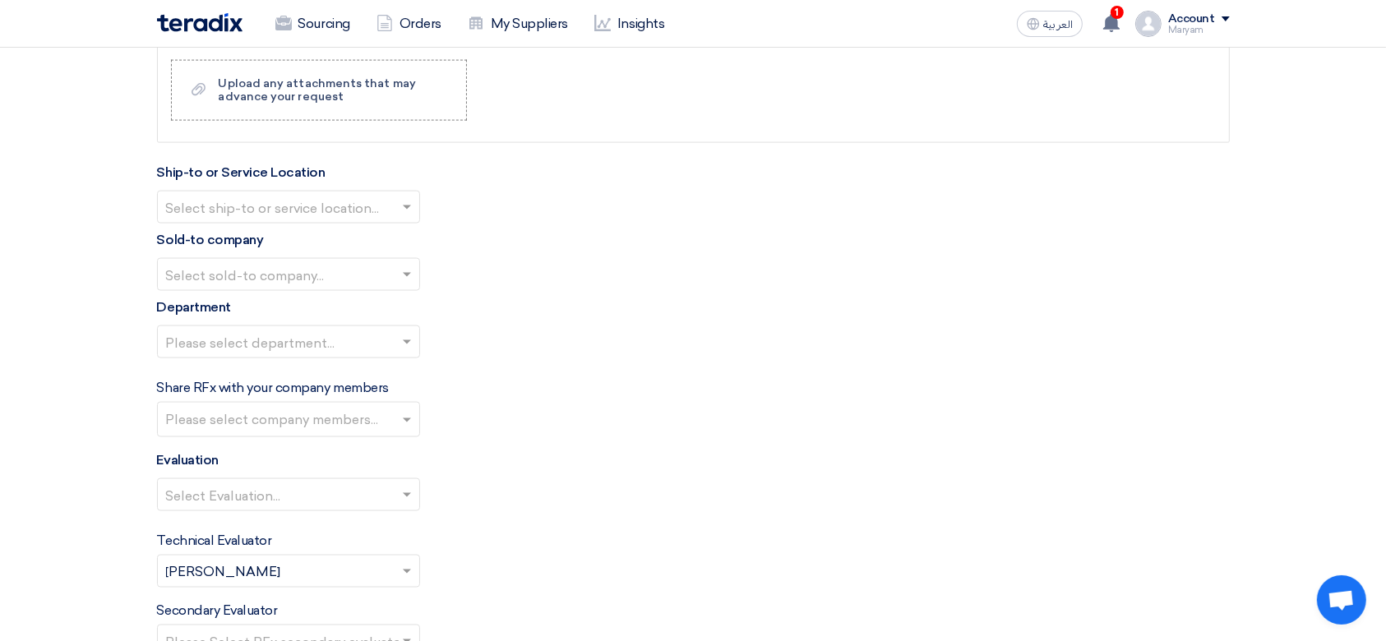
scroll to position [2403, 0]
click at [307, 197] on input "text" at bounding box center [280, 208] width 229 height 27
click at [276, 238] on span "[PERSON_NAME] Advanced Development Company" at bounding box center [334, 239] width 336 height 16
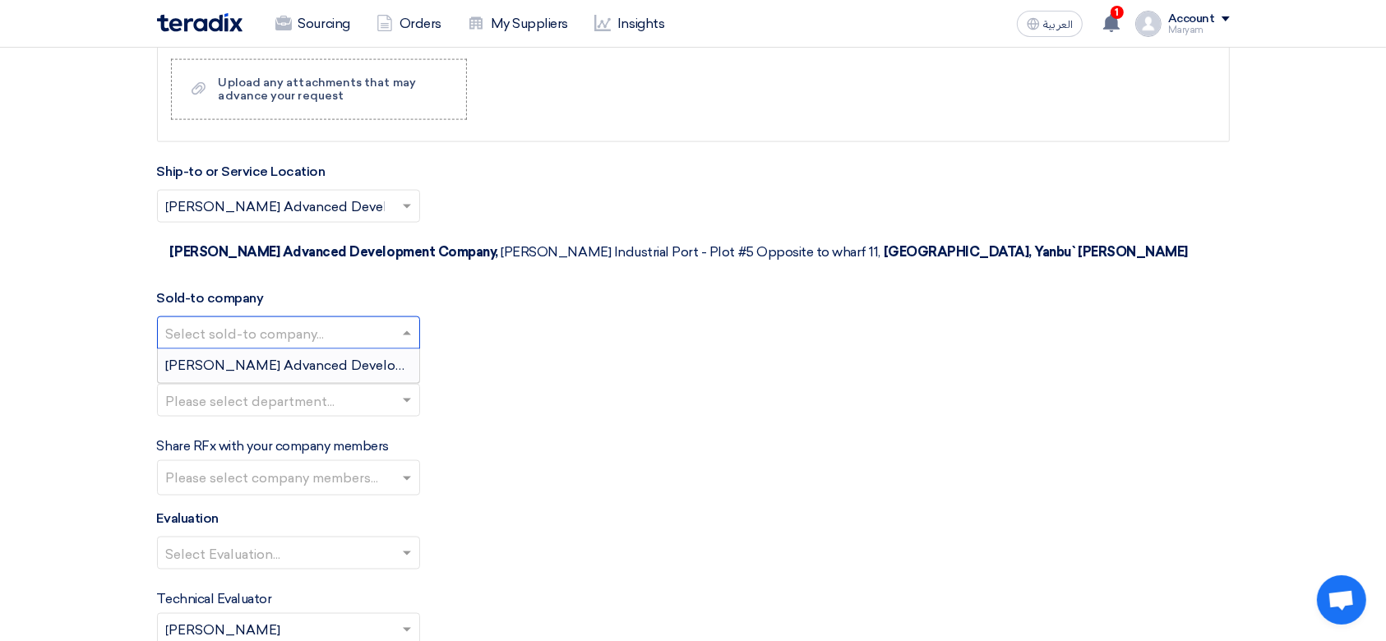
click at [255, 321] on input "text" at bounding box center [280, 334] width 229 height 27
click at [257, 358] on span "[PERSON_NAME] Advanced Development Company" at bounding box center [334, 366] width 336 height 16
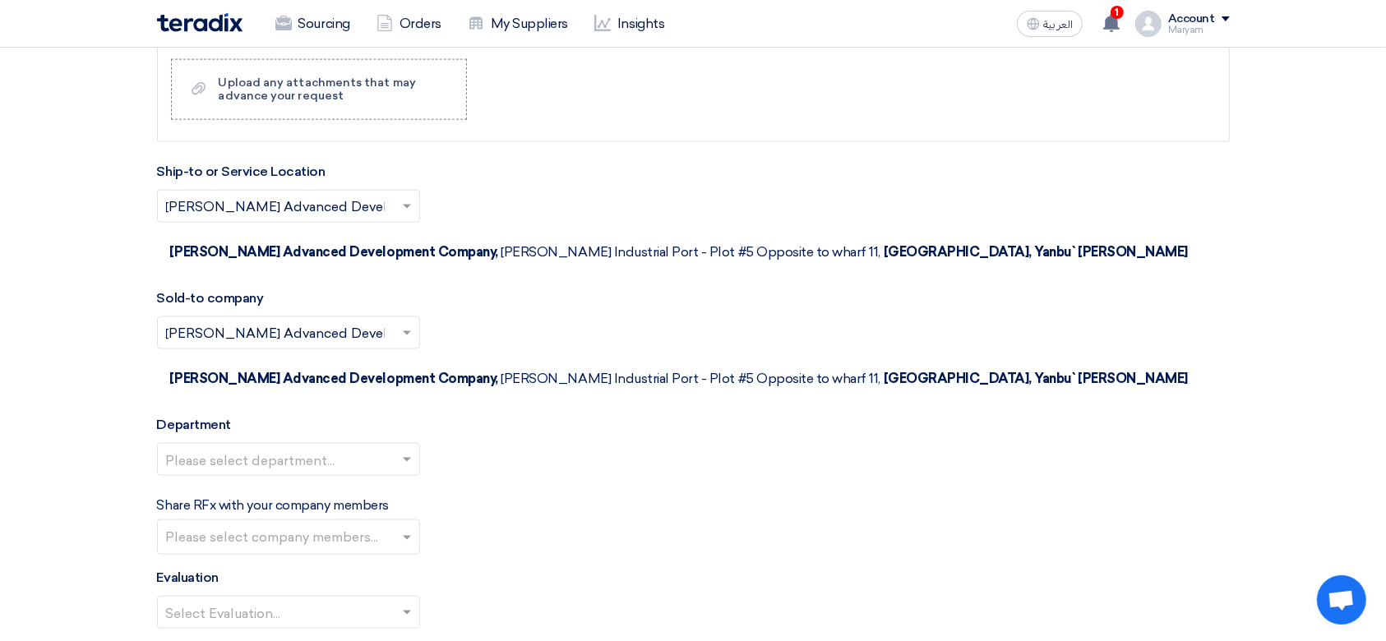
click at [243, 448] on input "text" at bounding box center [280, 461] width 229 height 27
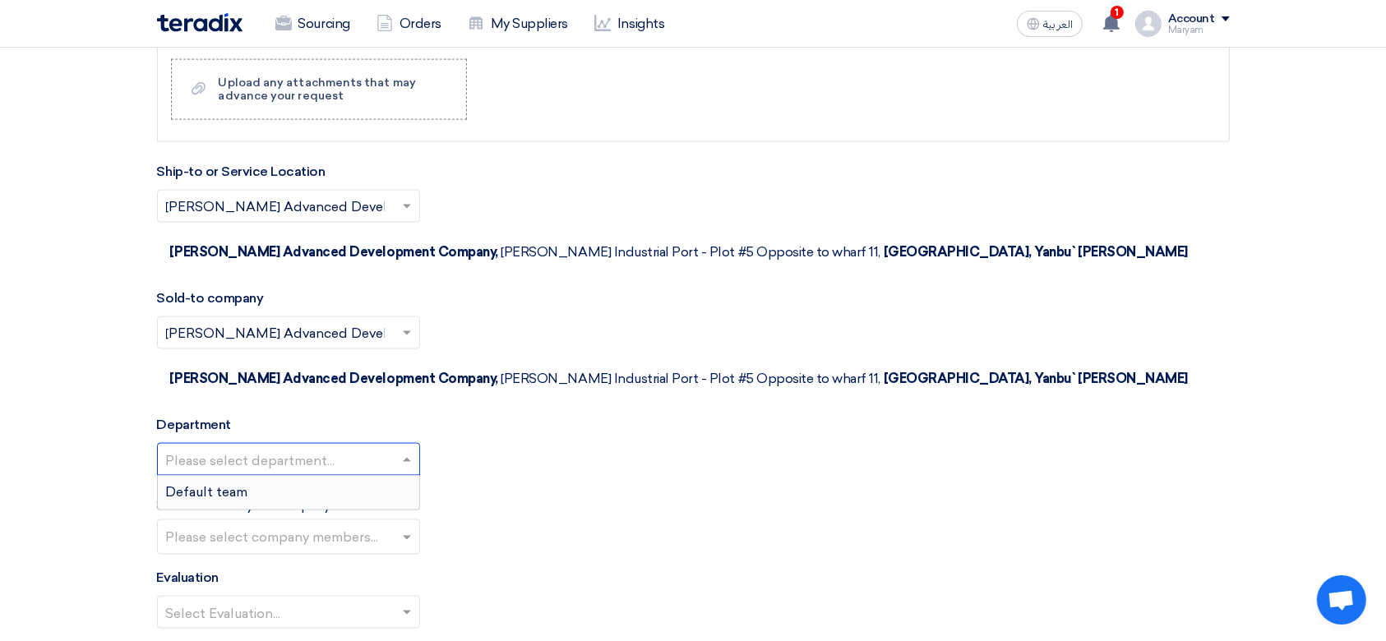
click at [243, 484] on span "Default team" at bounding box center [207, 492] width 82 height 16
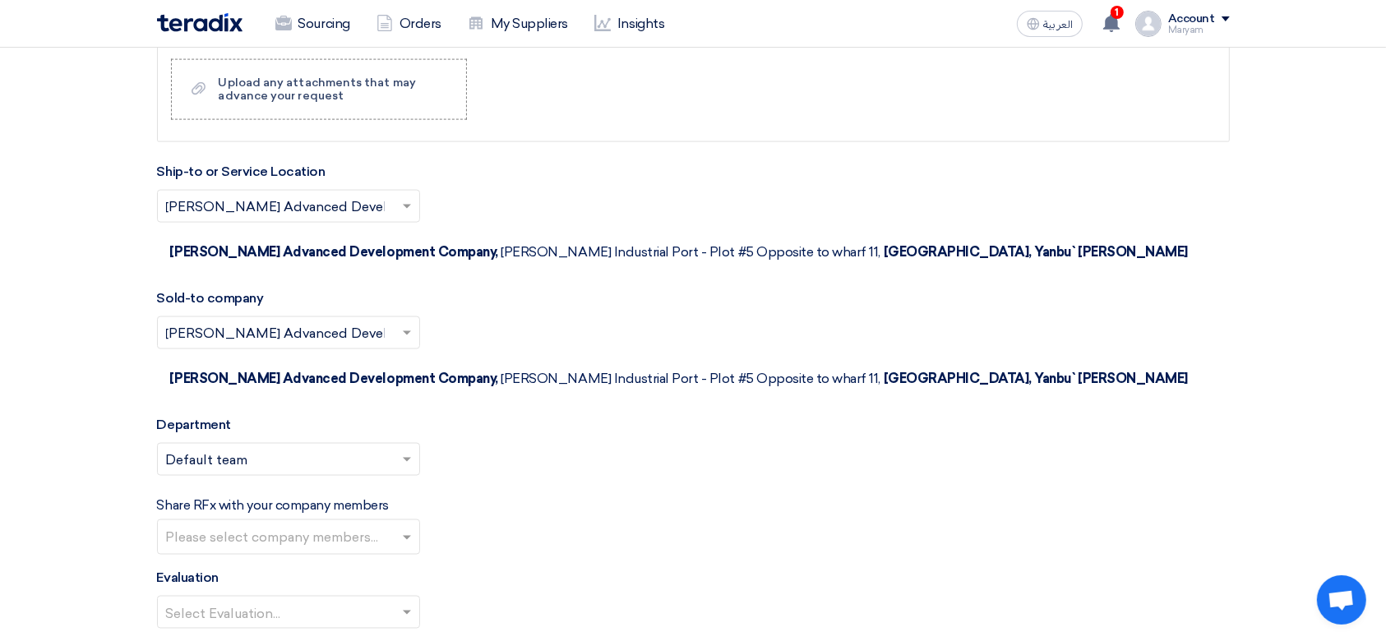
click at [247, 520] on div "Please select company members..." at bounding box center [278, 537] width 241 height 34
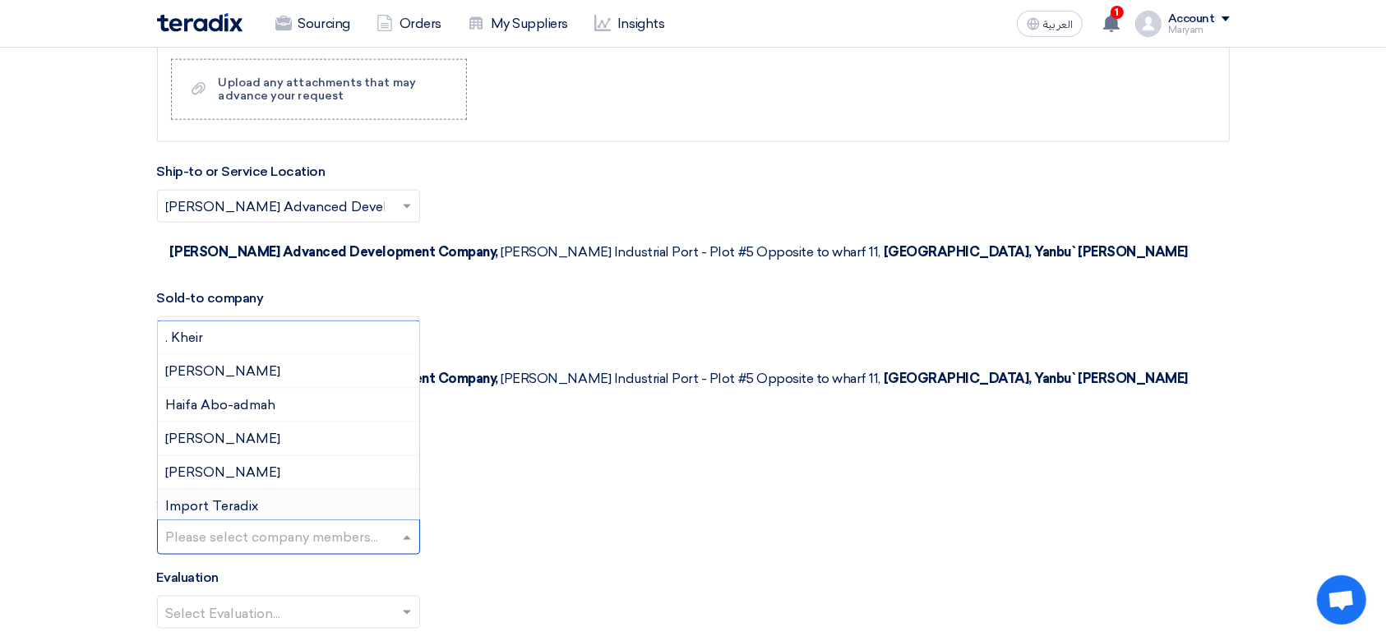
click at [681, 568] on div "Evaluation Select Evaluation..." at bounding box center [693, 605] width 1073 height 74
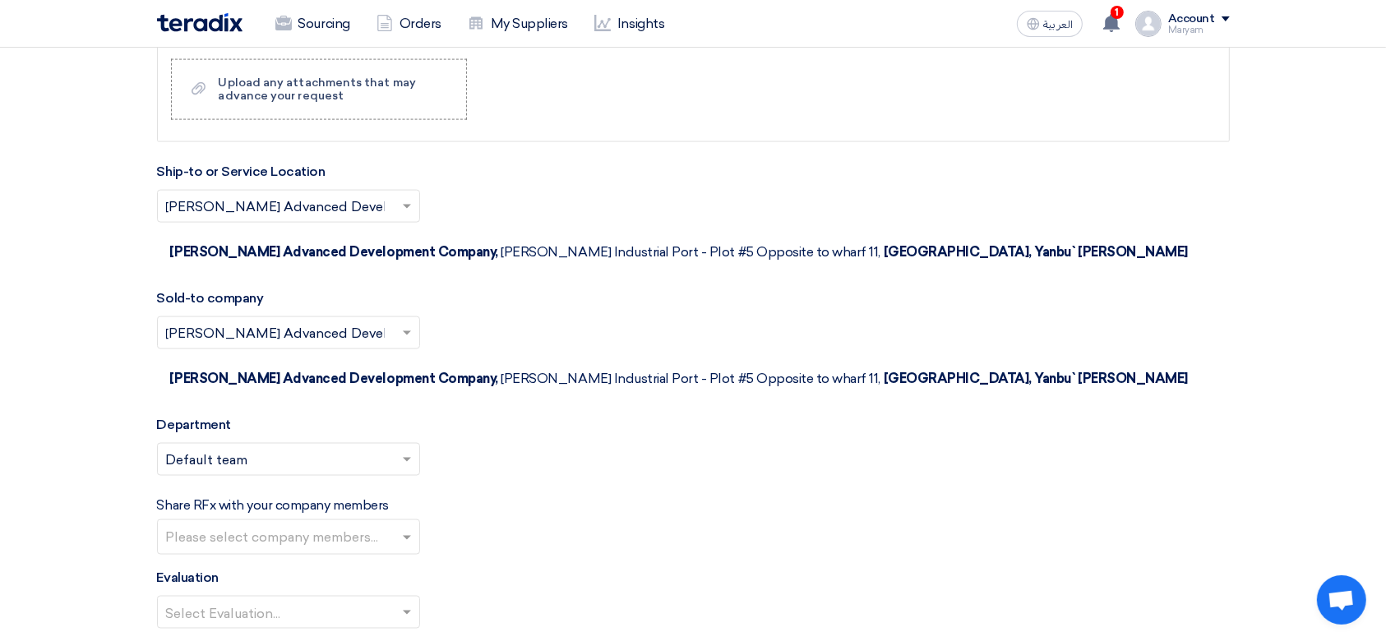
scroll to position [2622, 0]
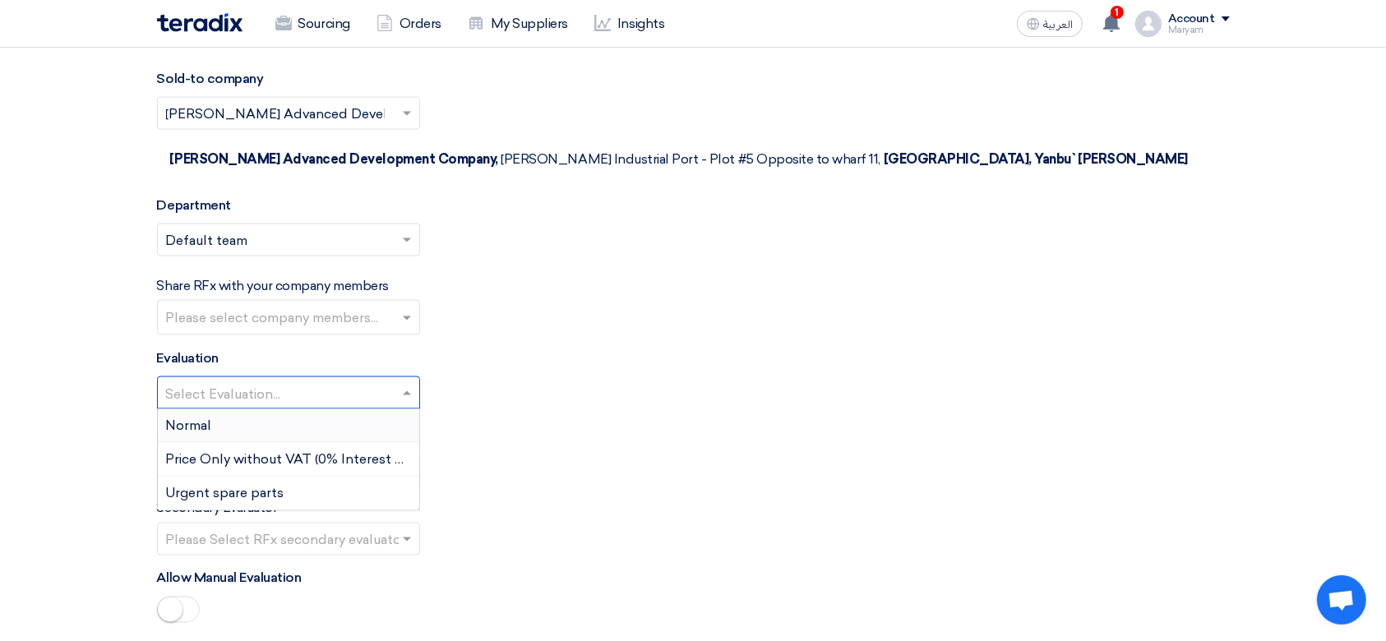
click at [212, 381] on input "text" at bounding box center [280, 394] width 229 height 27
click at [217, 409] on div "Normal" at bounding box center [288, 426] width 261 height 34
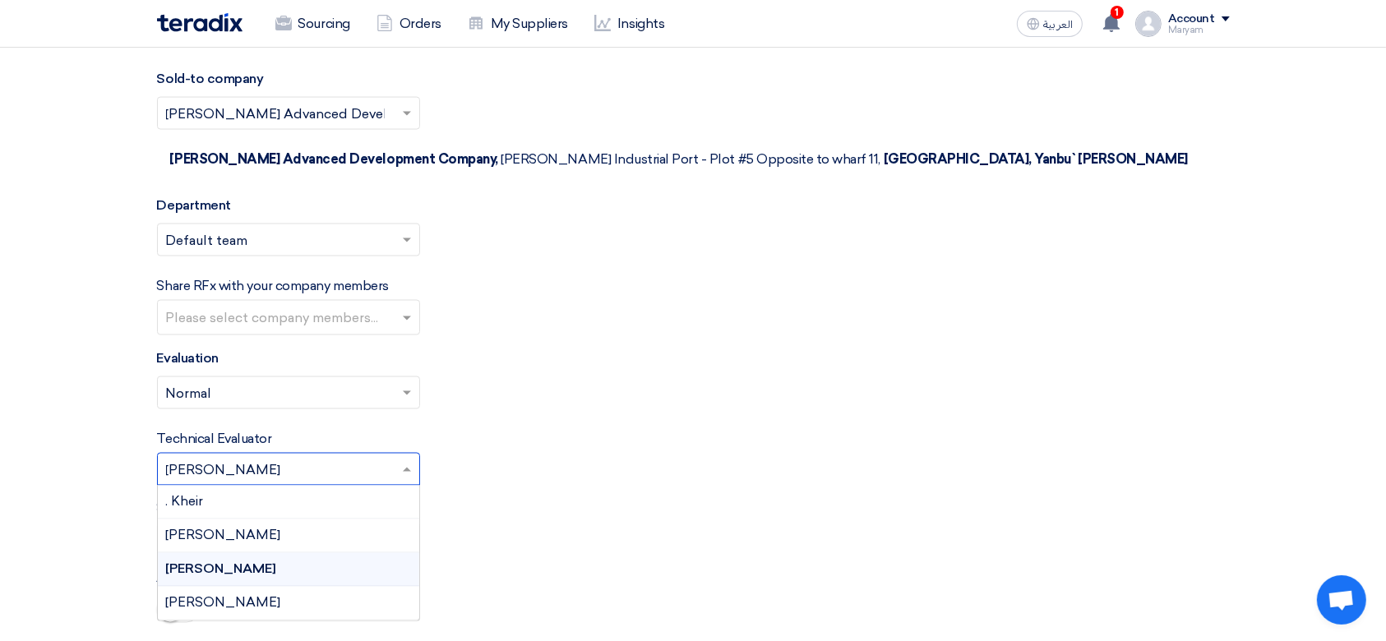
click at [259, 458] on input "text" at bounding box center [280, 471] width 229 height 27
click at [652, 499] on div "Secondary Evaluator Please Select RFx secondary evaluator..." at bounding box center [693, 527] width 1073 height 57
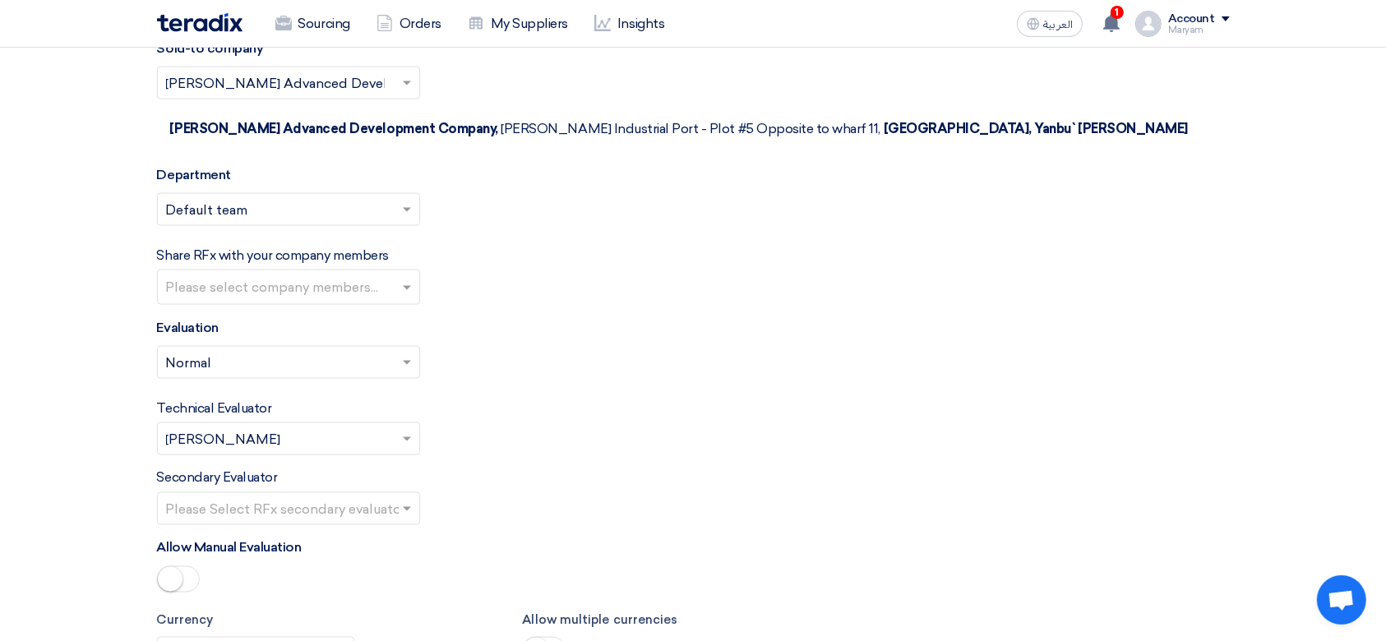
scroll to position [2841, 0]
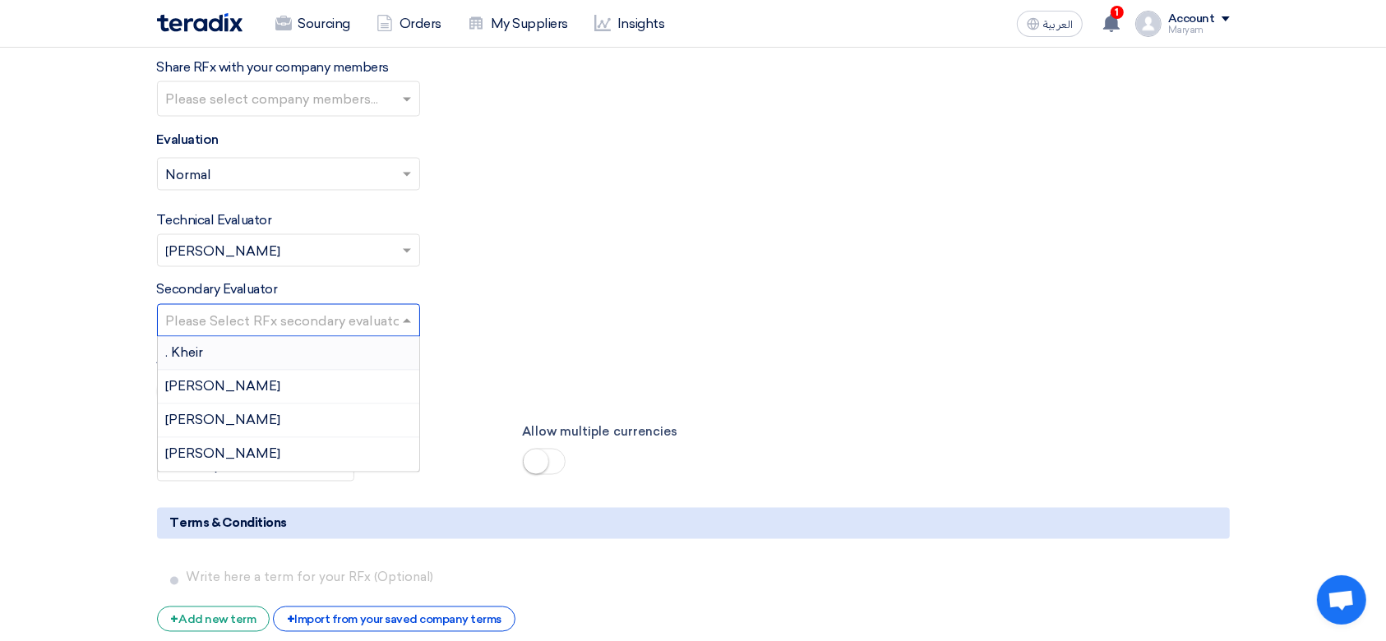
click at [312, 309] on input "text" at bounding box center [280, 322] width 229 height 27
click at [314, 337] on div ". Kheir" at bounding box center [288, 354] width 261 height 34
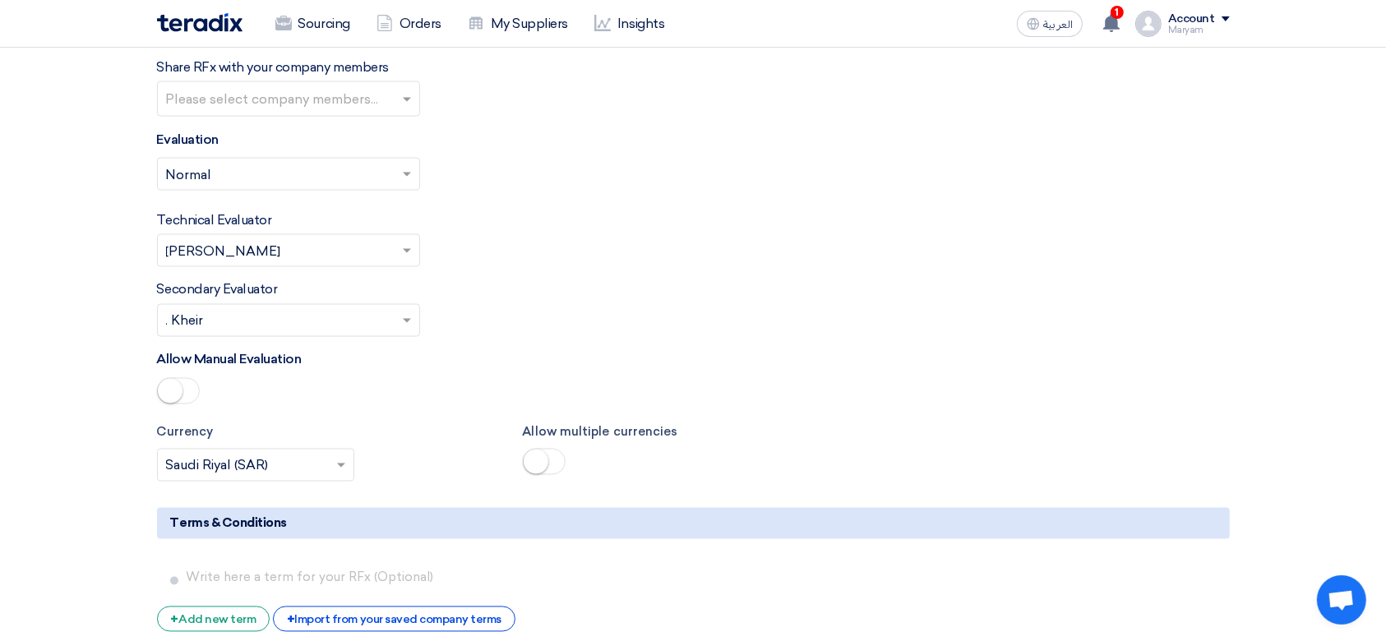
click at [275, 309] on input "text" at bounding box center [280, 322] width 229 height 27
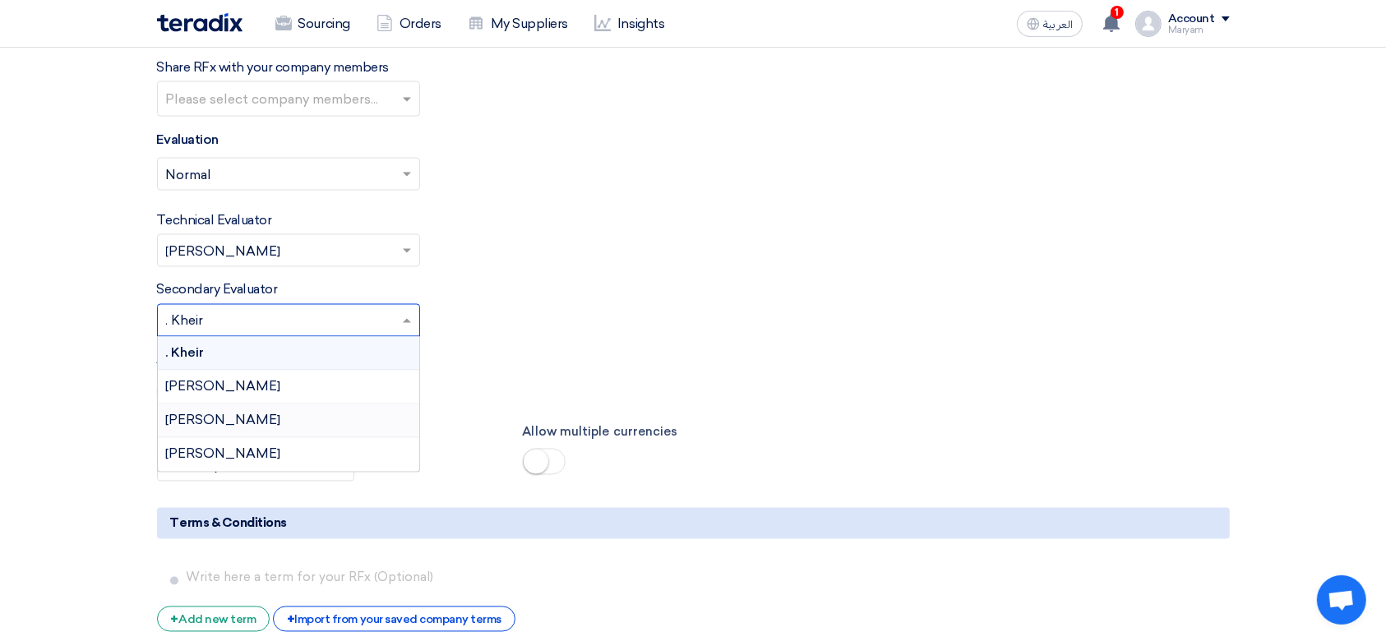
click at [245, 413] on span "[PERSON_NAME]" at bounding box center [223, 421] width 115 height 16
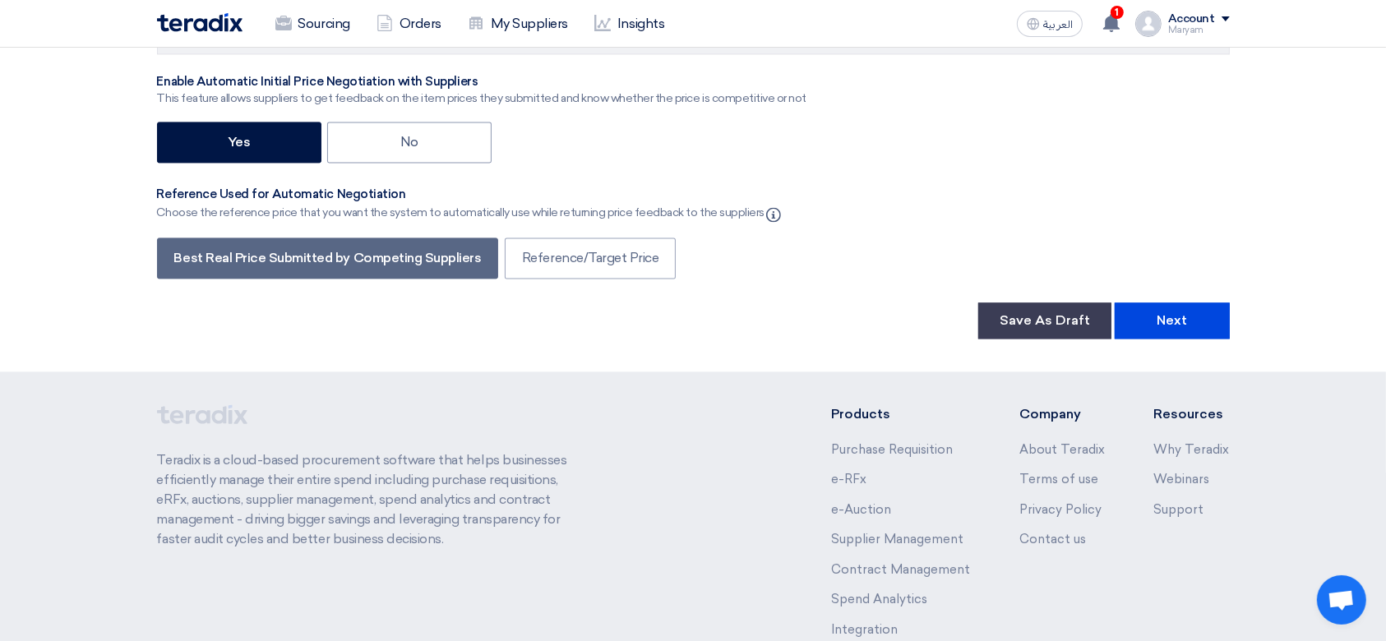
scroll to position [3499, 0]
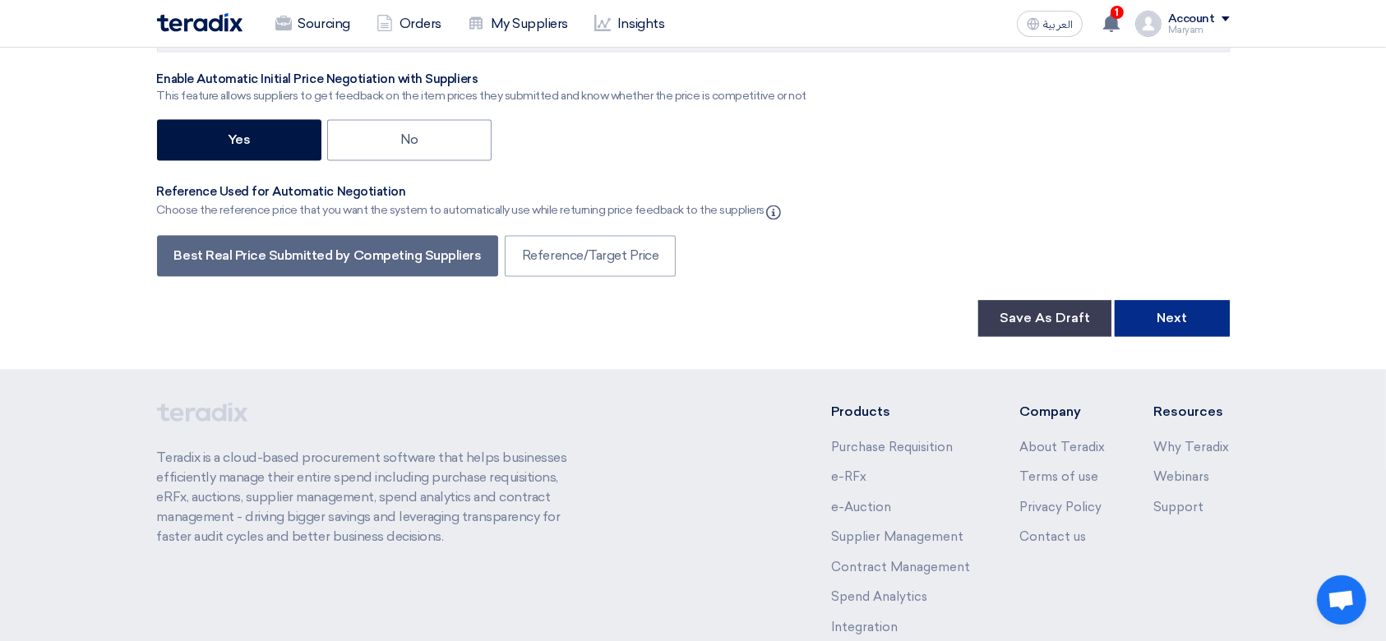
click at [1162, 300] on button "Next" at bounding box center [1172, 318] width 115 height 36
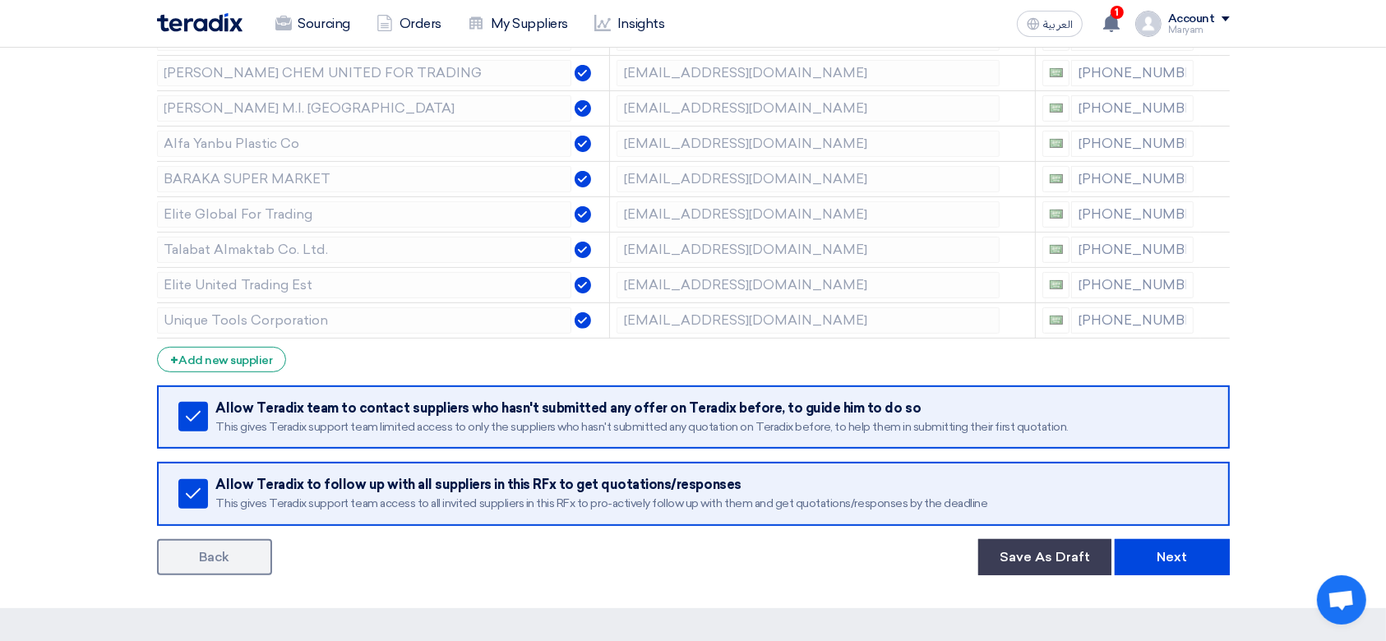
scroll to position [658, 0]
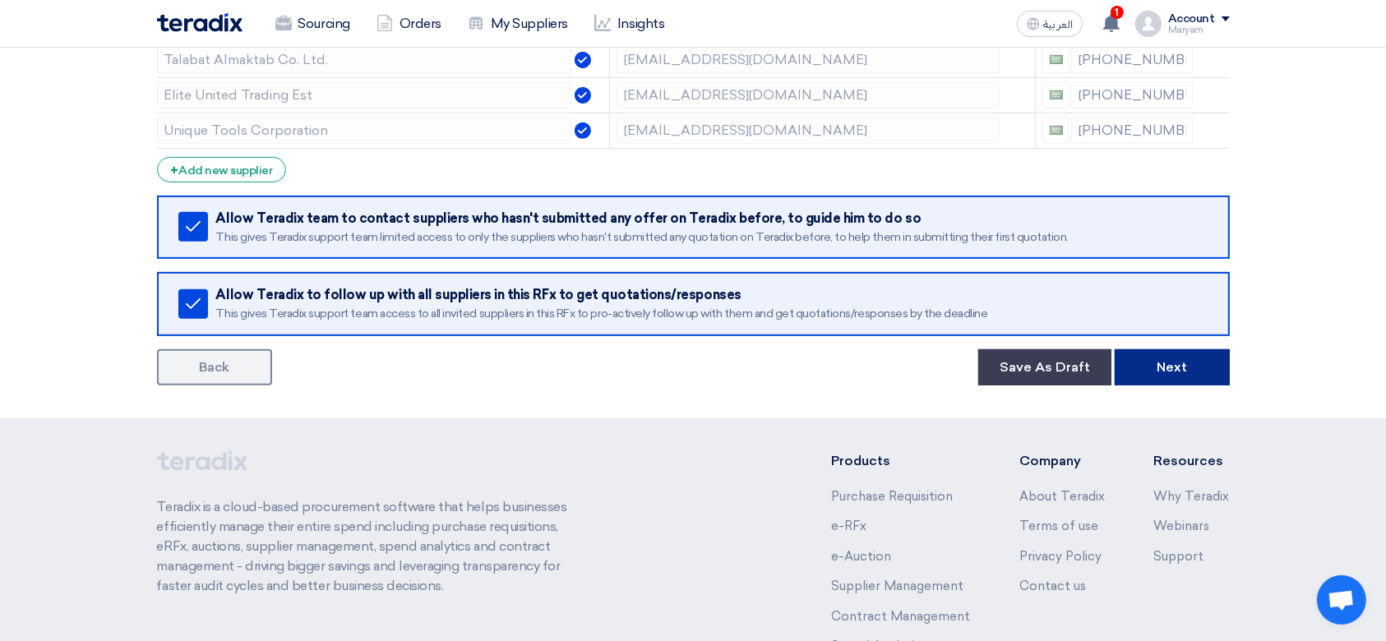
click at [1184, 365] on button "Next" at bounding box center [1172, 367] width 115 height 36
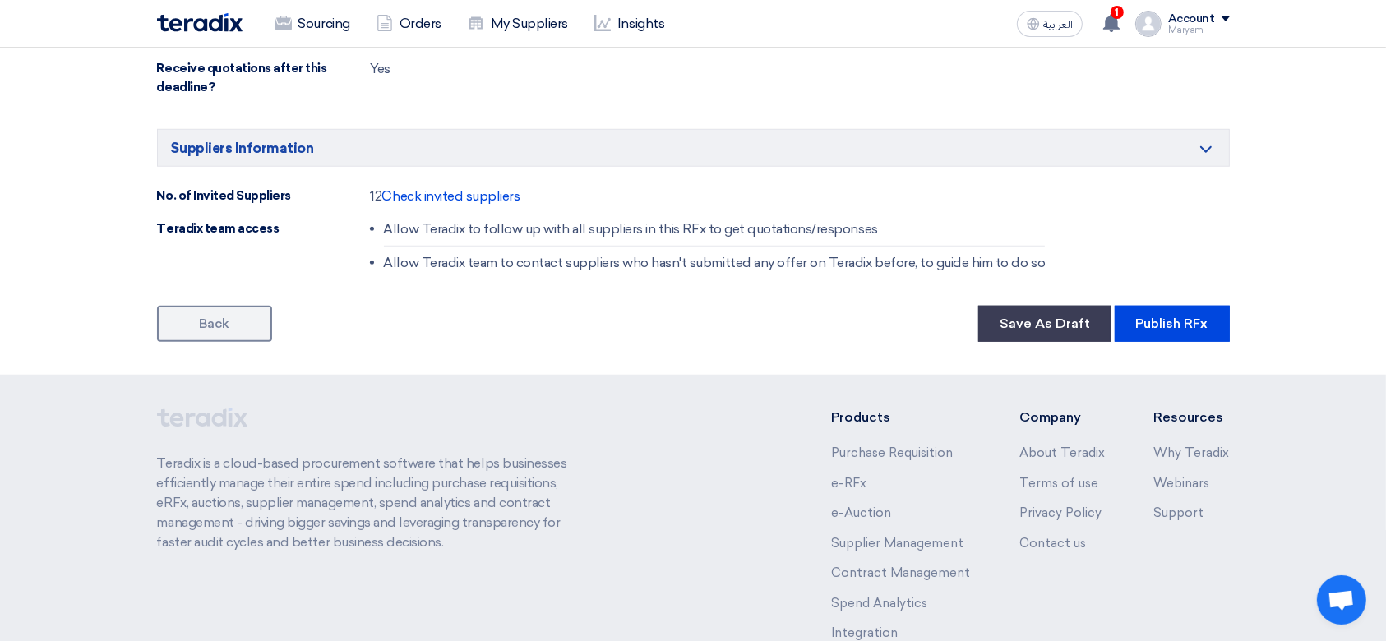
scroll to position [1456, 0]
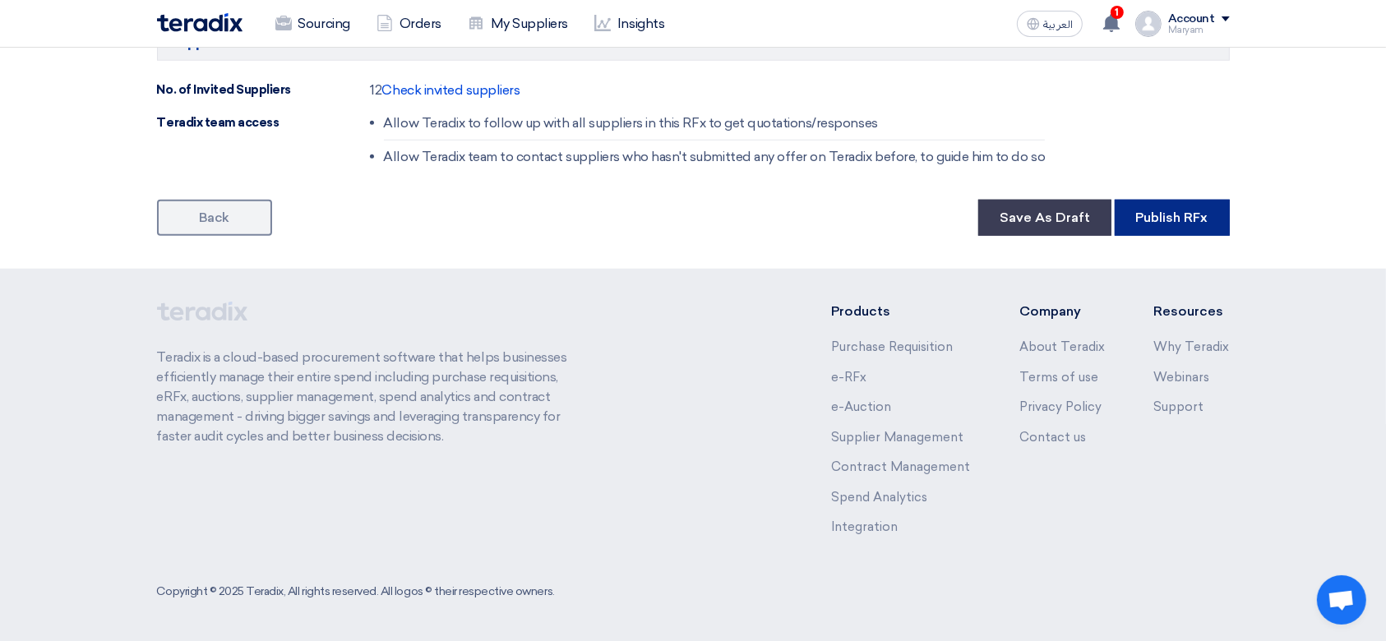
click at [1222, 214] on button "Publish RFx" at bounding box center [1172, 218] width 115 height 36
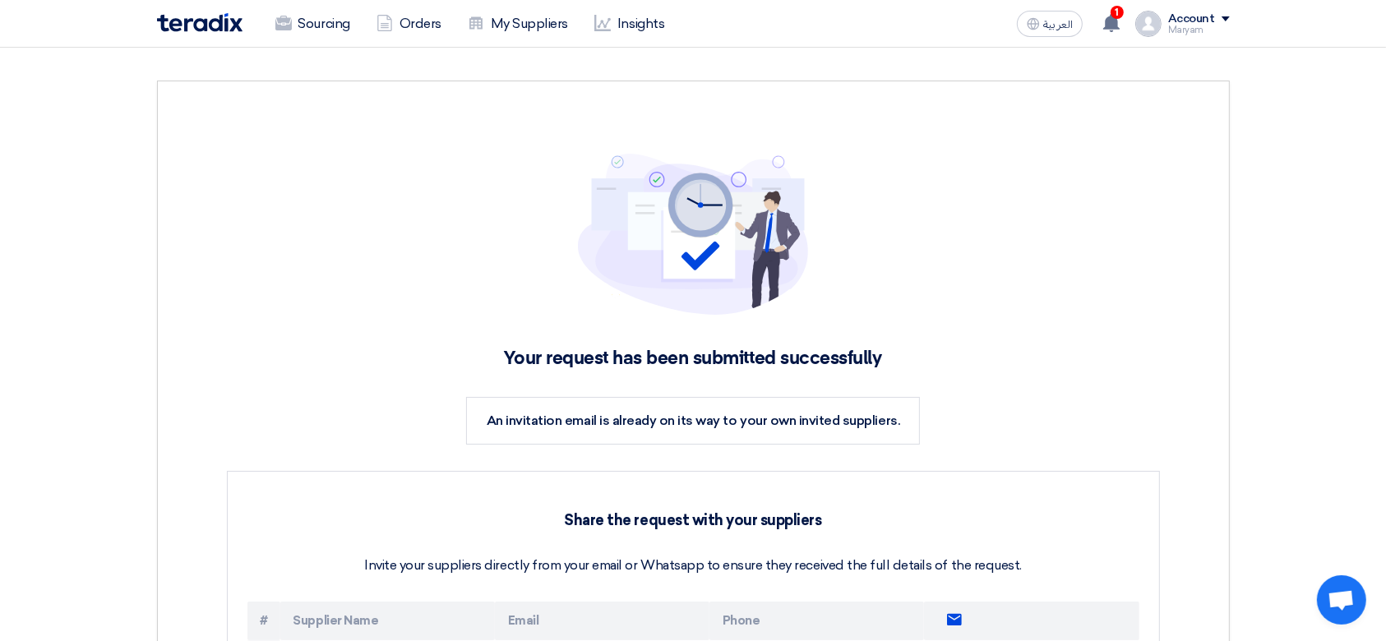
click at [728, 353] on h2 "Your request has been submitted successfully" at bounding box center [693, 359] width 933 height 23
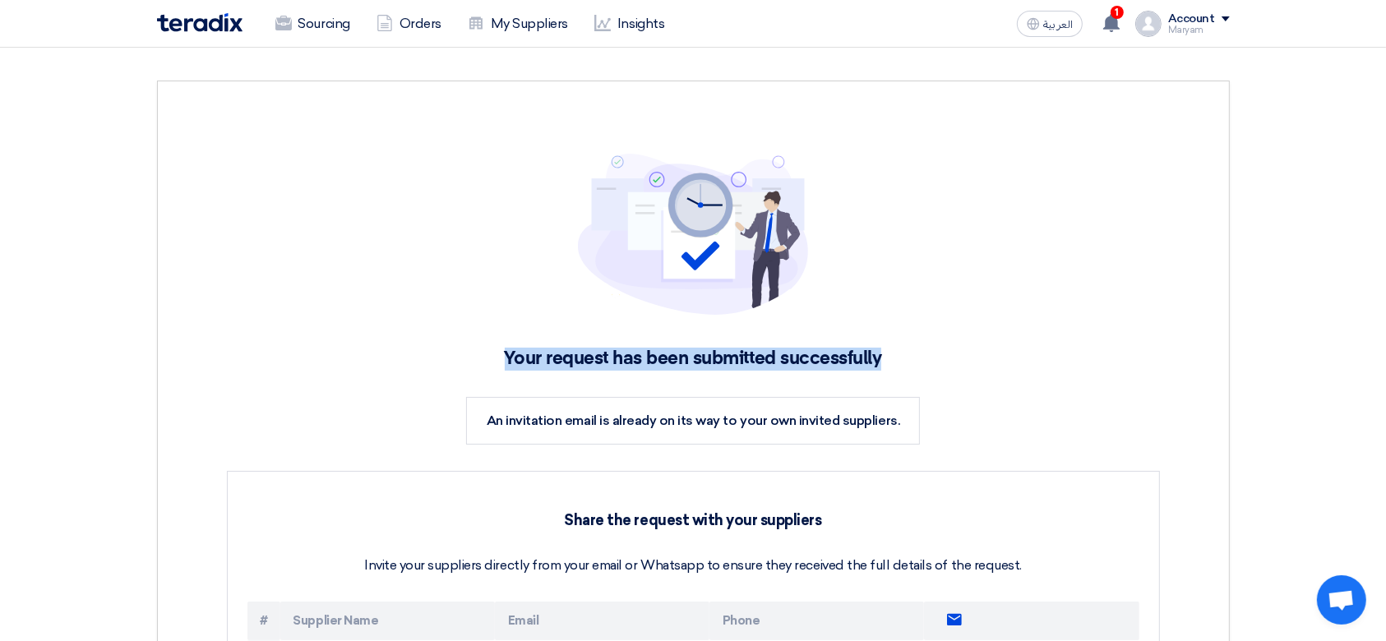
click at [728, 353] on h2 "Your request has been submitted successfully" at bounding box center [693, 359] width 933 height 23
click at [1122, 370] on h2 "Your request has been submitted successfully" at bounding box center [693, 359] width 933 height 23
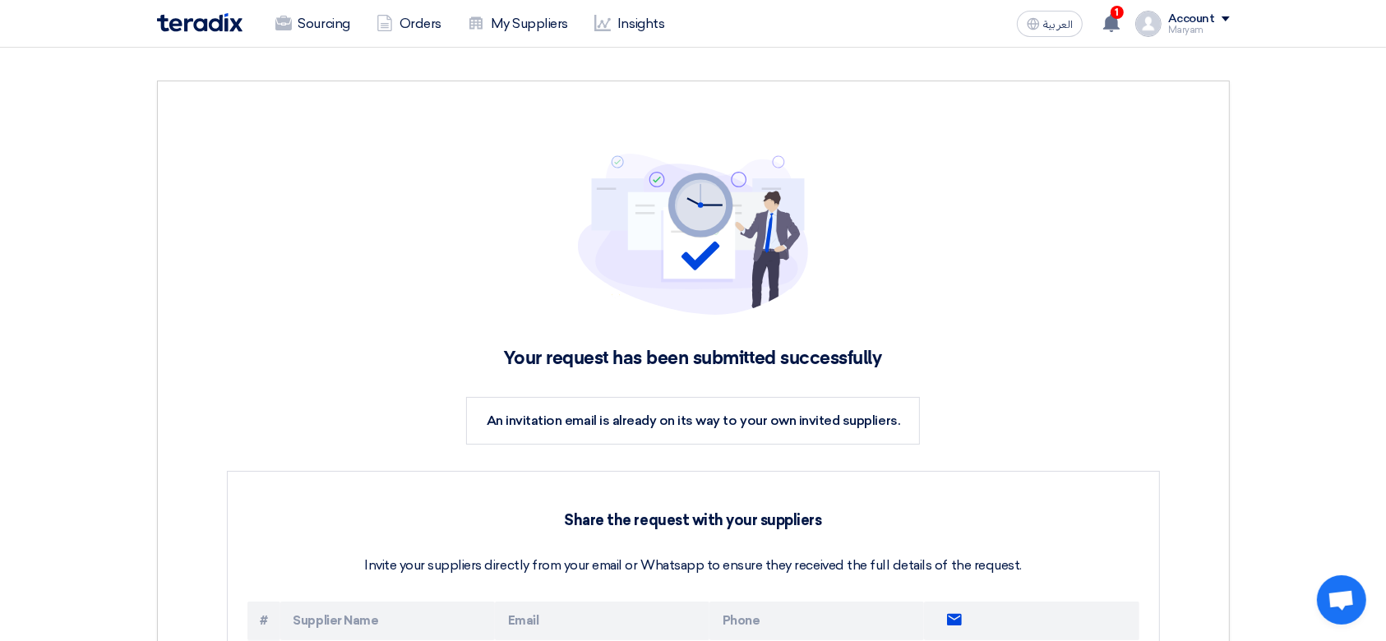
click at [881, 418] on span "An invitation email is already on its way to your own invited suppliers." at bounding box center [693, 421] width 413 height 16
click at [815, 429] on div "An invitation email is already on its way to your own invited suppliers." at bounding box center [693, 421] width 454 height 48
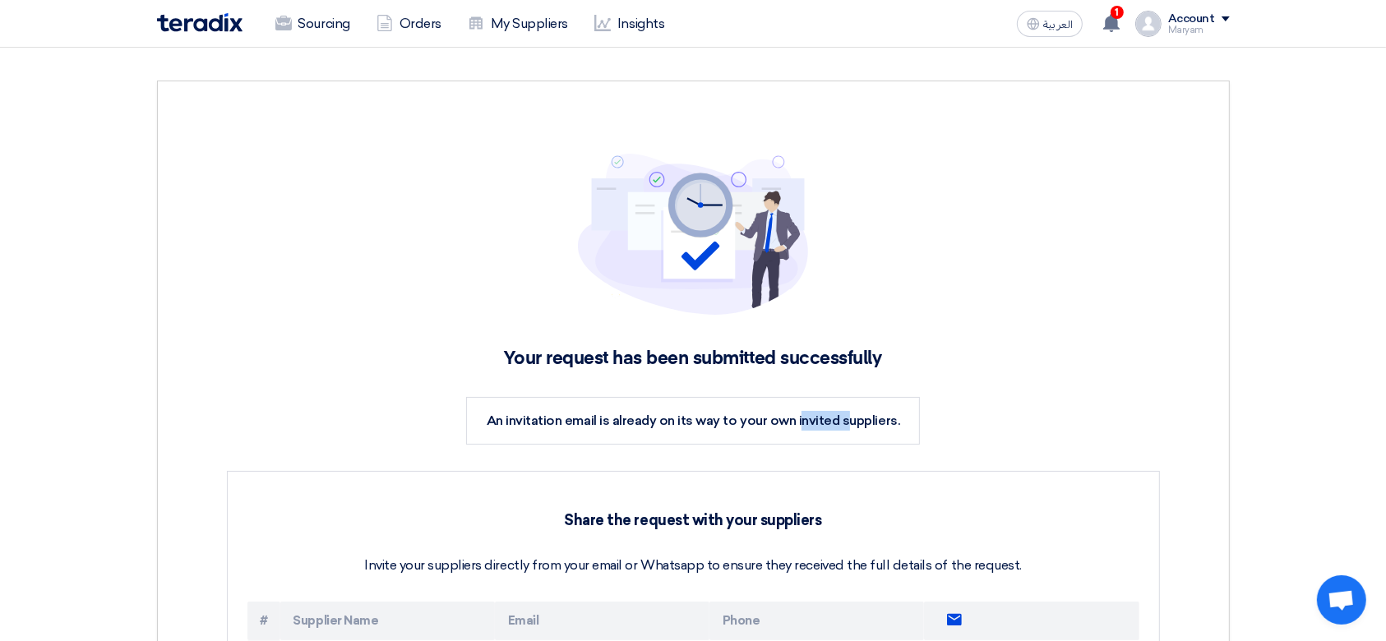
click at [815, 429] on div "An invitation email is already on its way to your own invited suppliers." at bounding box center [693, 421] width 454 height 48
click at [815, 418] on span "An invitation email is already on its way to your own invited suppliers." at bounding box center [693, 421] width 413 height 16
drag, startPoint x: 714, startPoint y: 433, endPoint x: 635, endPoint y: 386, distance: 91.8
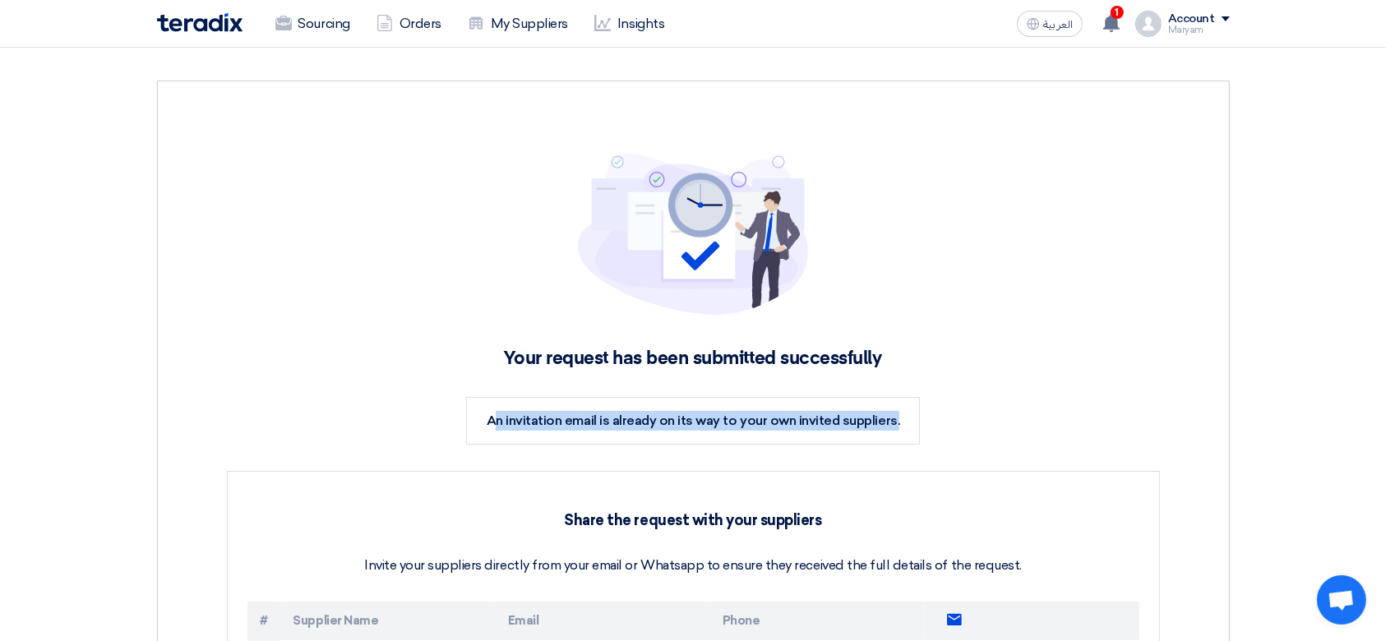
click at [714, 433] on div "An invitation email is already on its way to your own invited suppliers." at bounding box center [693, 421] width 454 height 48
click at [608, 359] on h2 "Your request has been submitted successfully" at bounding box center [693, 359] width 933 height 23
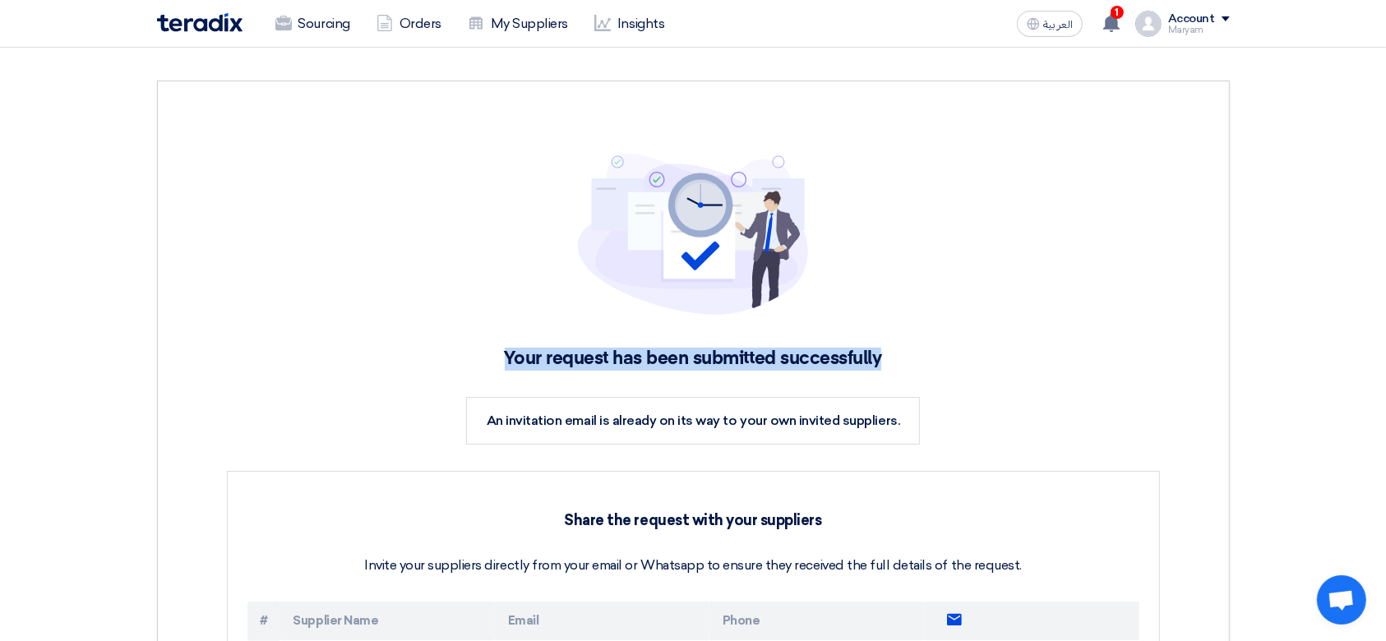
click at [608, 359] on h2 "Your request has been submitted successfully" at bounding box center [693, 359] width 933 height 23
drag, startPoint x: 478, startPoint y: 407, endPoint x: 922, endPoint y: 421, distance: 443.3
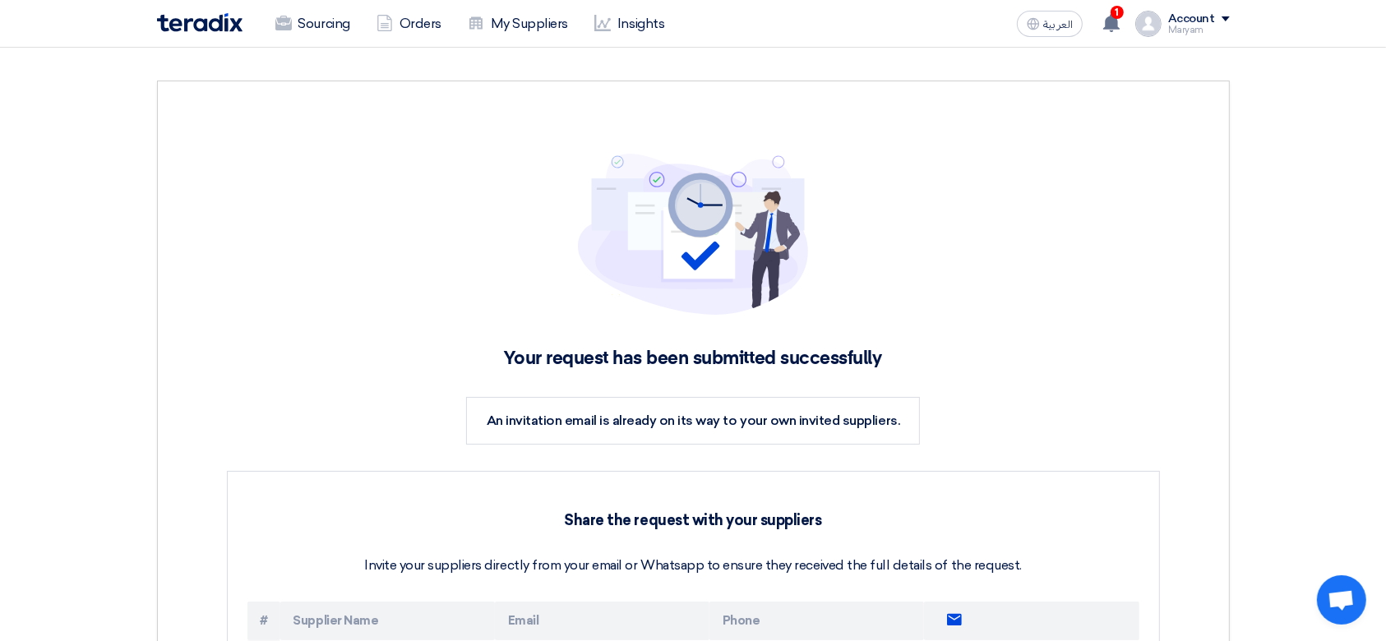
click at [820, 518] on h3 "Share the request with your suppliers" at bounding box center [693, 520] width 892 height 18
click at [806, 529] on span "Share the request with your suppliers Invite your suppliers directly from your …" at bounding box center [693, 543] width 892 height 64
